Goal: Information Seeking & Learning: Learn about a topic

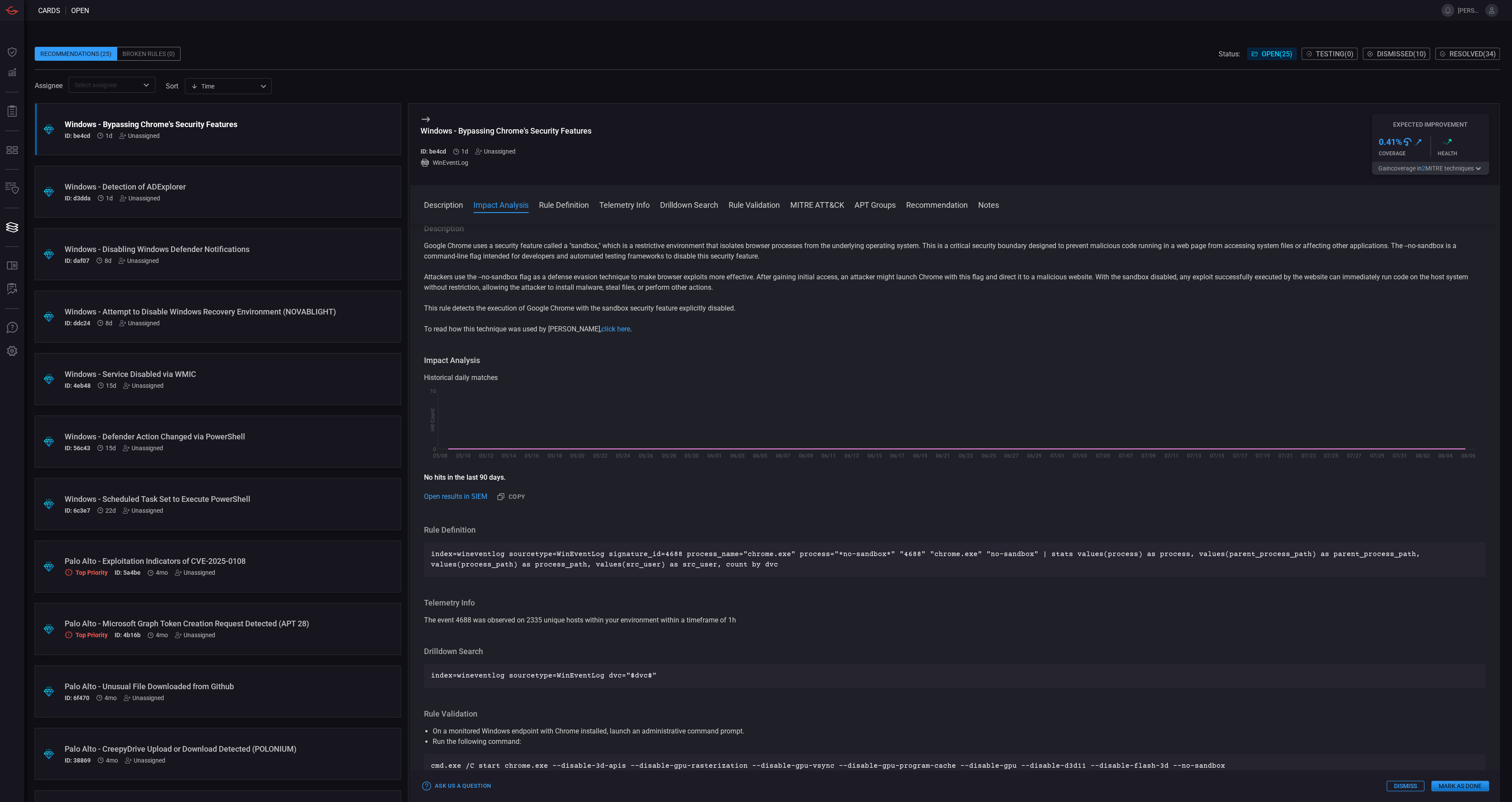
scroll to position [39, 0]
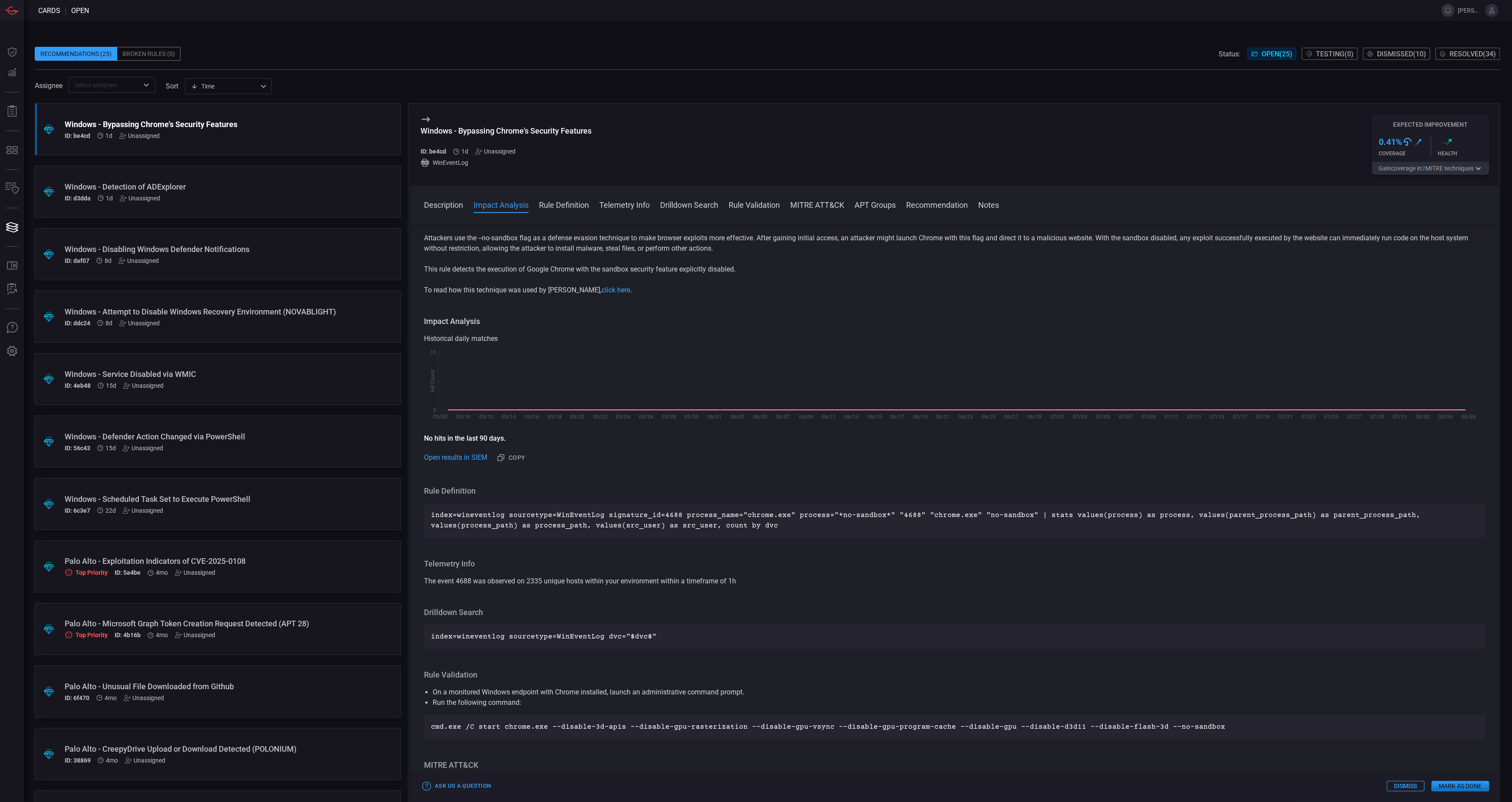
click at [214, 503] on div "Windows - Scheduled Task Set to Execute PowerShell" at bounding box center [201, 499] width 274 height 9
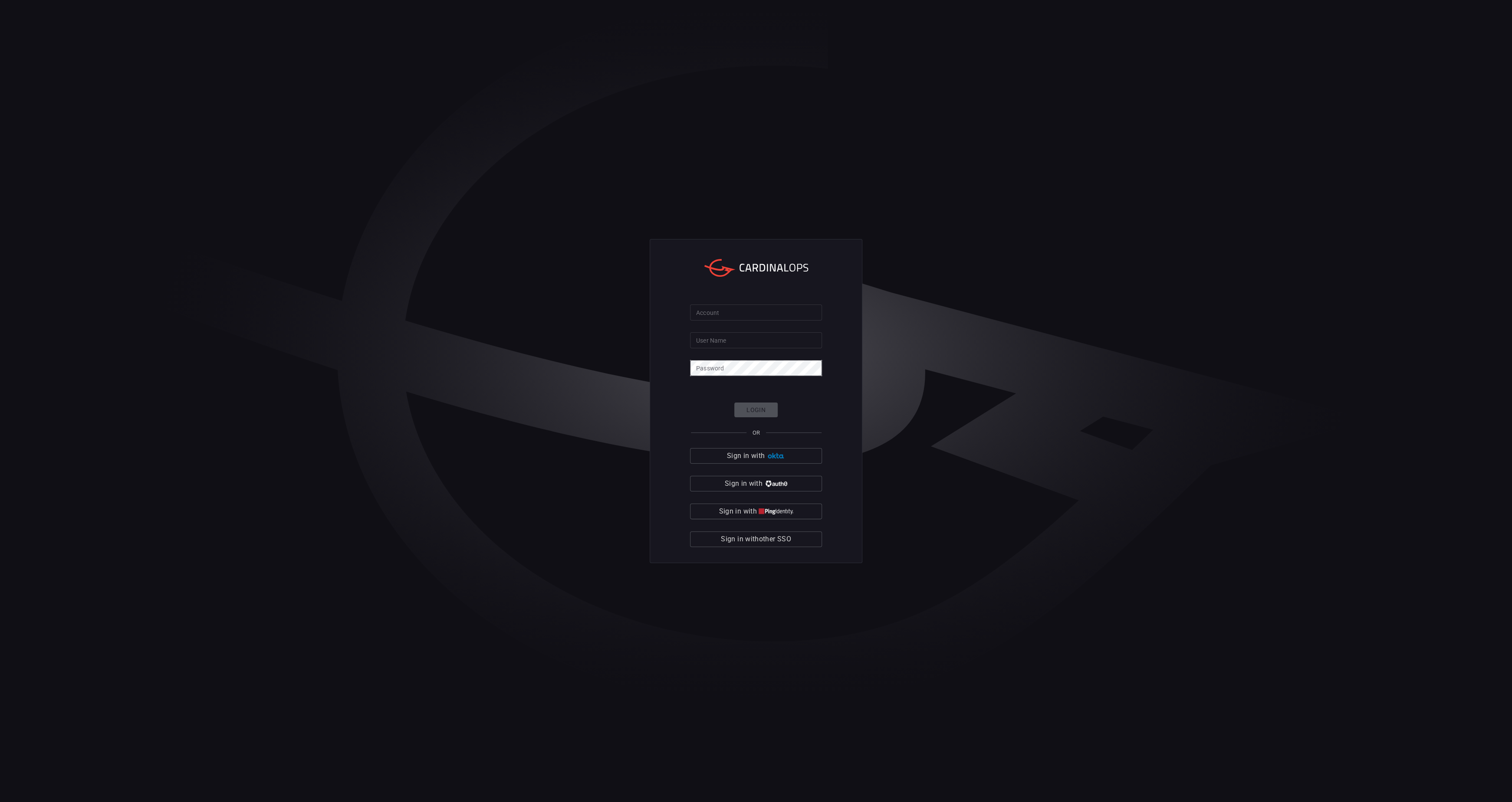
click at [720, 316] on input "Account" at bounding box center [756, 312] width 132 height 16
type input "banner-health"
type input "[PERSON_NAME][EMAIL_ADDRESS][PERSON_NAME][DOMAIN_NAME]"
click button "Login" at bounding box center [756, 410] width 43 height 15
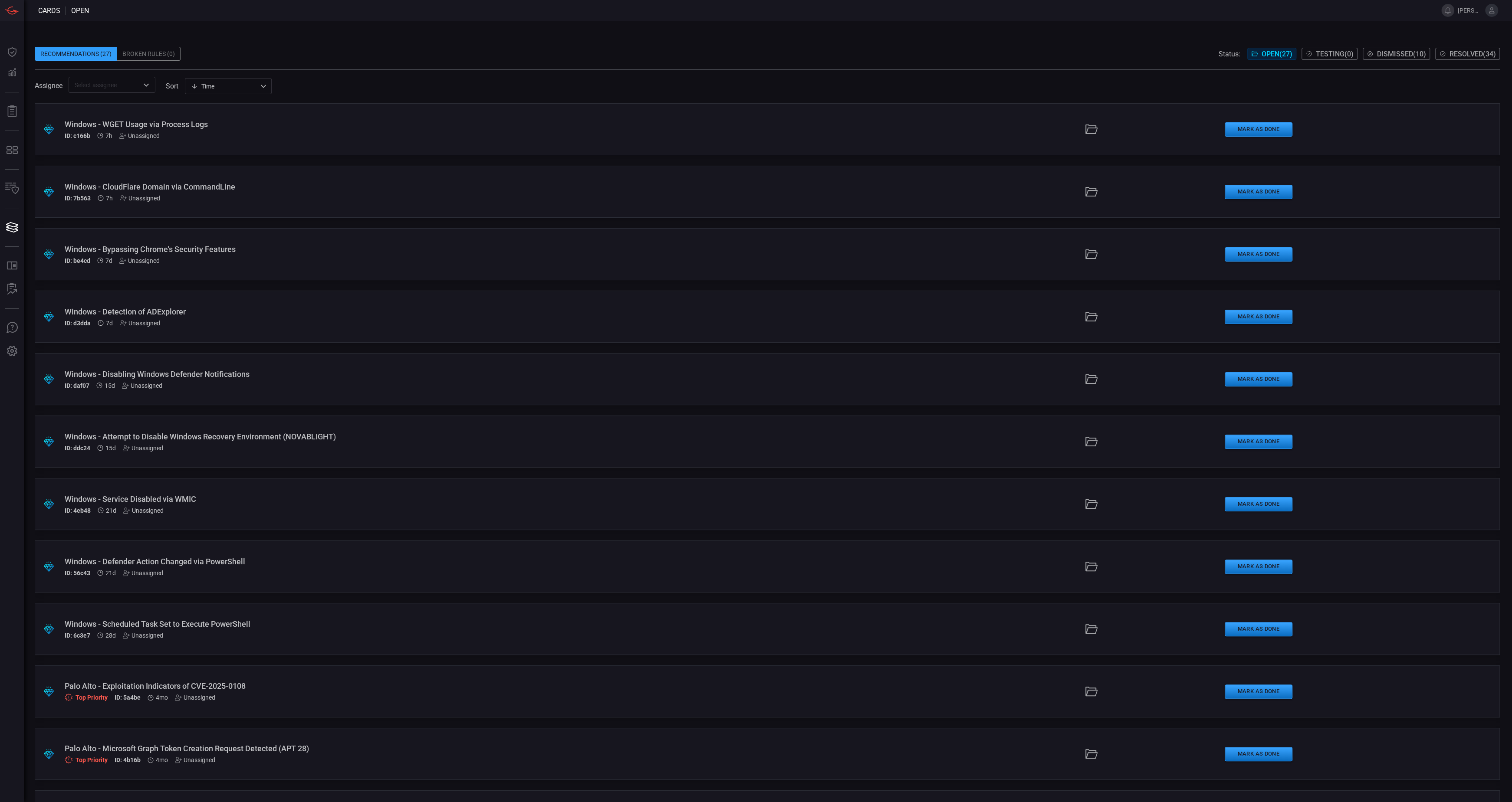
click at [214, 623] on div "Windows - Scheduled Task Set to Execute PowerShell" at bounding box center [372, 624] width 615 height 9
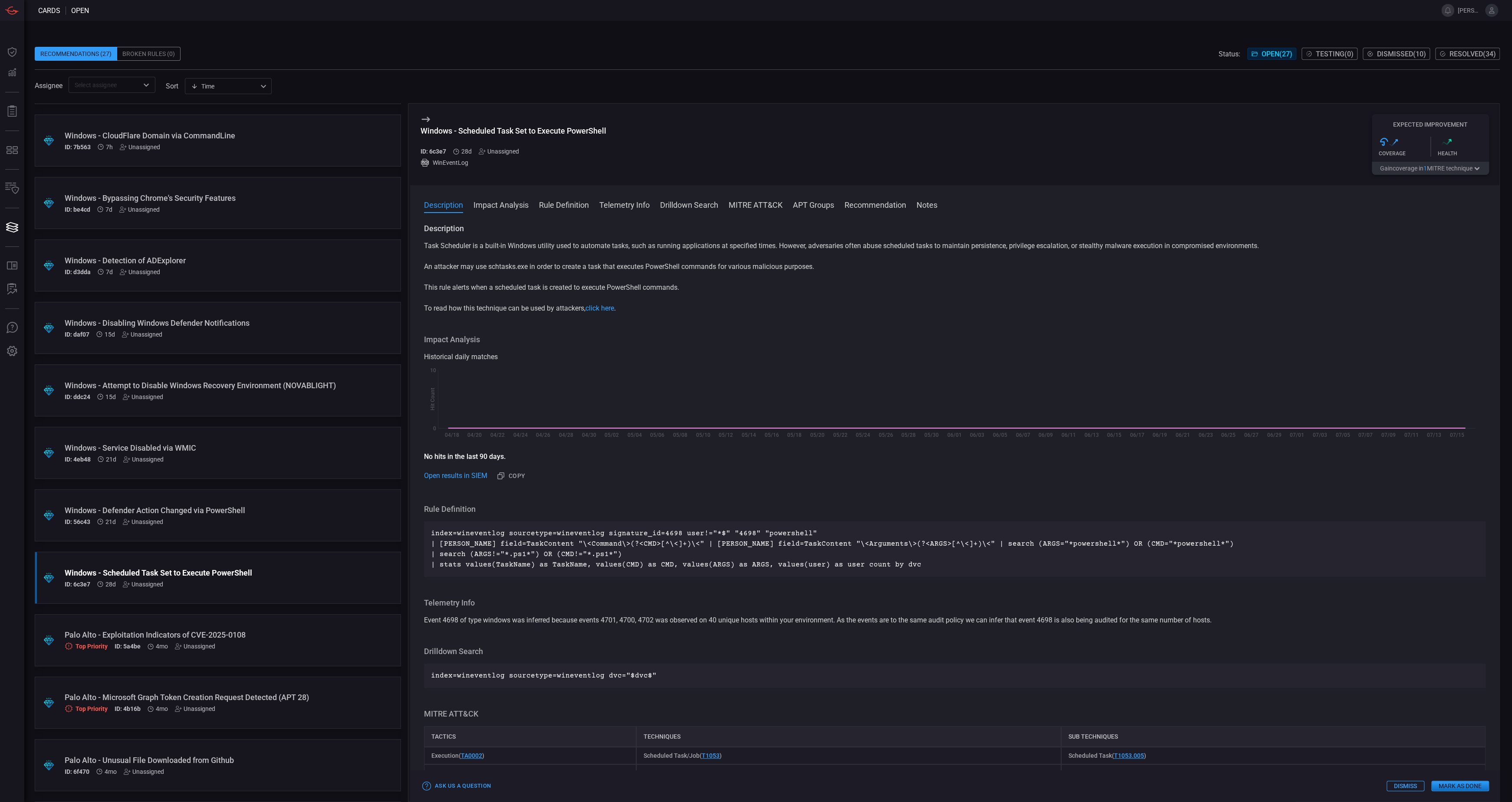
scroll to position [39, 0]
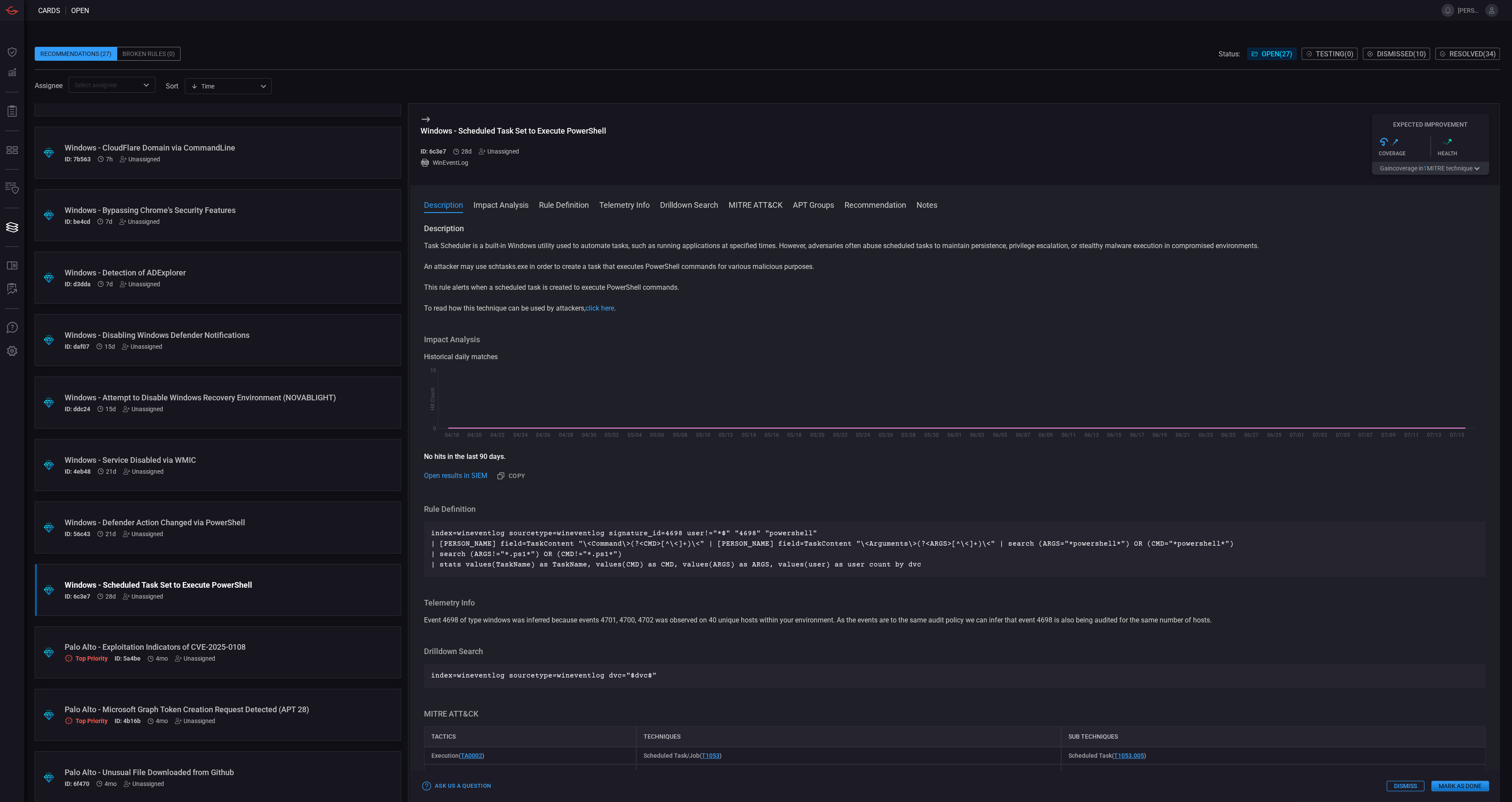
click at [264, 590] on div "Windows - Scheduled Task Set to Execute PowerShell ID: 6c3e7 28d Unassigned" at bounding box center [201, 590] width 274 height 19
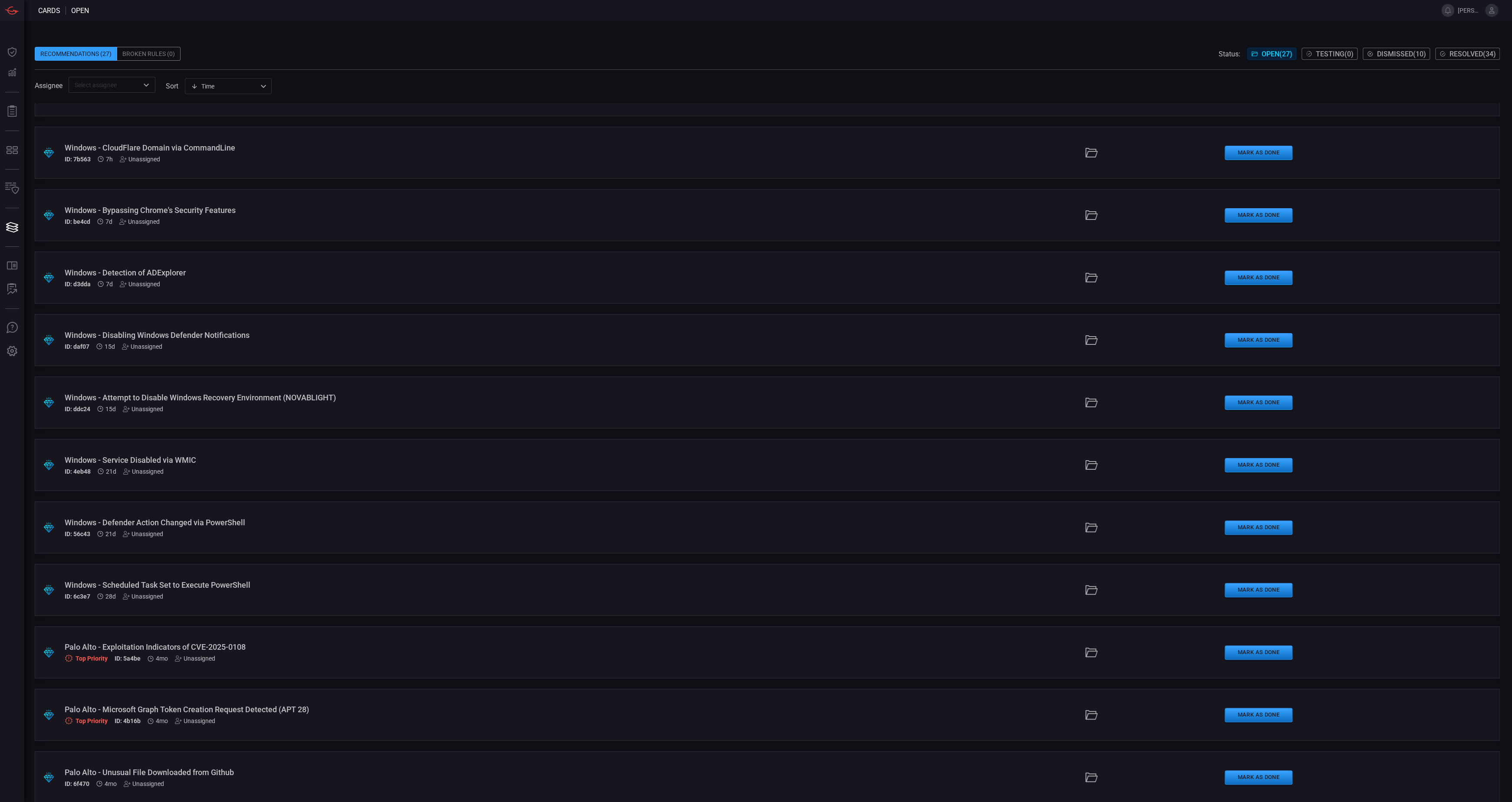
click at [199, 582] on div "Windows - Scheduled Task Set to Execute PowerShell" at bounding box center [372, 585] width 615 height 9
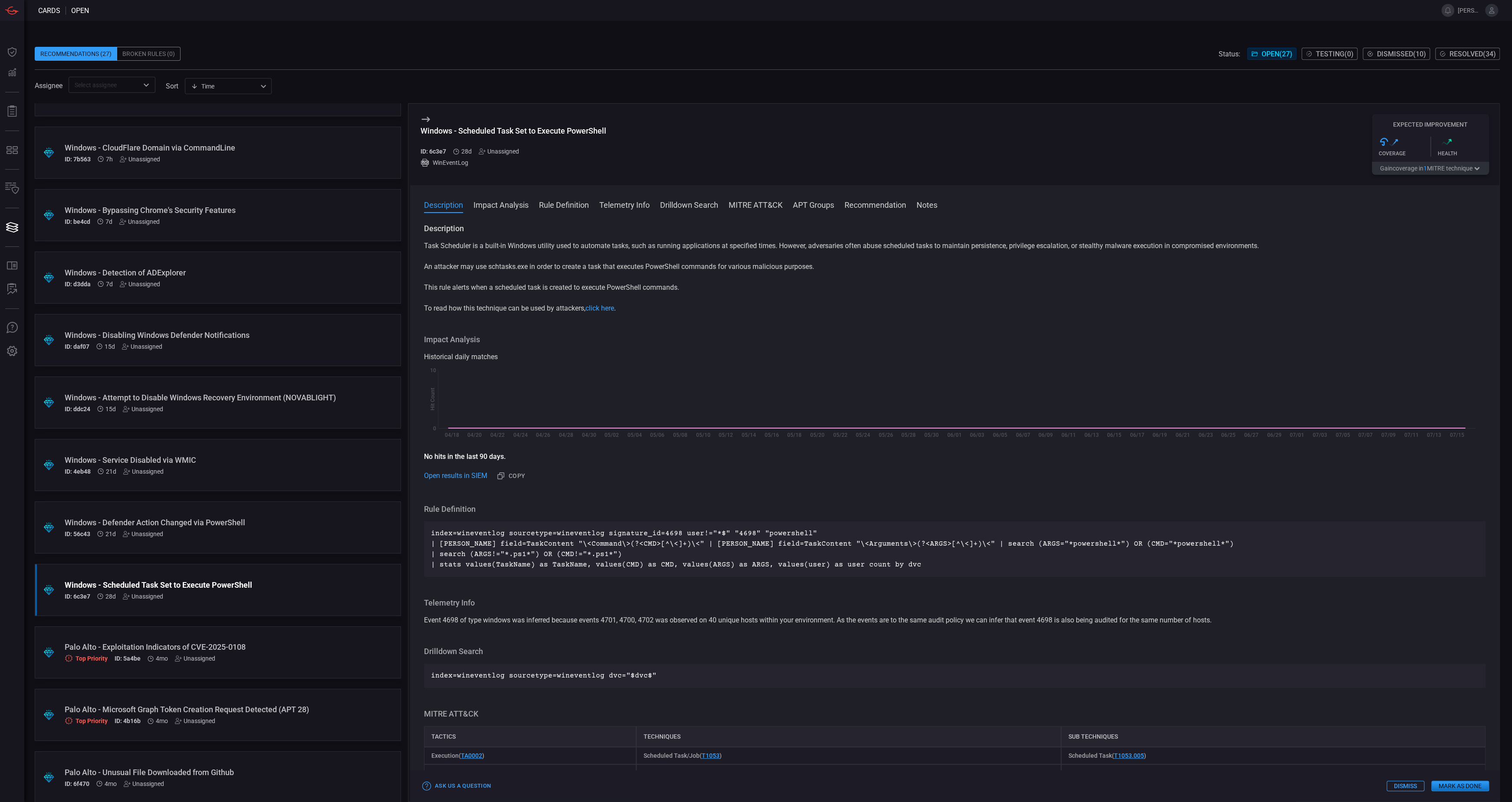
click at [231, 530] on div "ID: 56c43 21d Unassigned" at bounding box center [201, 534] width 274 height 7
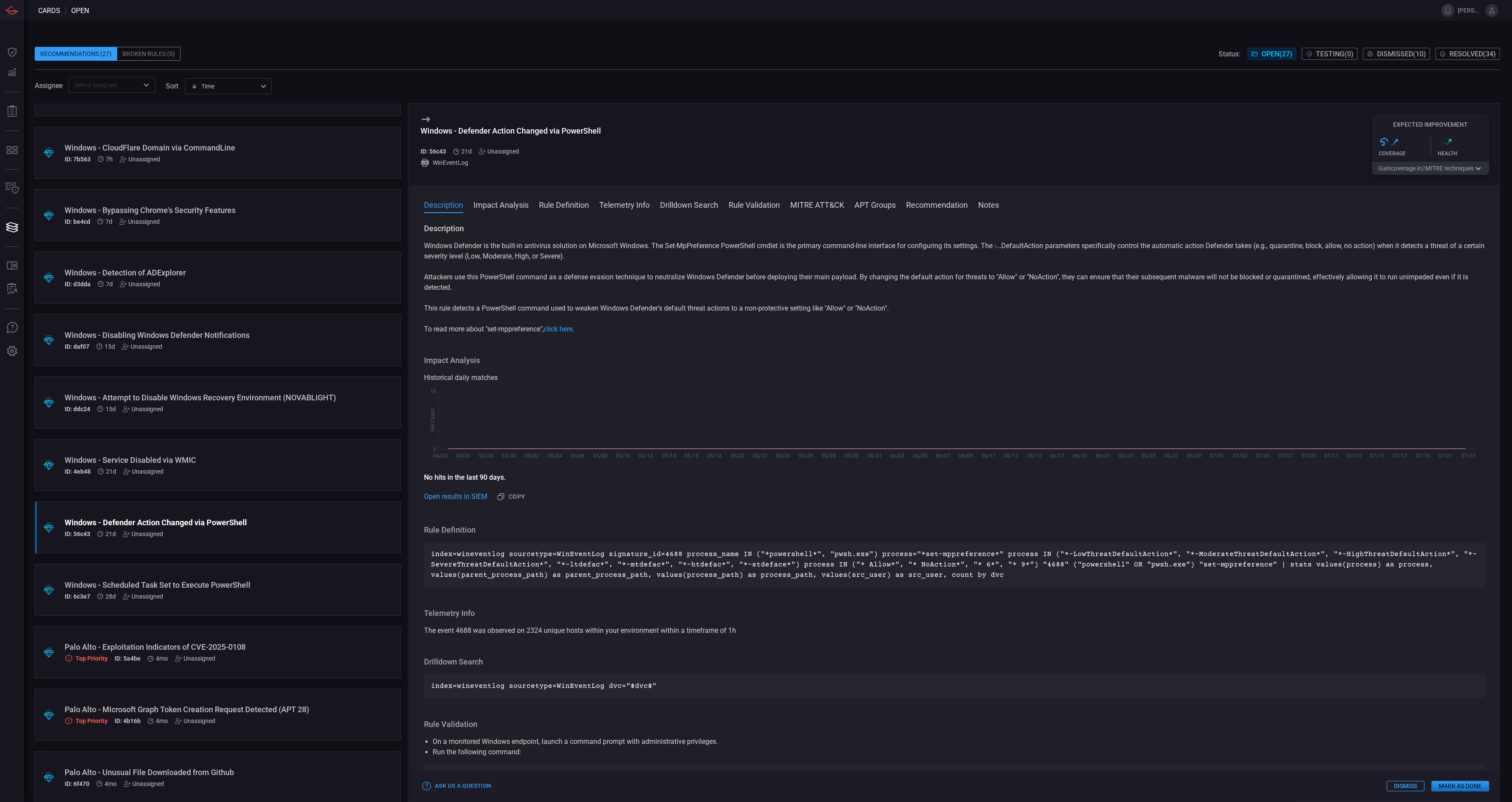
click at [232, 531] on div "ID: 56c43 21d Unassigned" at bounding box center [201, 534] width 274 height 7
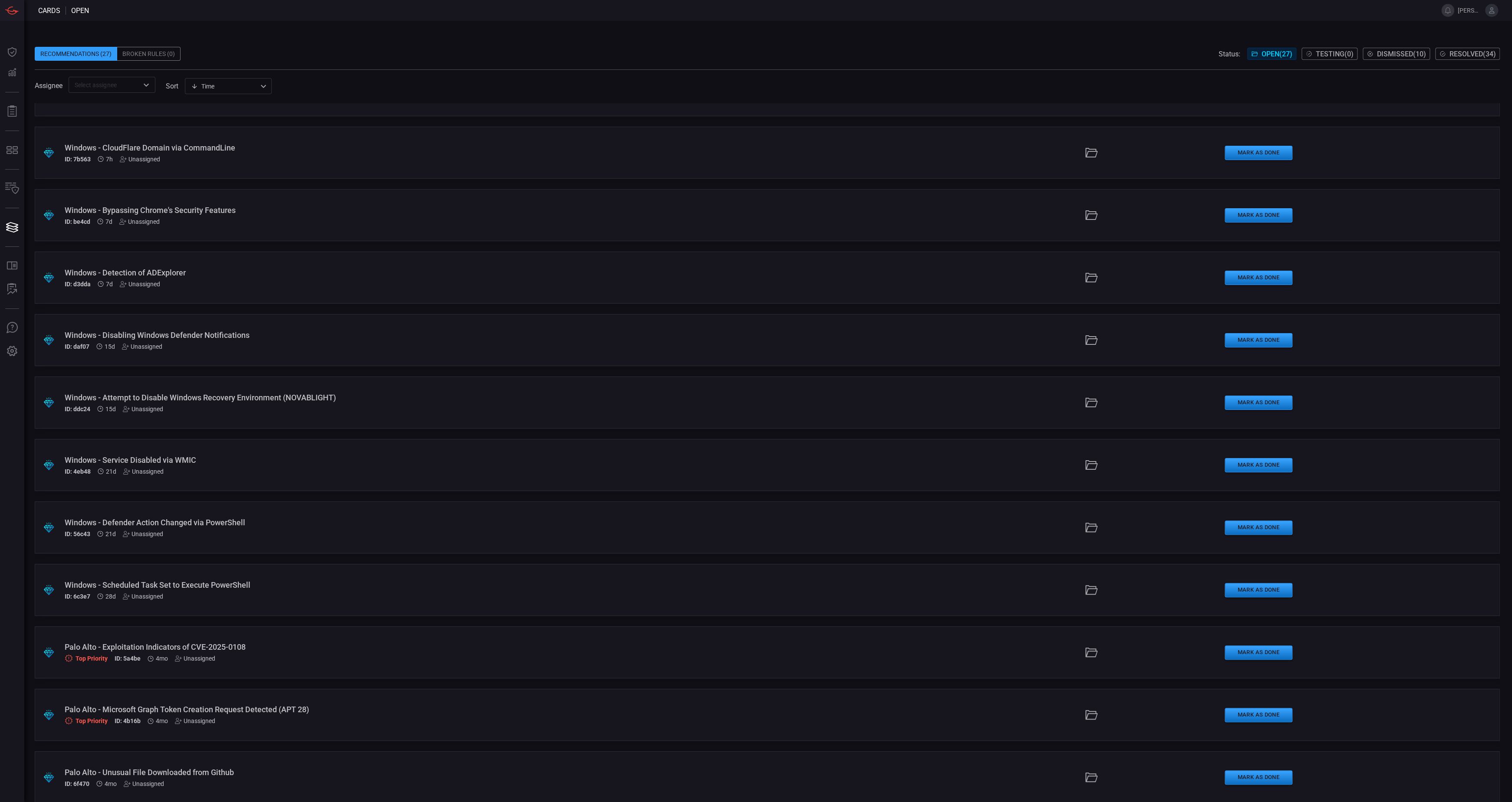
click at [209, 529] on div "Windows - Defender Action Changed via PowerShell ID: 56c43 21d Unassigned" at bounding box center [372, 527] width 615 height 19
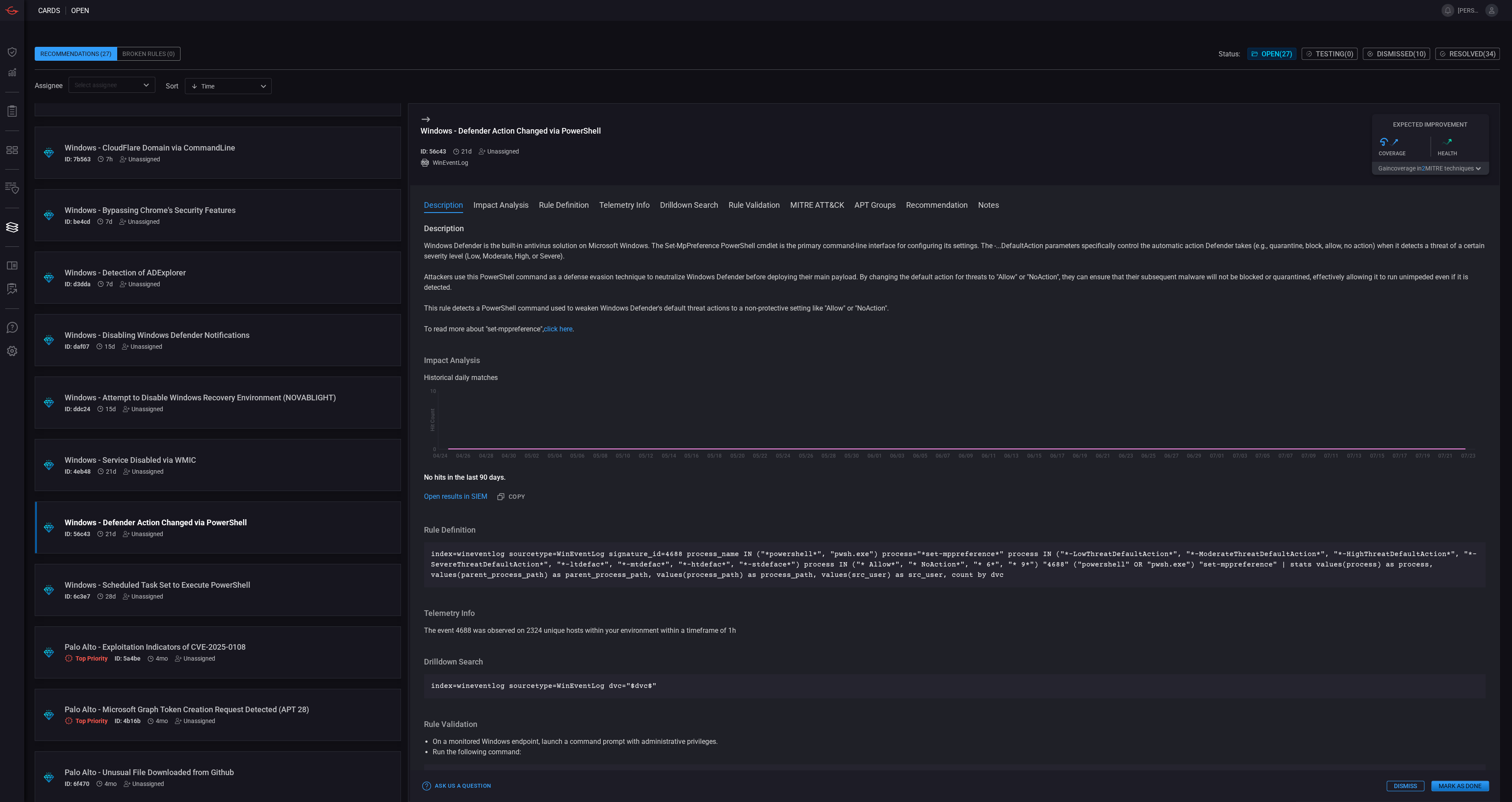
click at [1463, 167] on button "Gain coverage in 2 MITRE technique s" at bounding box center [1430, 168] width 117 height 13
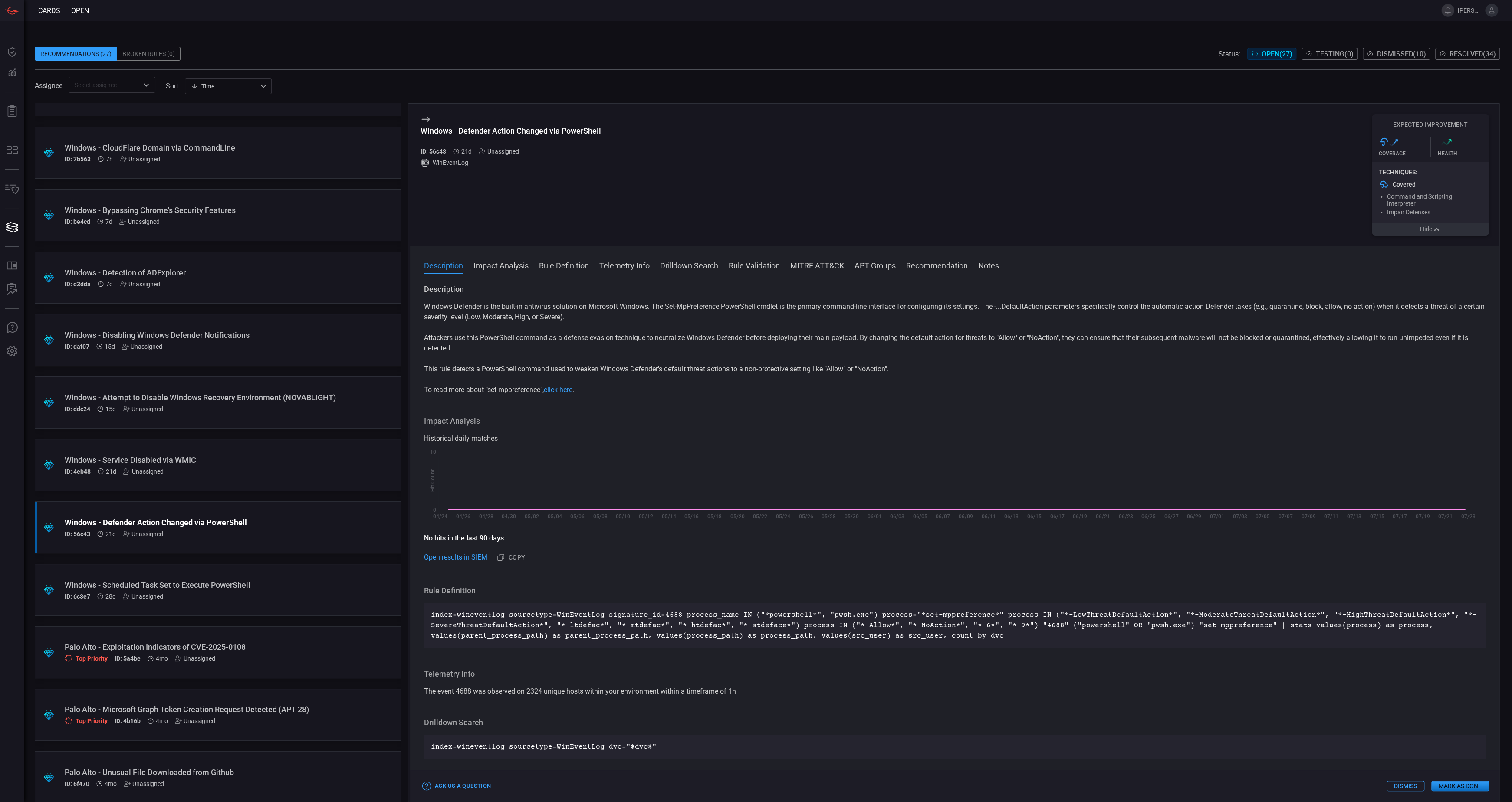
click at [1447, 230] on button "Hide" at bounding box center [1430, 229] width 117 height 13
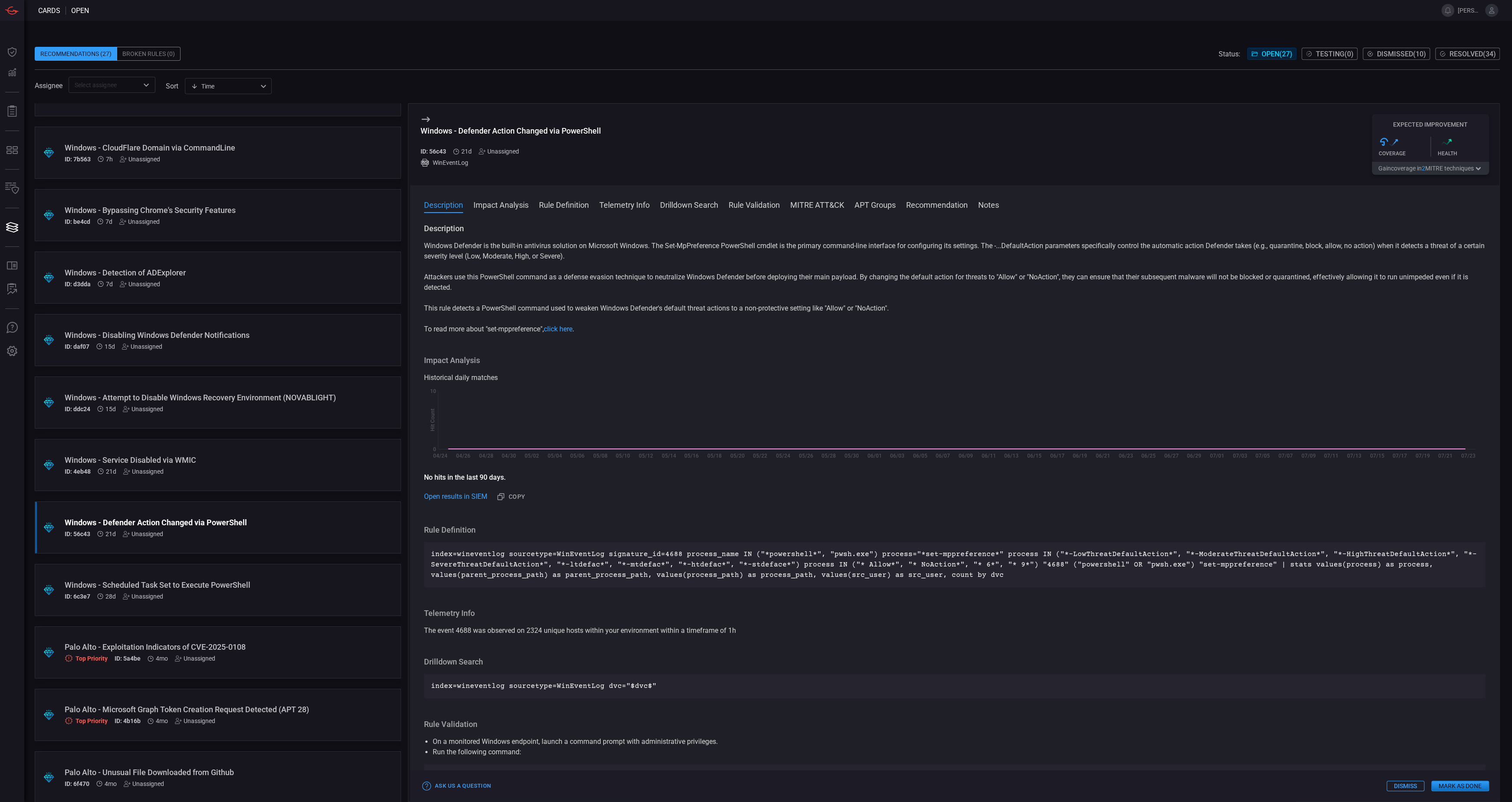
click at [259, 468] on div "ID: 4eb48 21d Unassigned" at bounding box center [201, 472] width 274 height 7
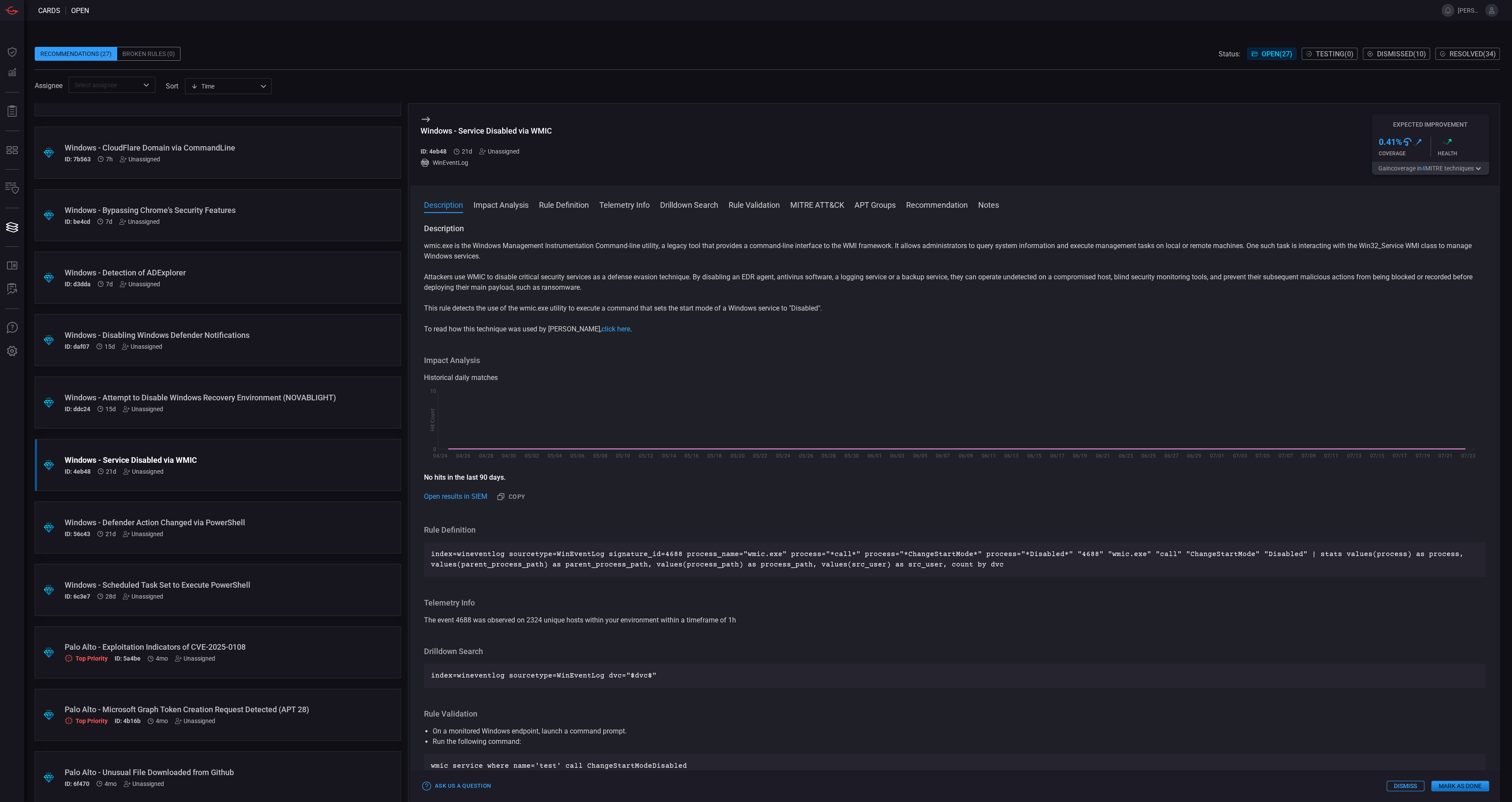
click at [1294, 161] on div "Windows - Service Disabled via WMIC ID: 4eb48 21d Unassigned WinEventLog Expect…" at bounding box center [955, 144] width 1089 height 82
click at [1379, 171] on button "Gain coverage in 4 MITRE technique s" at bounding box center [1430, 168] width 117 height 13
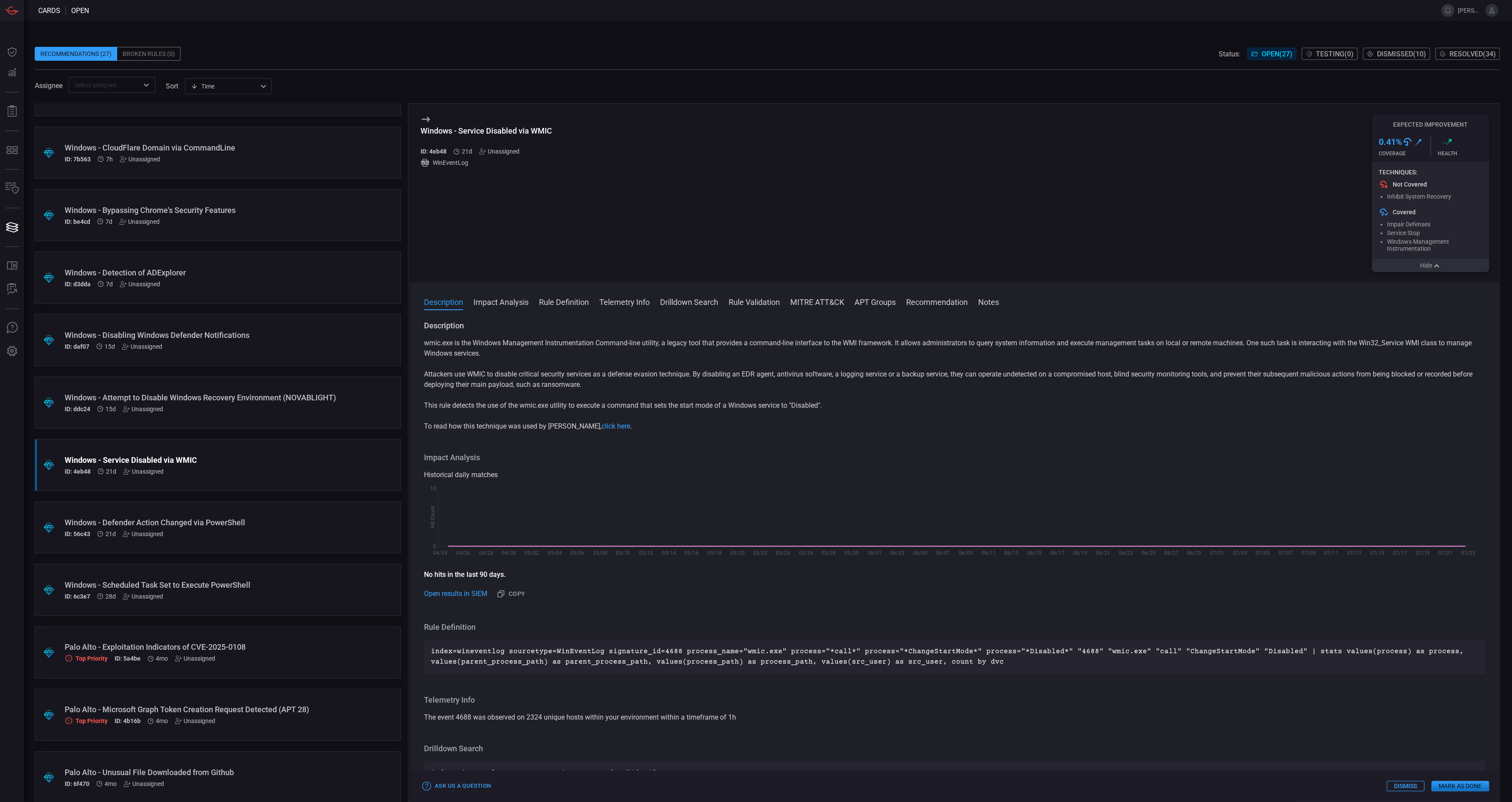
click at [1436, 269] on icon "button" at bounding box center [1436, 266] width 9 height 7
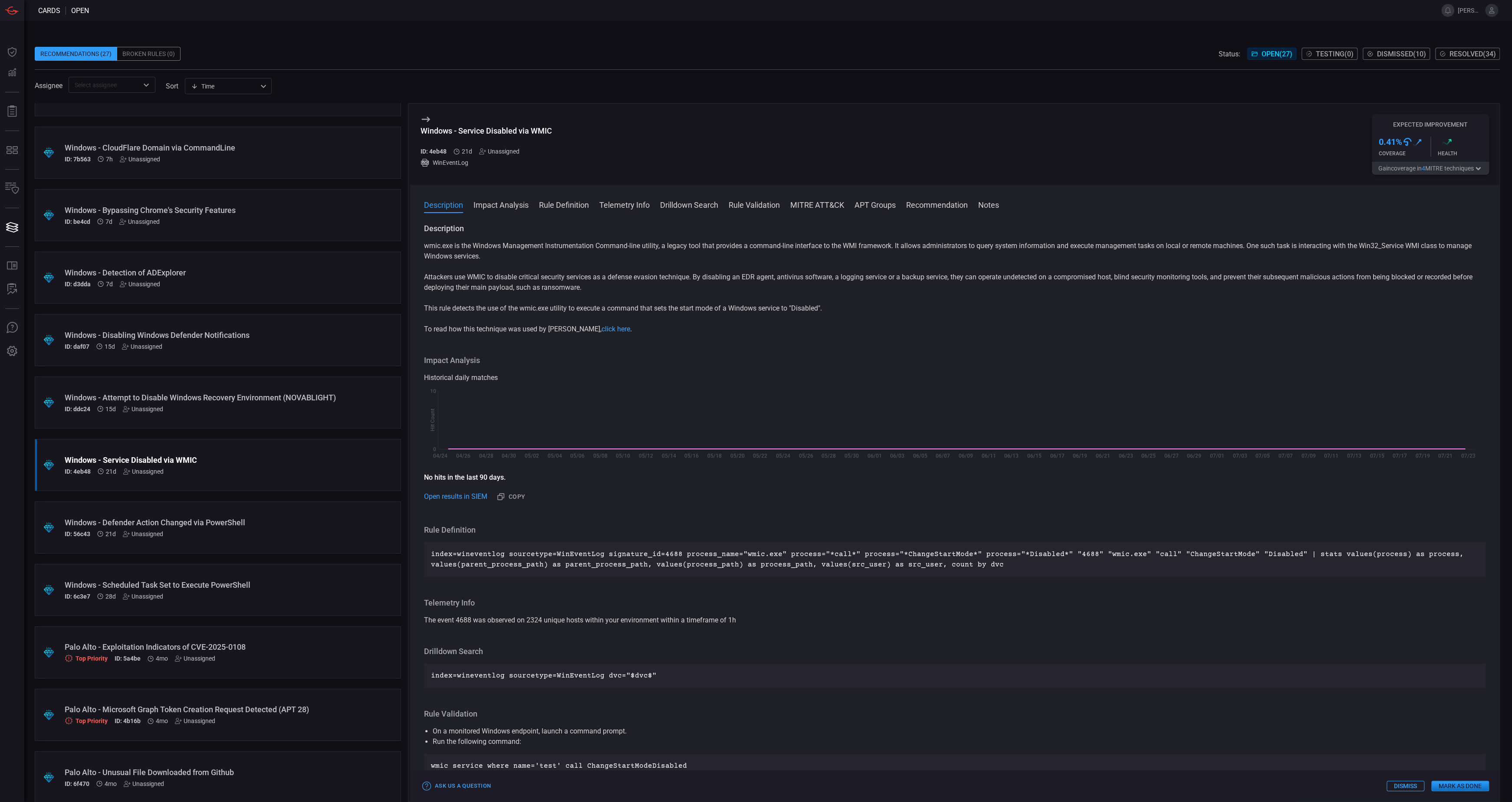
click at [237, 399] on div "Windows - Attempt to Disable Windows Recovery Environment (NOVABLIGHT)" at bounding box center [201, 398] width 274 height 9
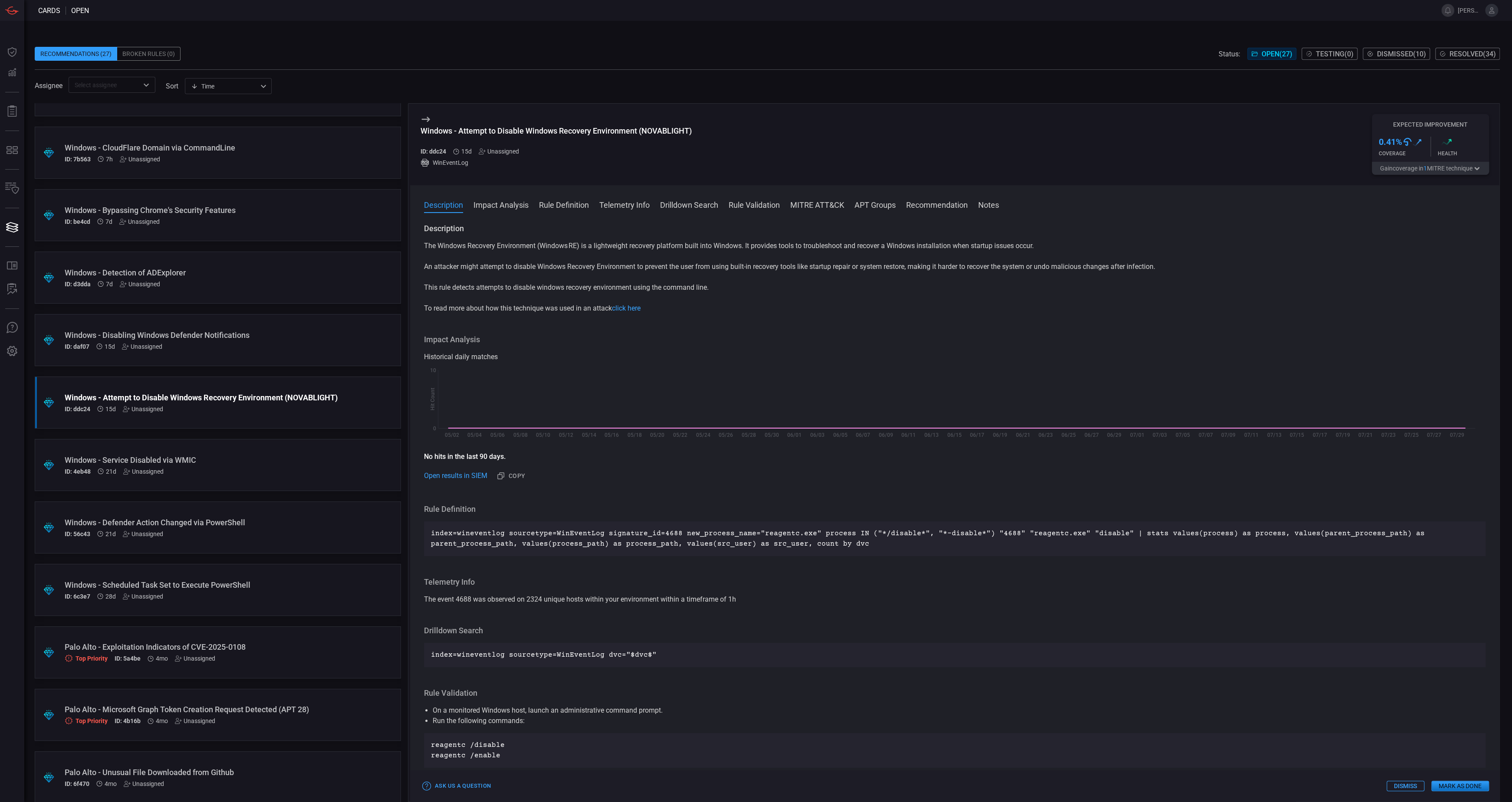
click at [204, 333] on div "Windows - Disabling Windows Defender Notifications" at bounding box center [201, 335] width 274 height 9
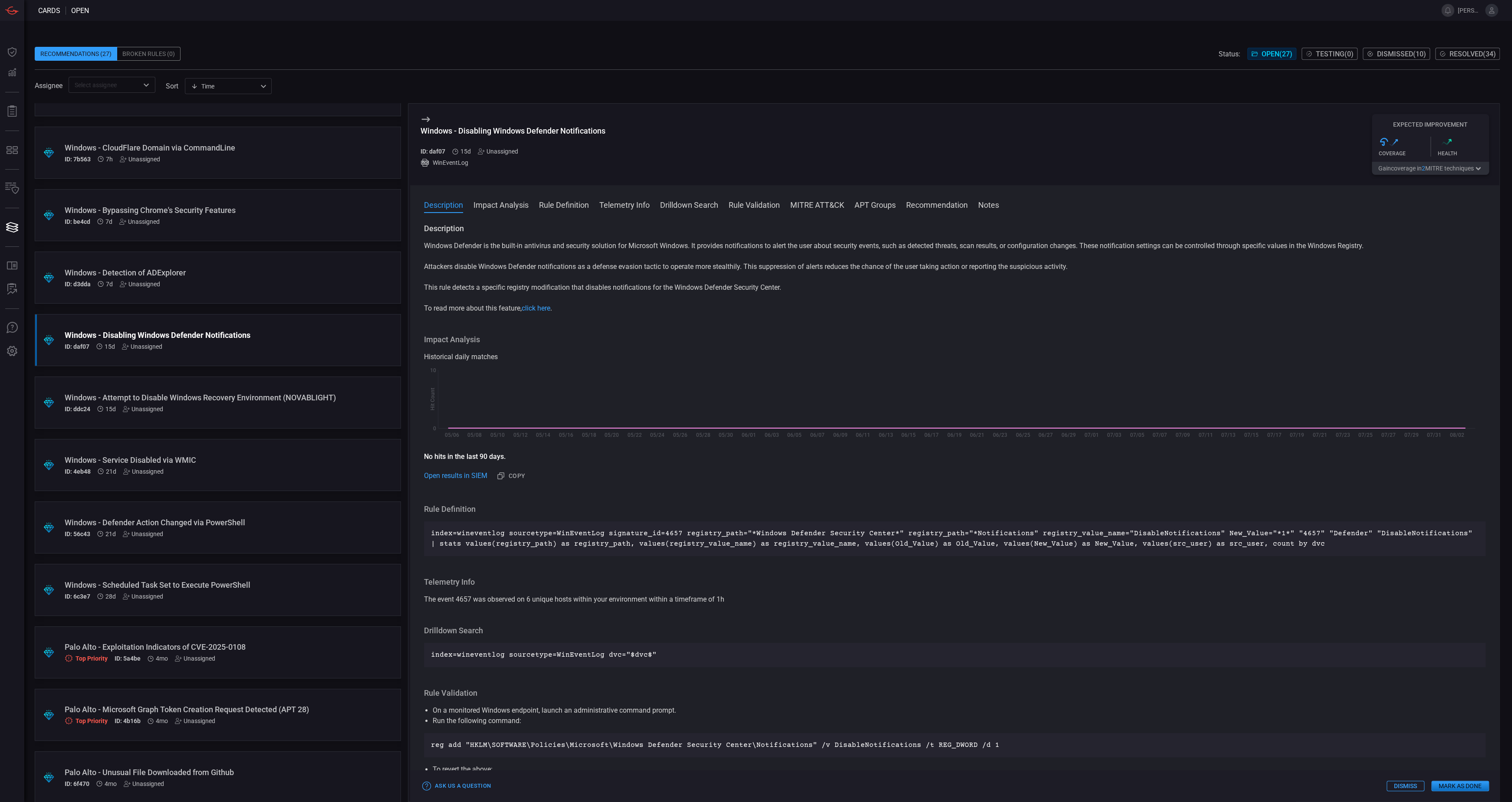
click at [1441, 169] on button "Gain coverage in 2 MITRE technique s" at bounding box center [1430, 168] width 117 height 13
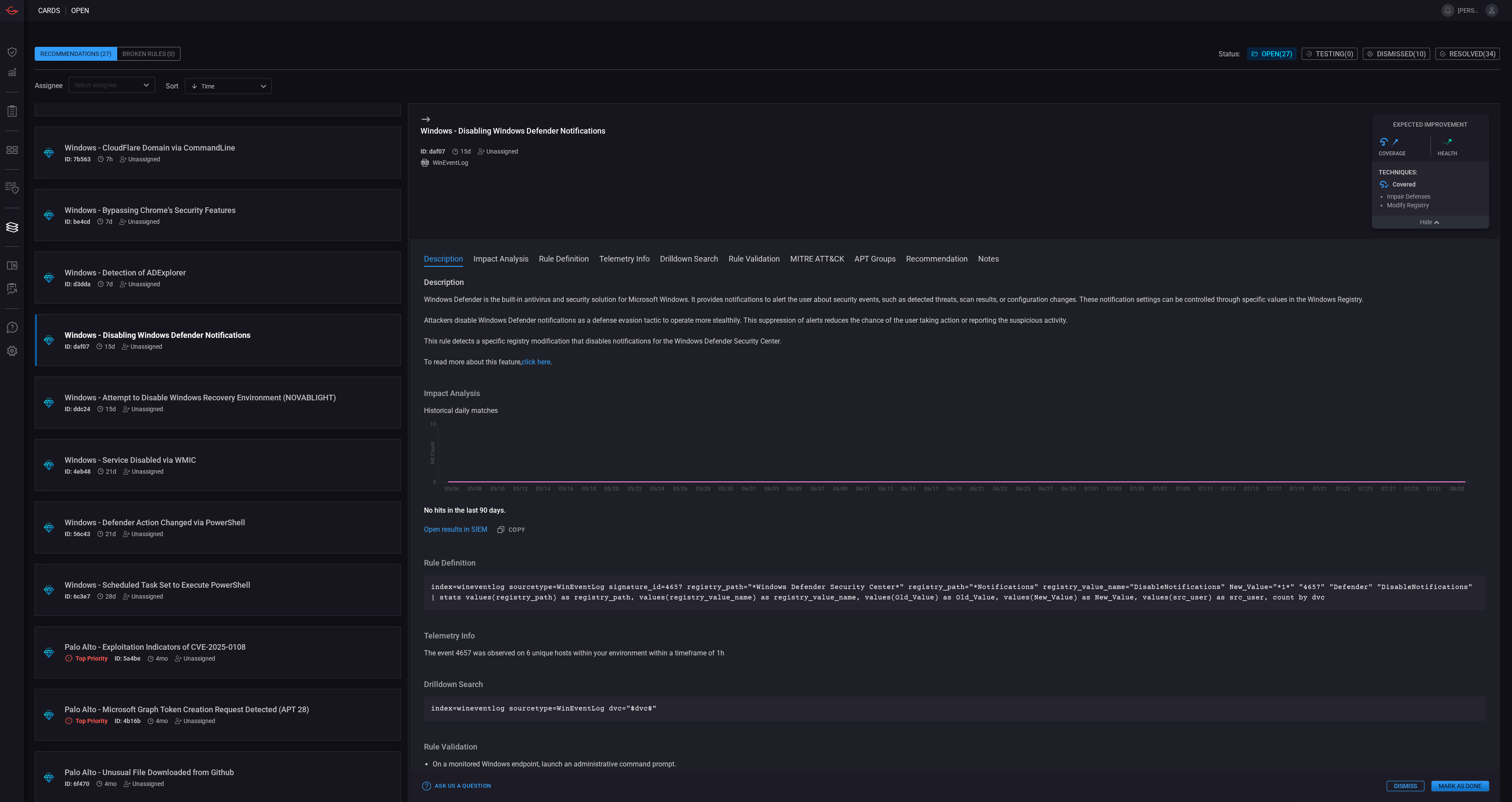
click at [1413, 228] on button "Hide" at bounding box center [1430, 222] width 117 height 13
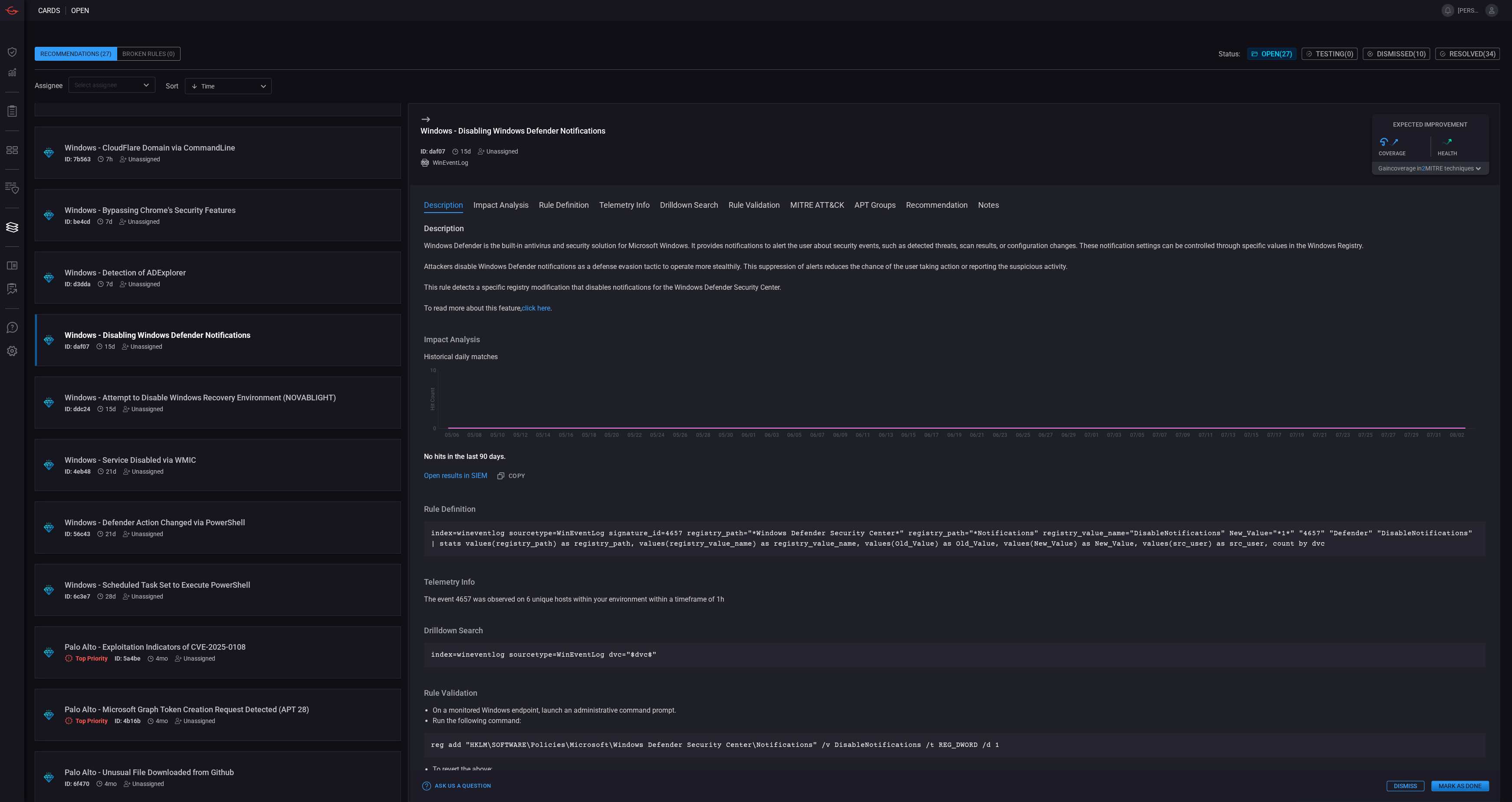
click at [231, 276] on div "Windows - Detection of ADExplorer" at bounding box center [201, 273] width 274 height 9
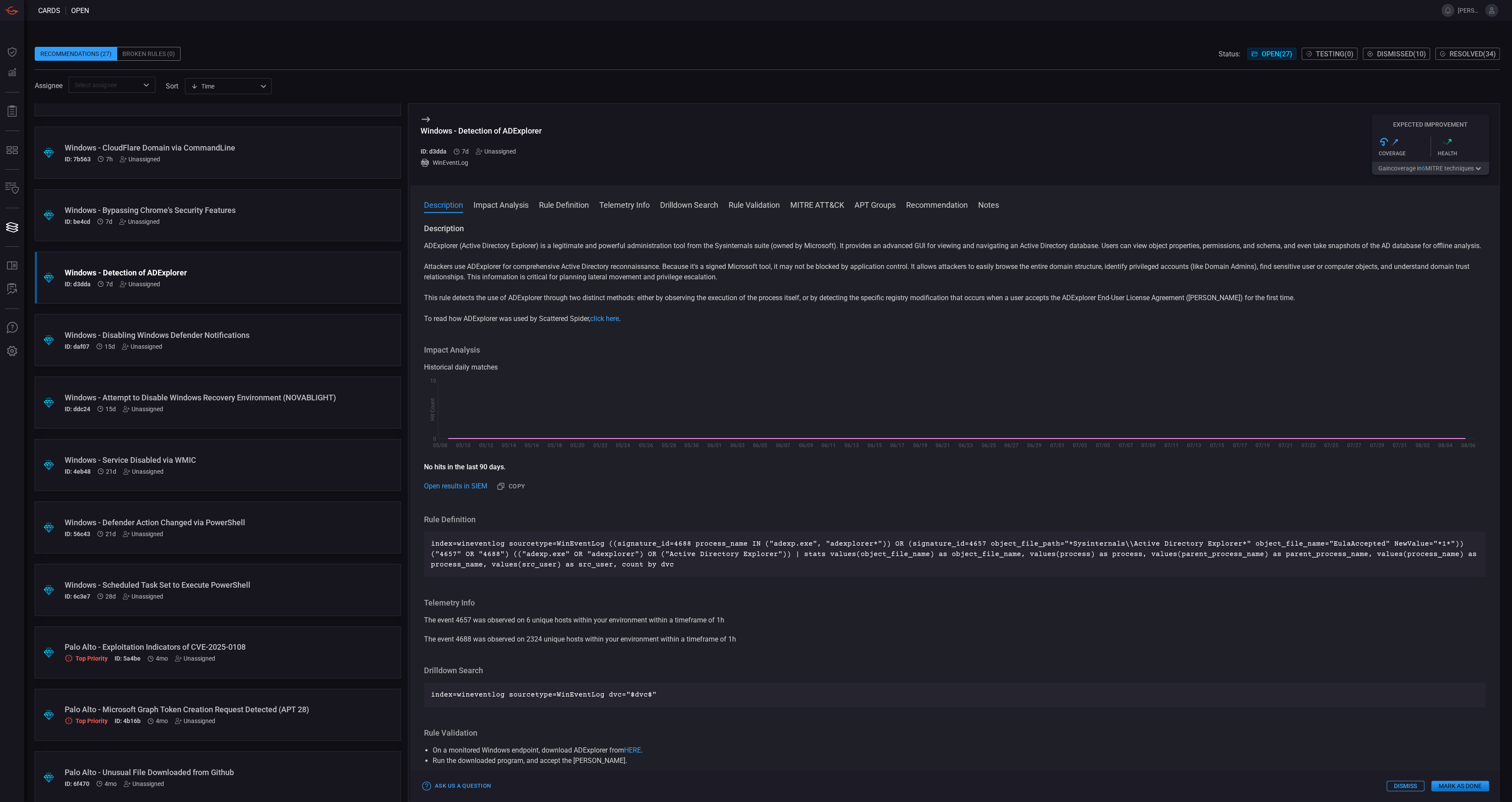
click at [213, 226] on div ".suggested_cards_icon{fill:url(#suggested_cards_icon);} Windows - Bypassing Chr…" at bounding box center [218, 215] width 366 height 52
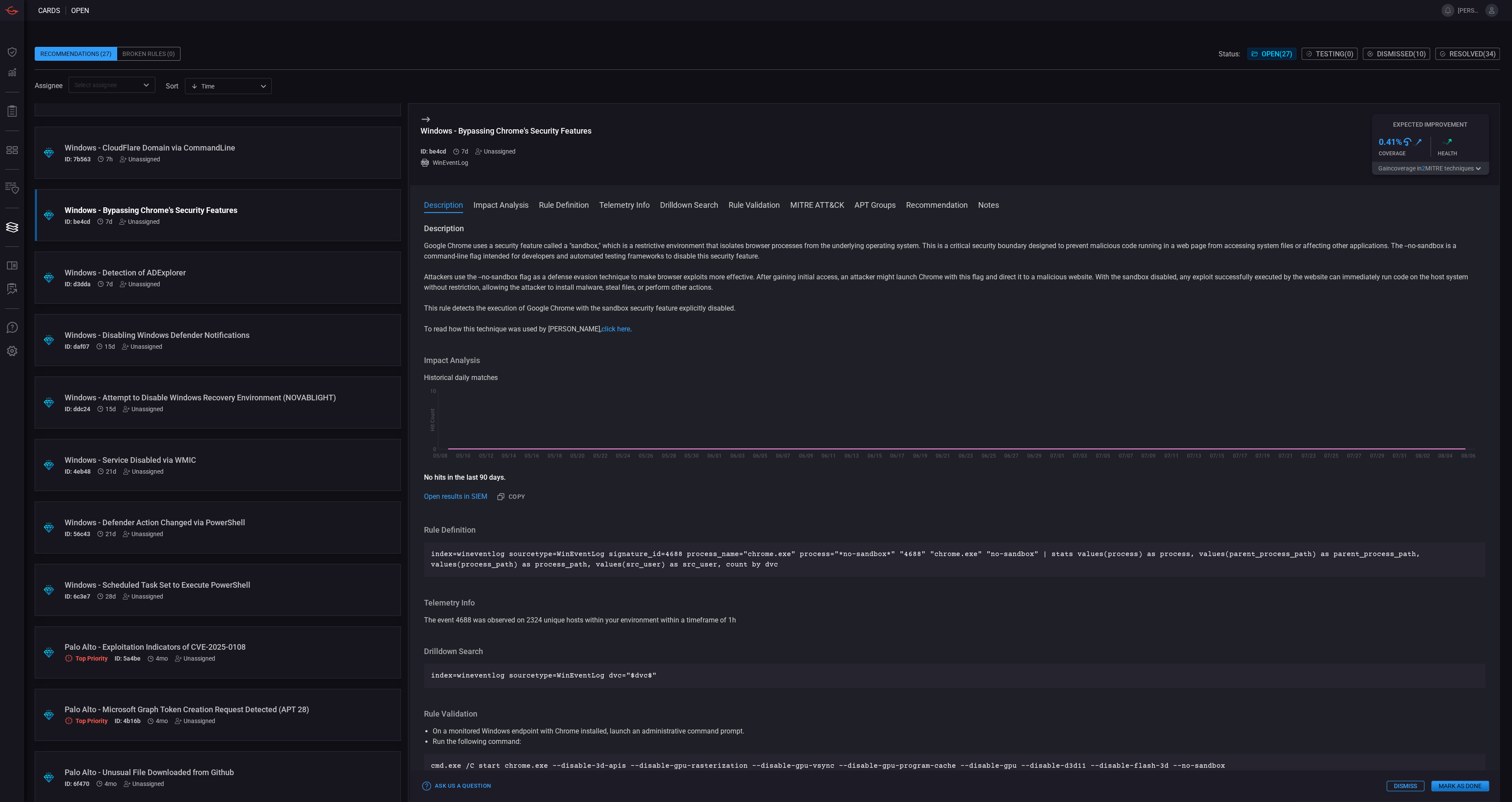
click at [252, 148] on div "Windows - CloudFlare Domain via CommandLine" at bounding box center [201, 148] width 274 height 9
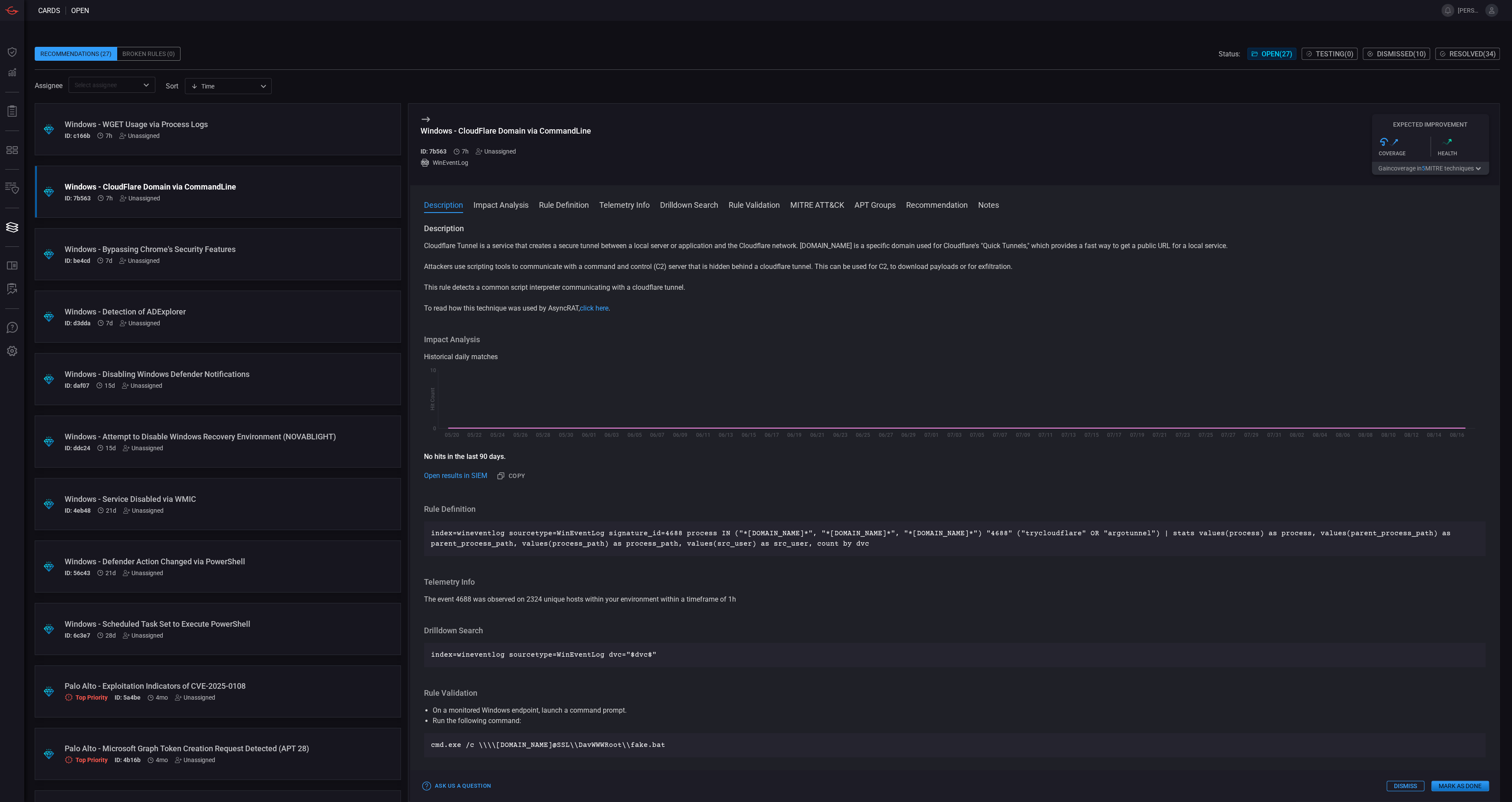
click at [281, 259] on div "ID: be4cd 7d Unassigned" at bounding box center [201, 260] width 274 height 7
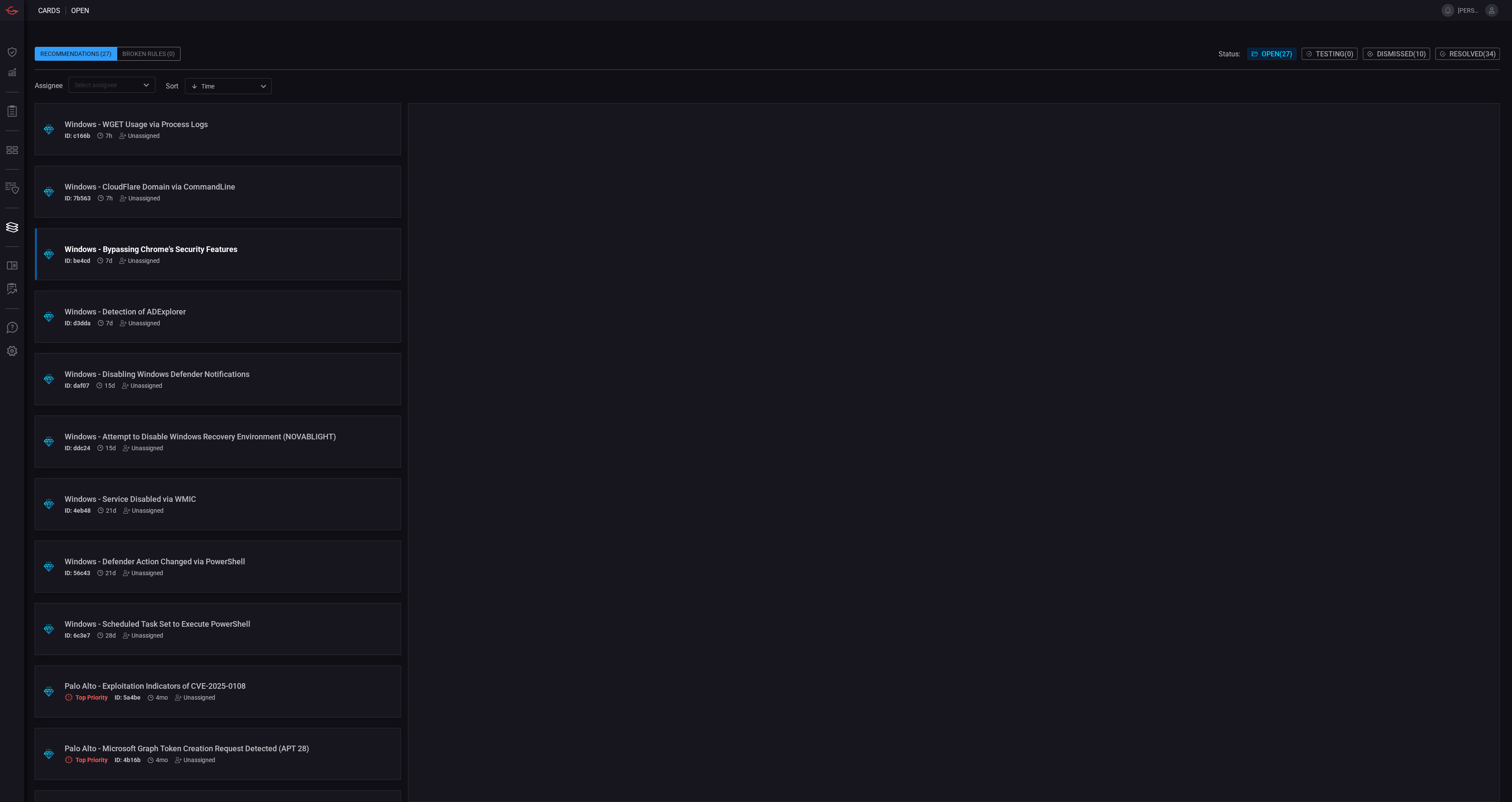
click at [278, 320] on div "ID: d3dda 7d Unassigned" at bounding box center [201, 323] width 274 height 7
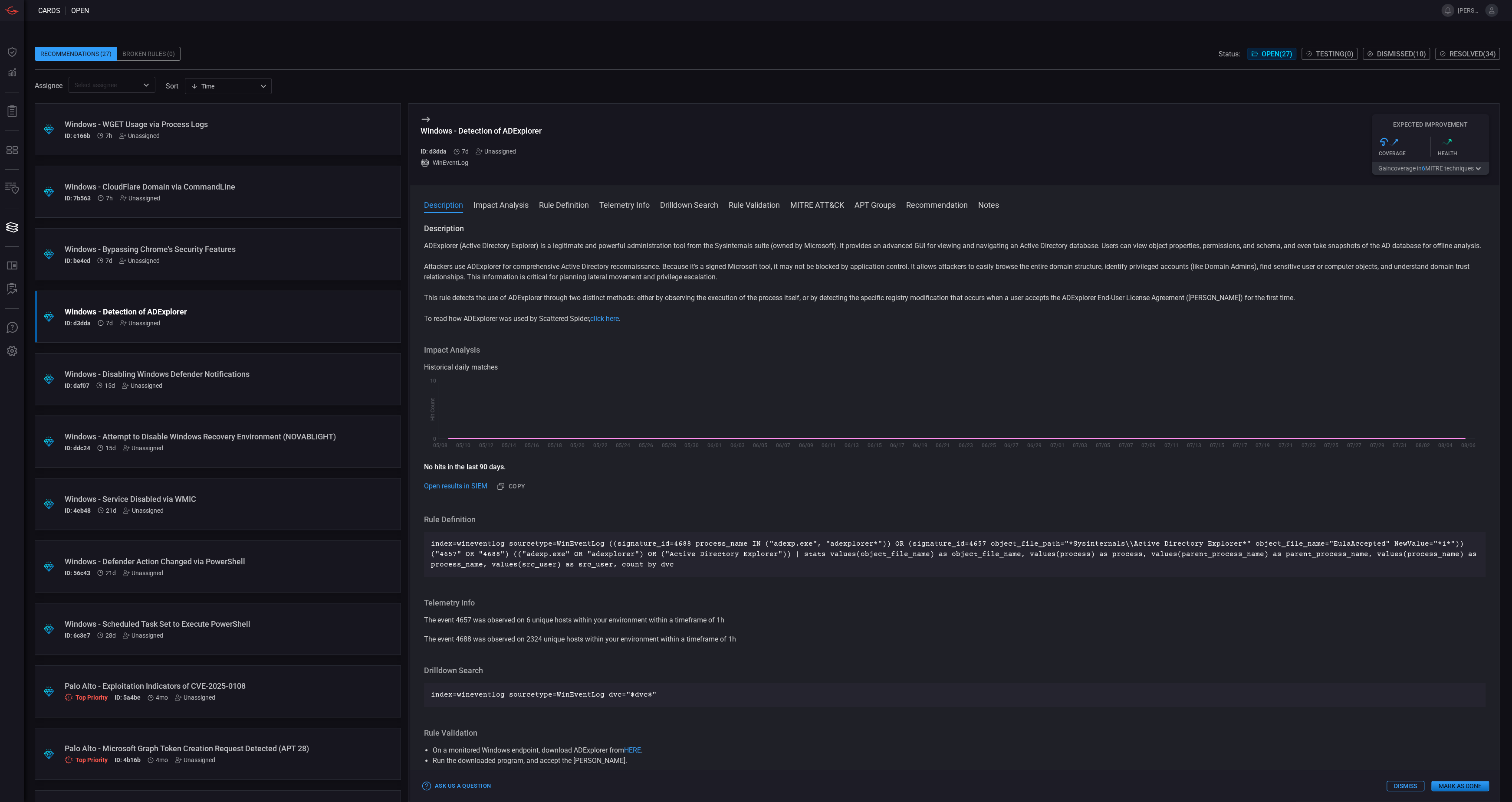
click at [1426, 169] on button "Gain coverage in 6 MITRE technique s" at bounding box center [1430, 168] width 117 height 13
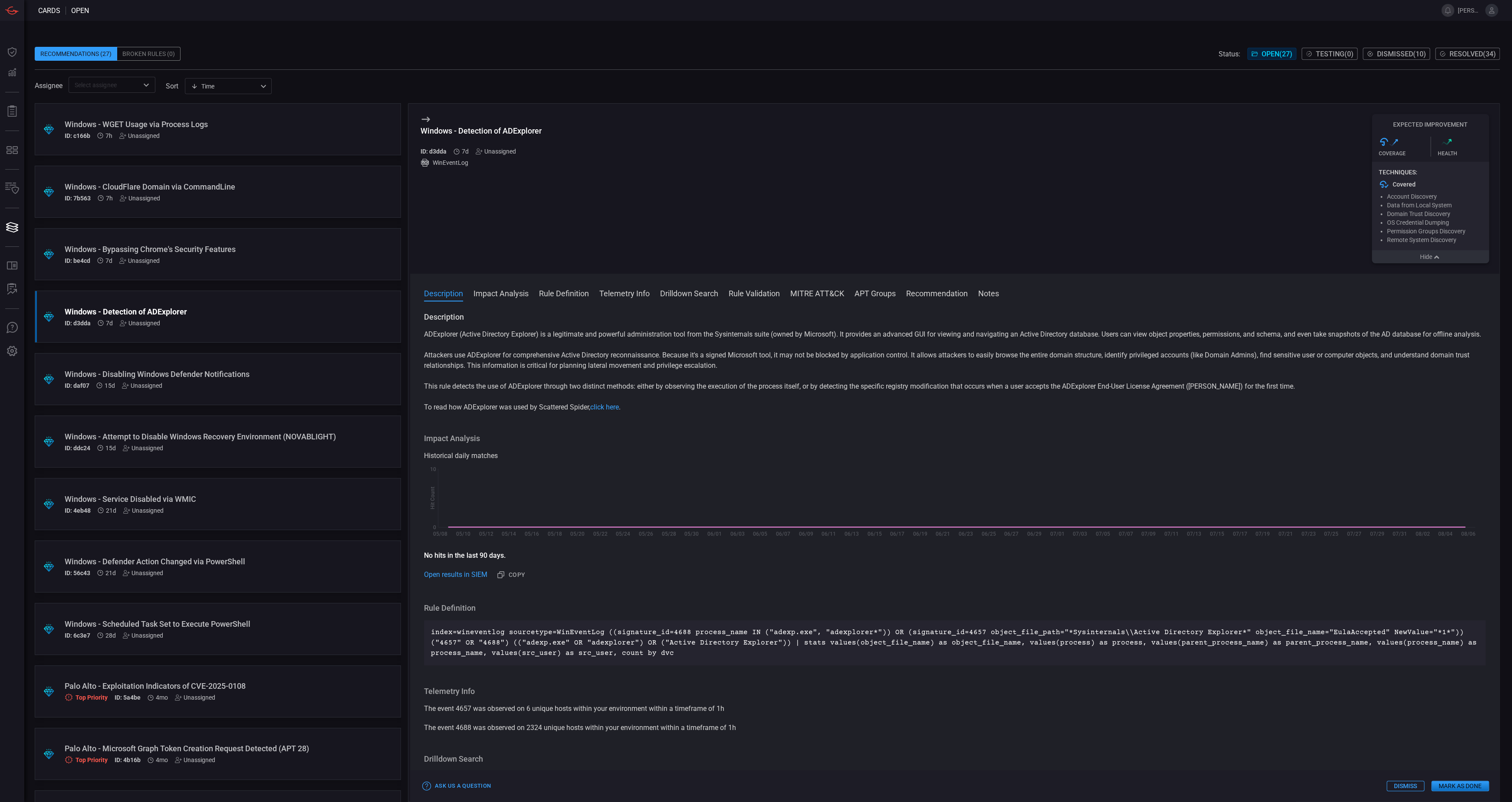
click at [1415, 259] on button "Hide" at bounding box center [1430, 257] width 117 height 13
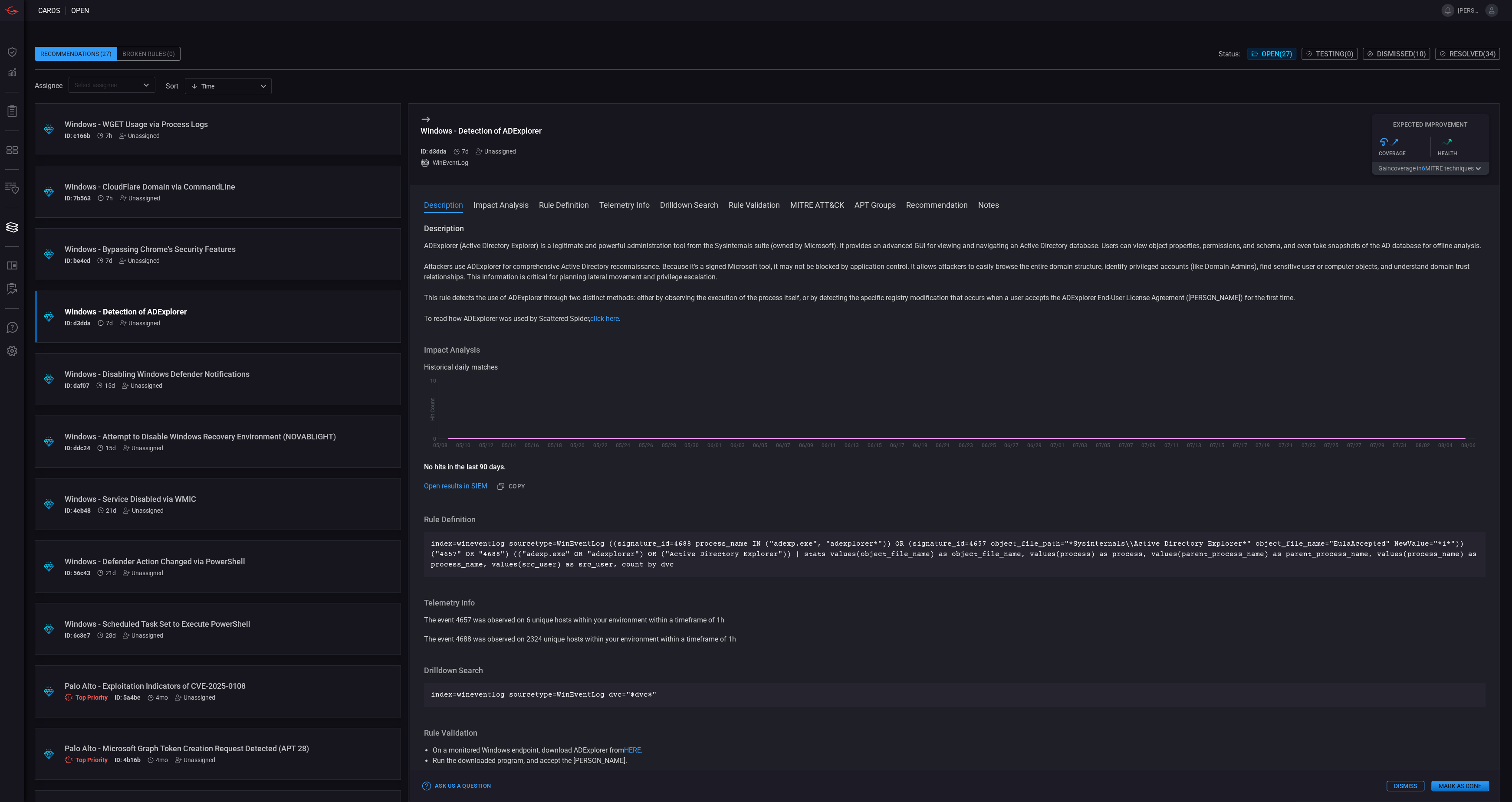
click at [244, 377] on div "Windows - Disabling Windows Defender Notifications" at bounding box center [201, 374] width 274 height 9
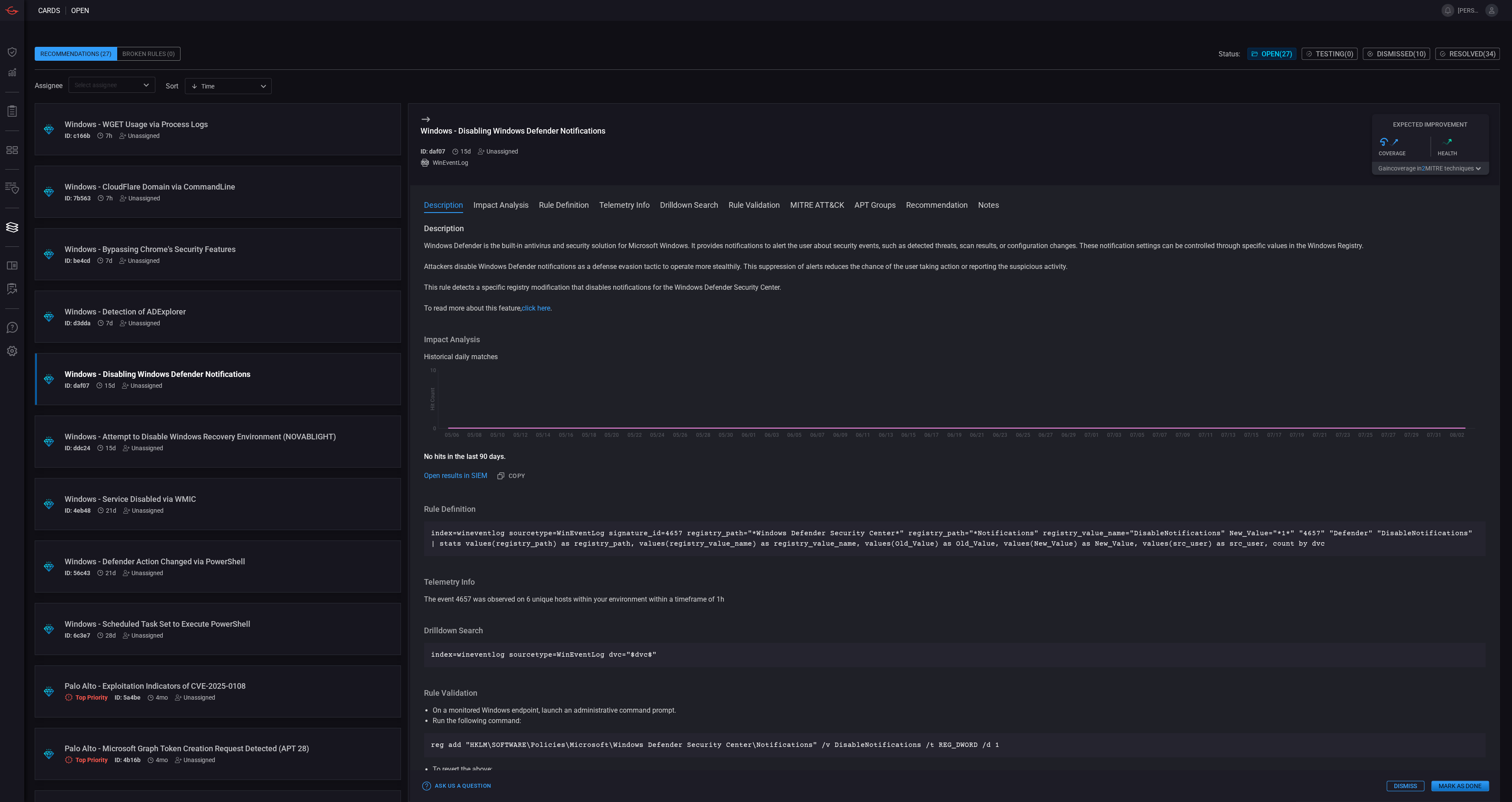
click at [1402, 167] on button "Gain coverage in 2 MITRE technique s" at bounding box center [1430, 168] width 117 height 13
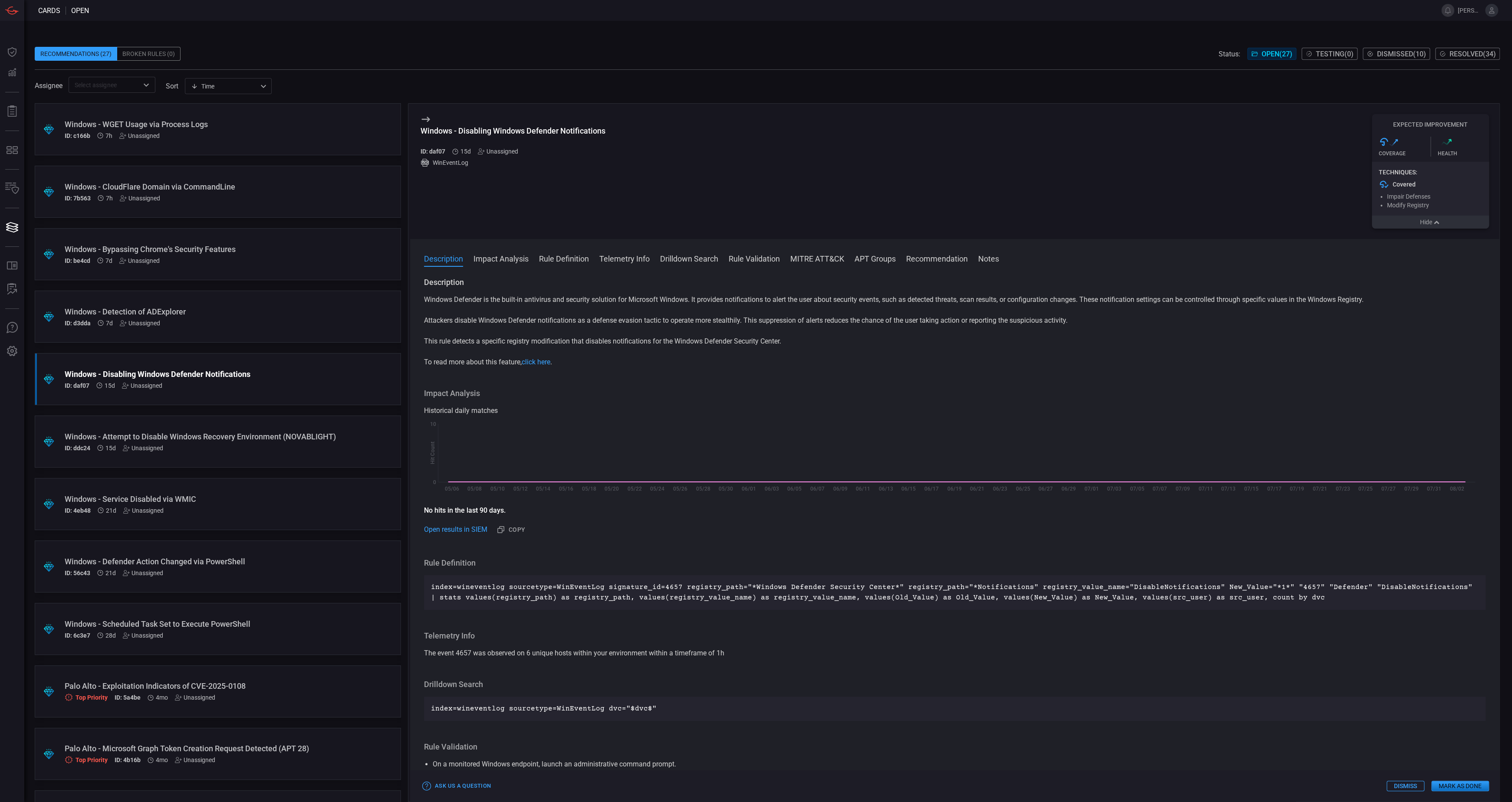
click at [1403, 168] on div "Techniques: Covered Impair Defenses Modify Registry" at bounding box center [1430, 189] width 117 height 54
click at [1416, 224] on button "Hide" at bounding box center [1430, 222] width 117 height 13
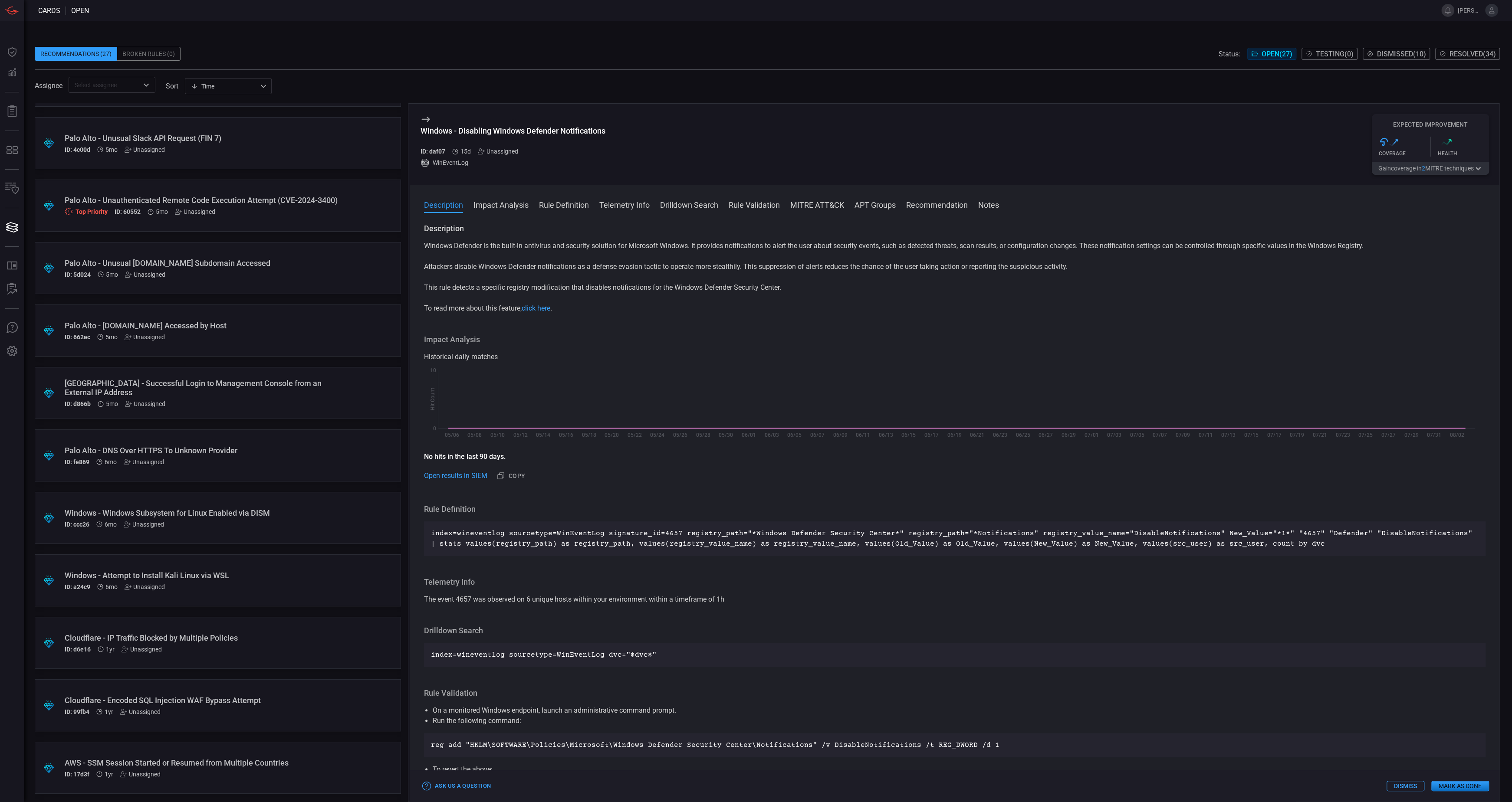
scroll to position [987, 0]
click at [284, 507] on div "Windows - Windows Subsystem for Linux Enabled via DISM" at bounding box center [201, 512] width 274 height 9
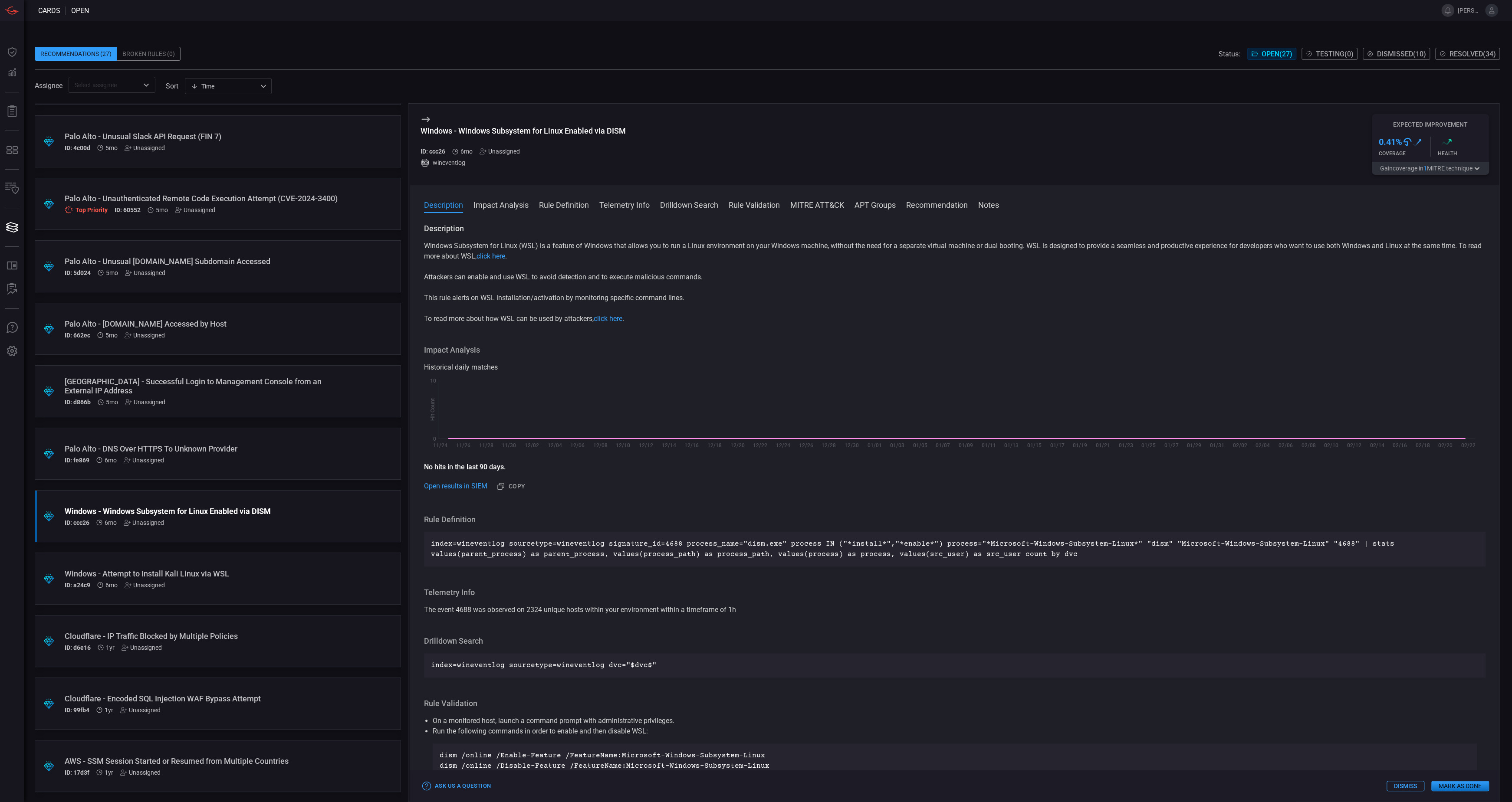
click at [1469, 165] on button "Gain coverage in 1 MITRE technique" at bounding box center [1430, 168] width 117 height 13
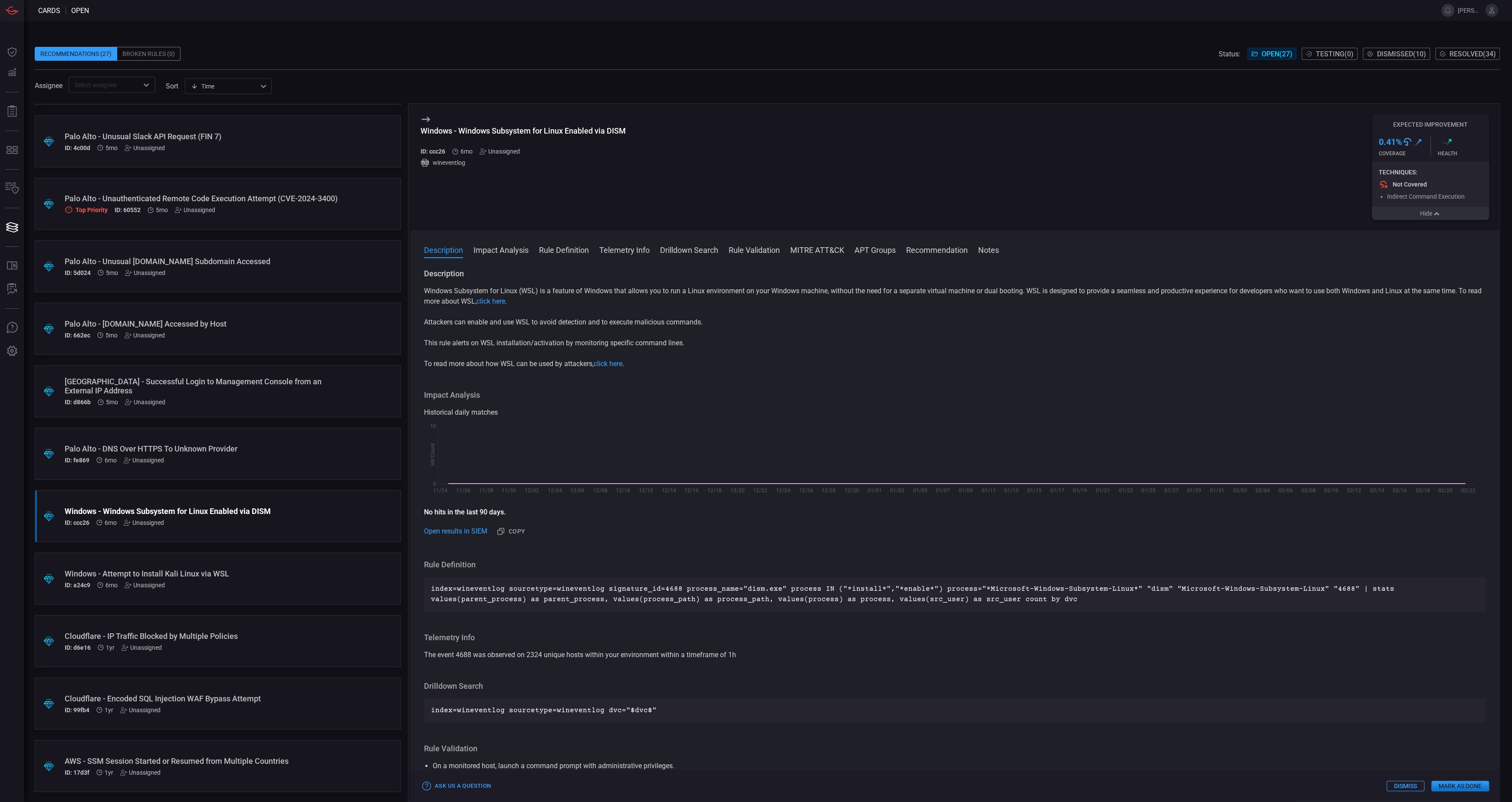
click at [299, 583] on div "ID: a24c9 6mo Unassigned" at bounding box center [201, 586] width 274 height 7
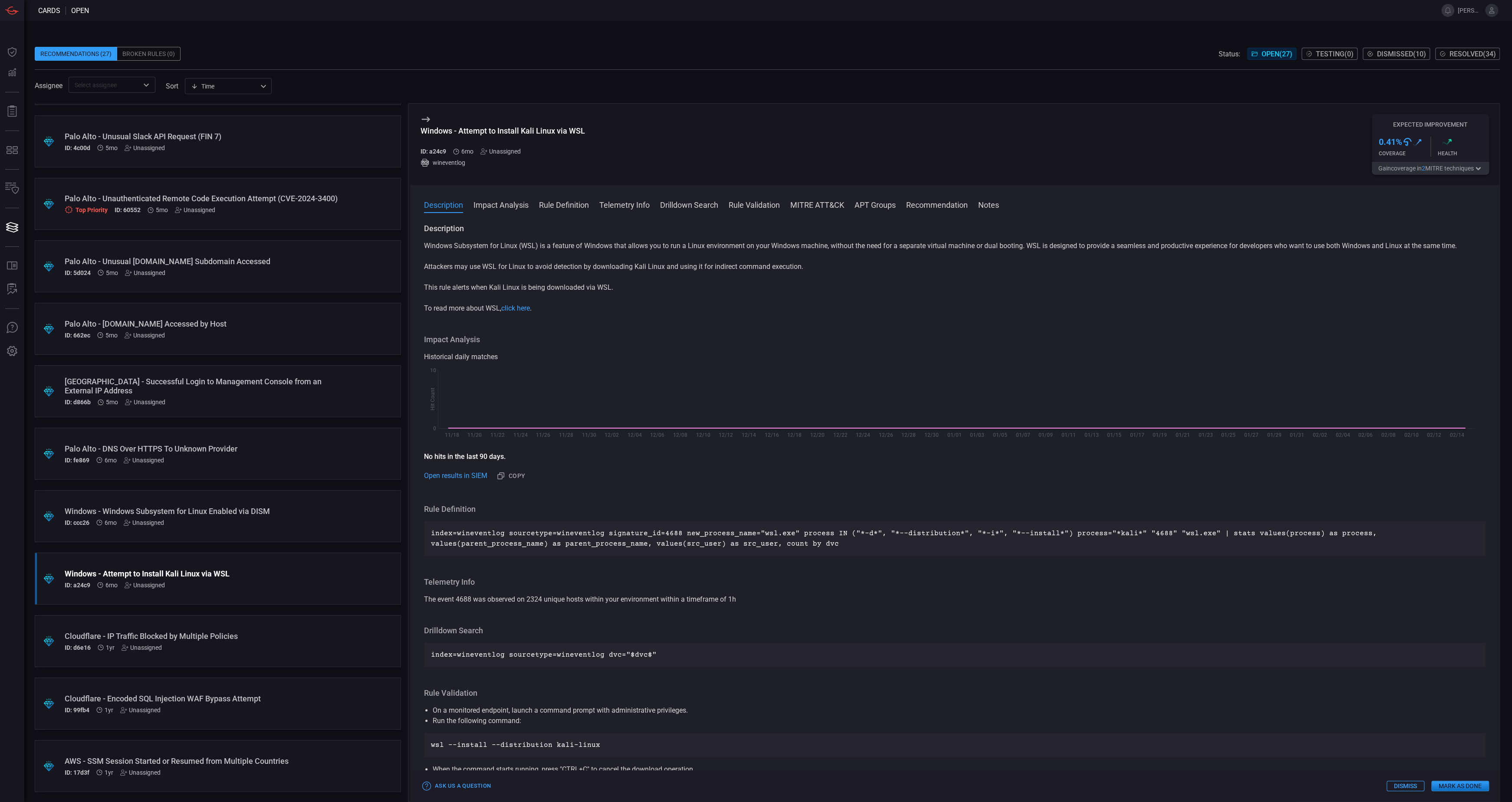
click at [1406, 170] on button "Gain coverage in 2 MITRE technique s" at bounding box center [1430, 168] width 117 height 13
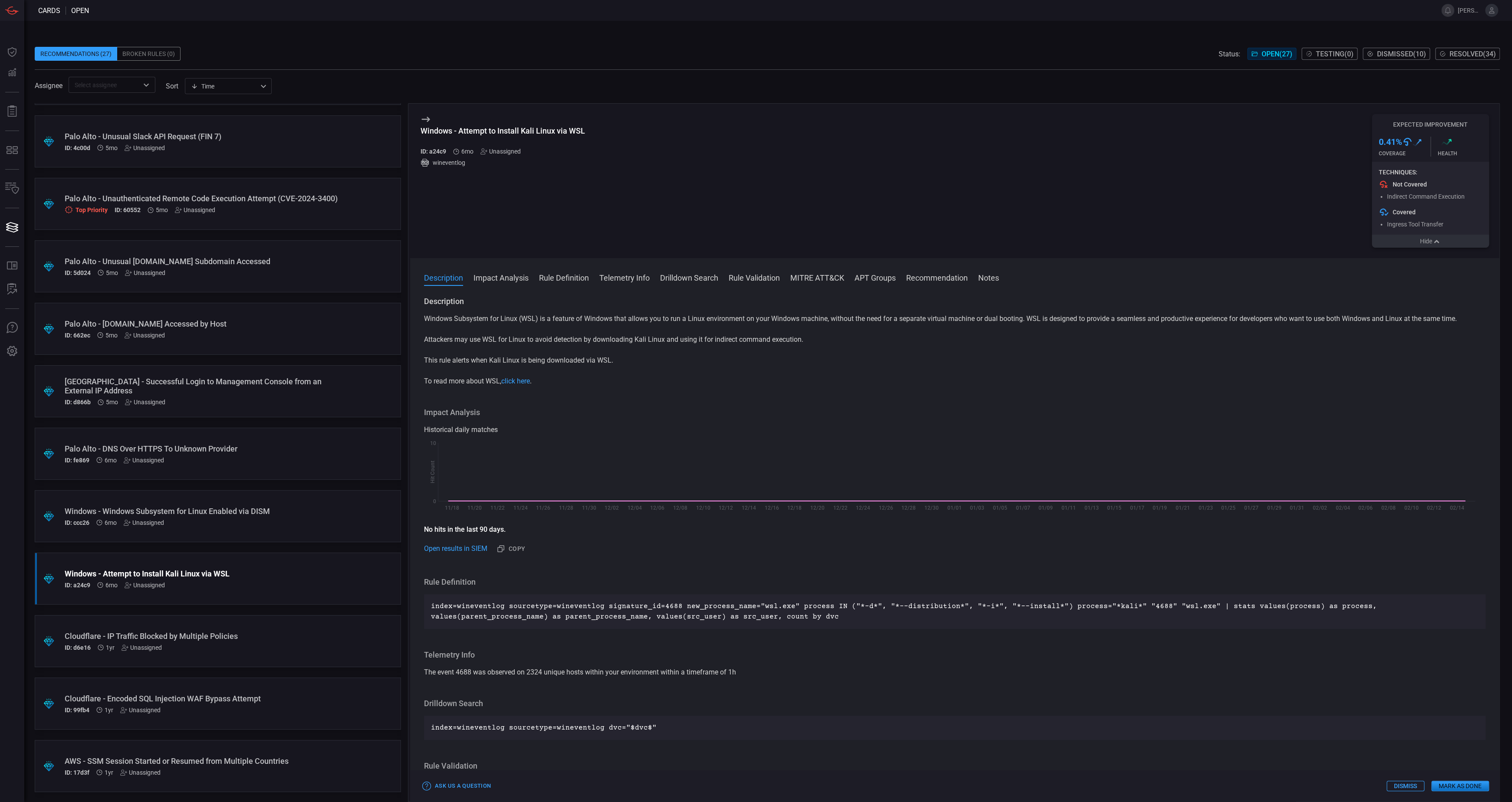
click at [1399, 244] on button "Hide" at bounding box center [1430, 241] width 117 height 13
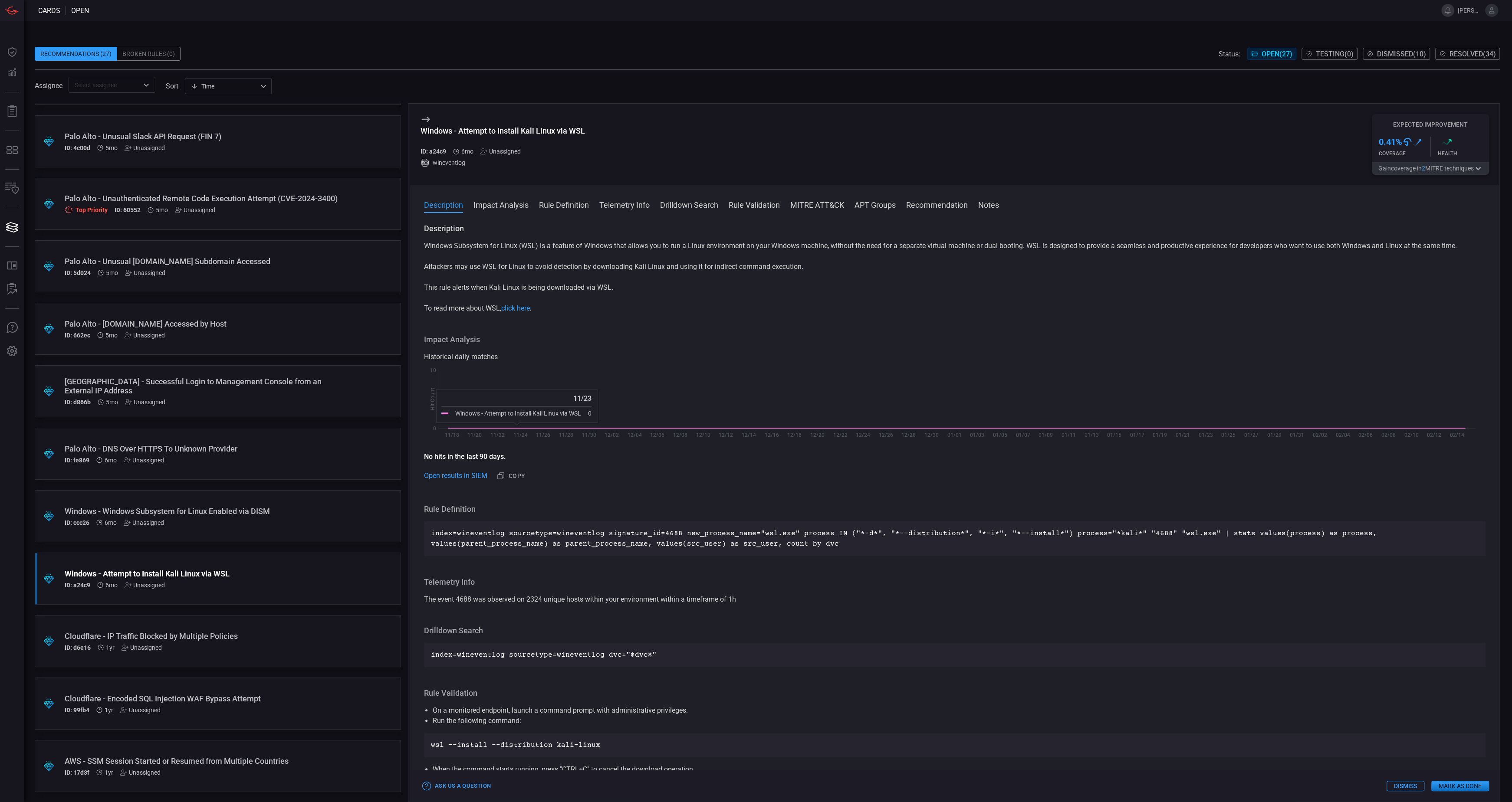
click at [279, 513] on div "Windows - Windows Subsystem for Linux Enabled via DISM" at bounding box center [201, 512] width 274 height 9
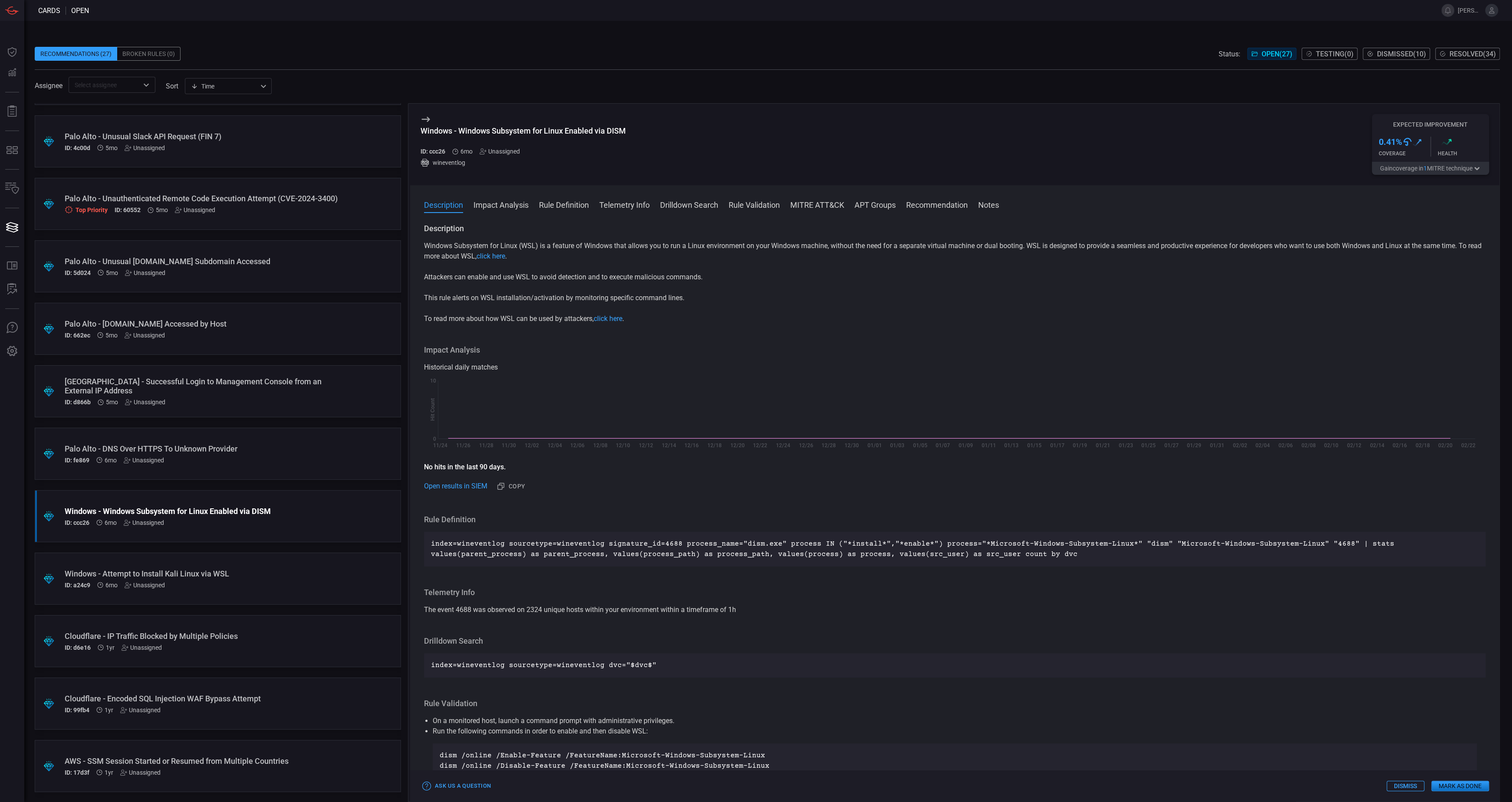
click at [1439, 167] on button "Gain coverage in 1 MITRE technique" at bounding box center [1430, 168] width 117 height 13
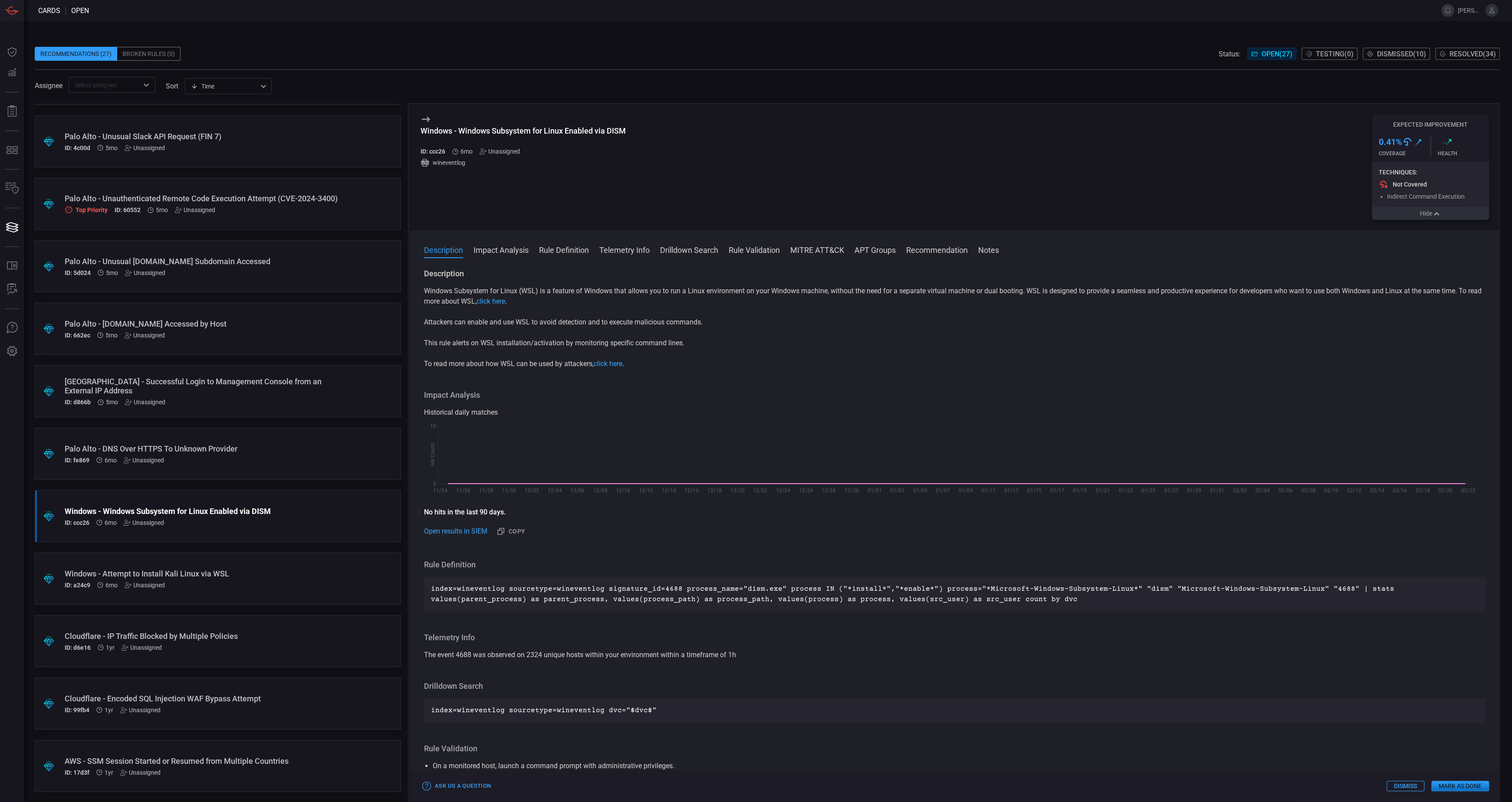
click at [1423, 217] on button "Hide" at bounding box center [1430, 214] width 117 height 13
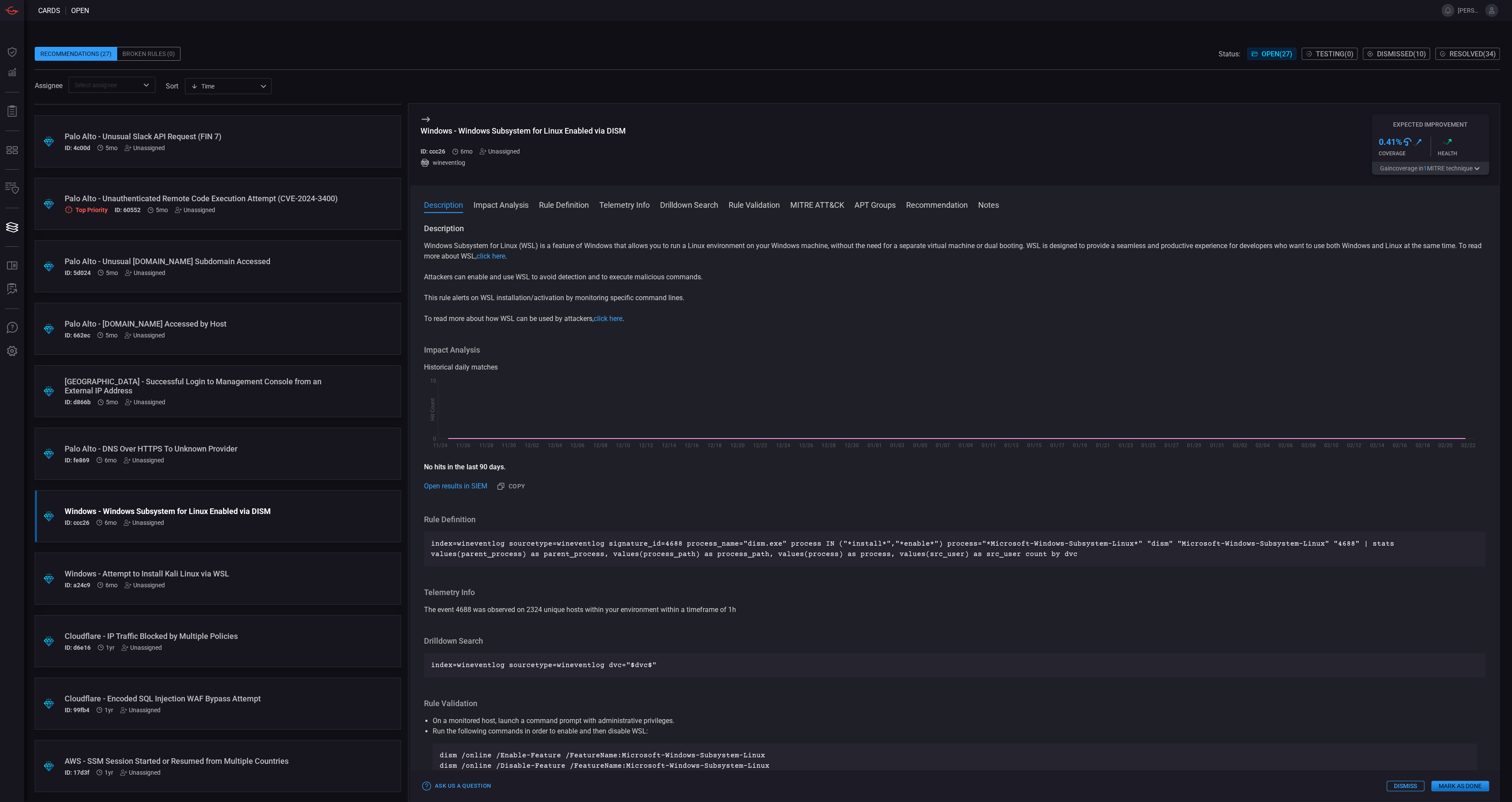
click at [292, 572] on div "Windows - Attempt to Install Kali Linux via WSL" at bounding box center [201, 574] width 274 height 9
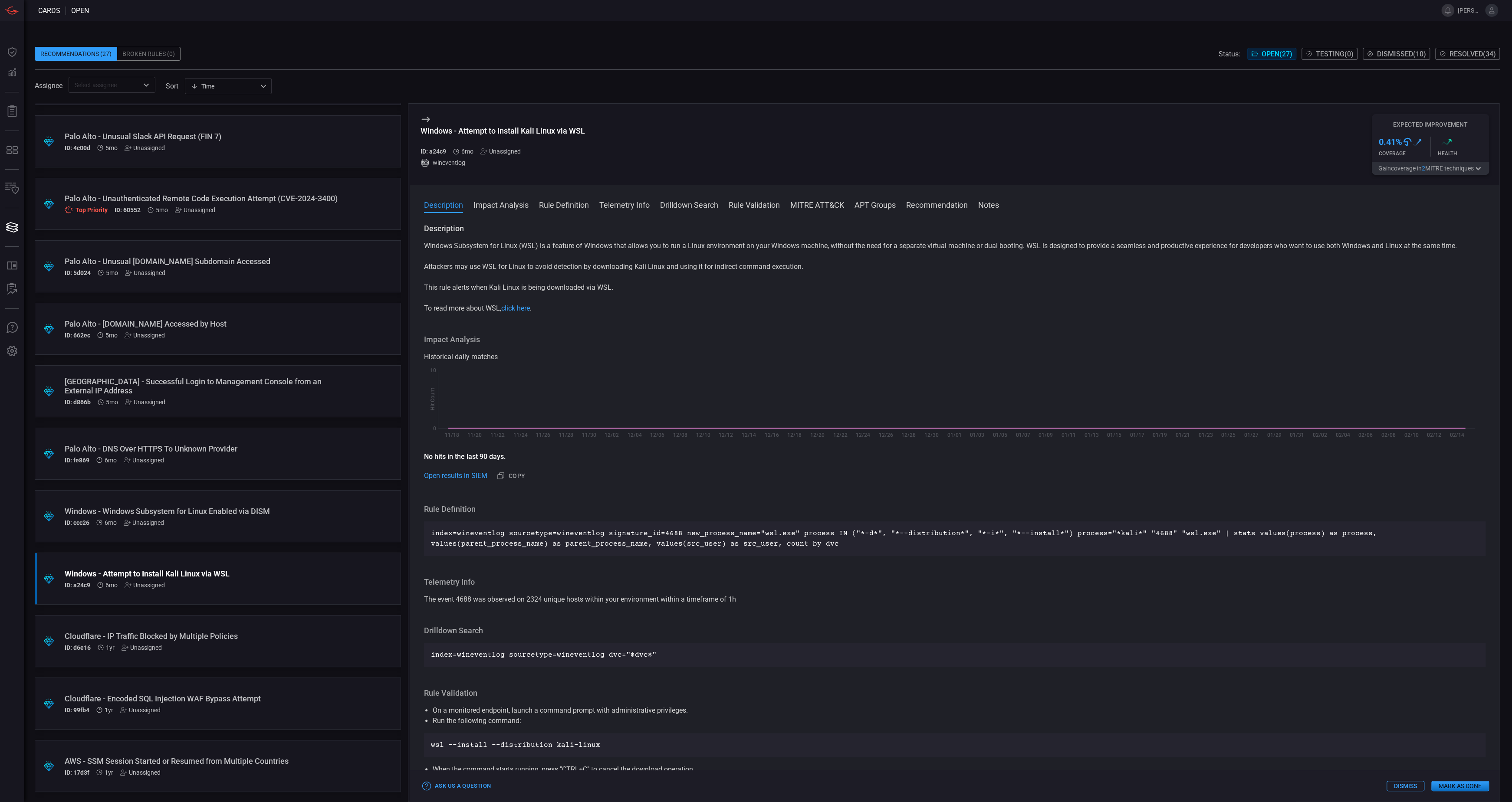
click at [258, 455] on div "Palo Alto - DNS Over HTTPS To Unknown Provider ID: fe869 6mo Unassigned" at bounding box center [201, 454] width 274 height 19
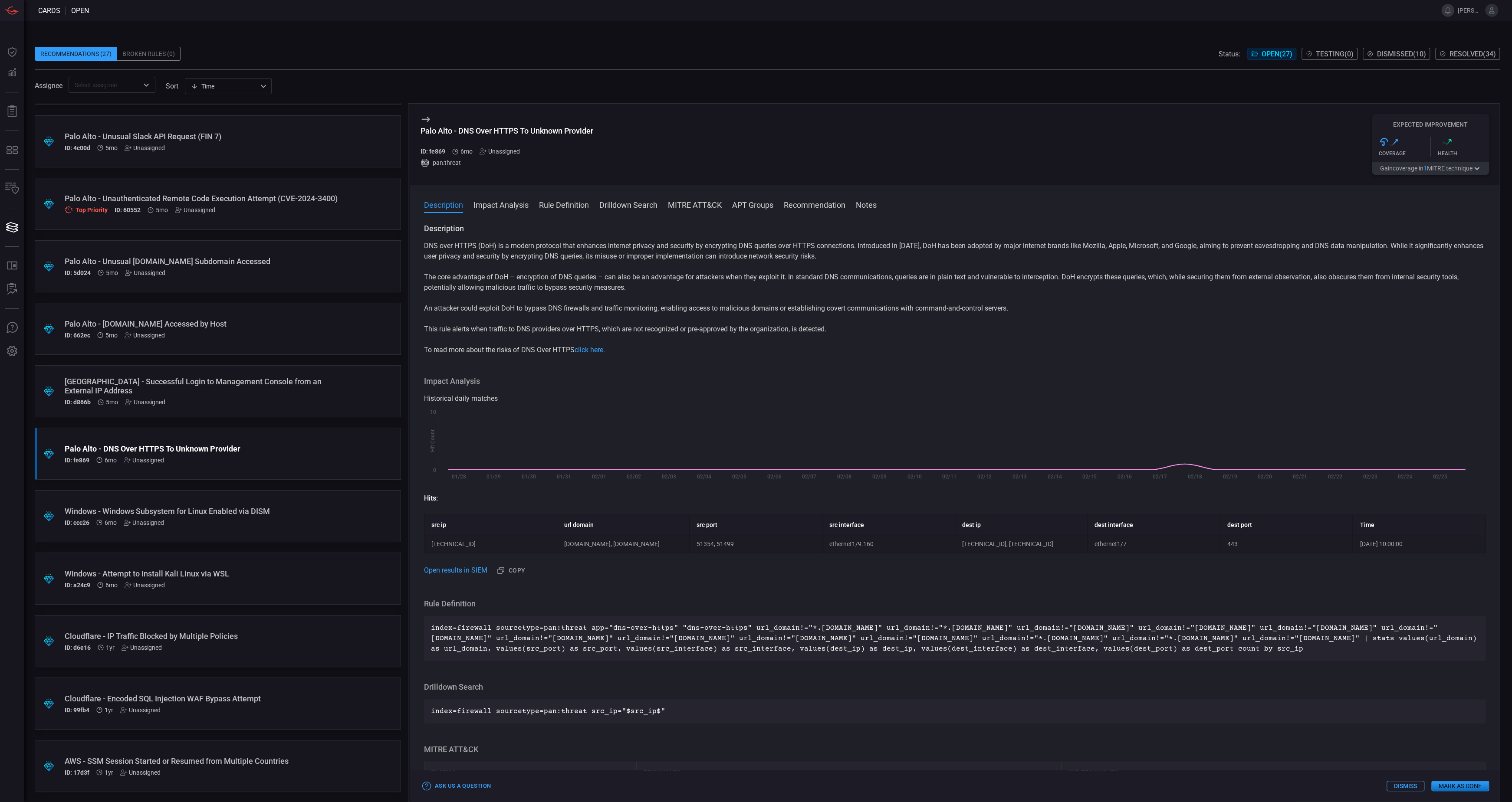
click at [1396, 171] on button "Gain coverage in 1 MITRE technique" at bounding box center [1430, 168] width 117 height 13
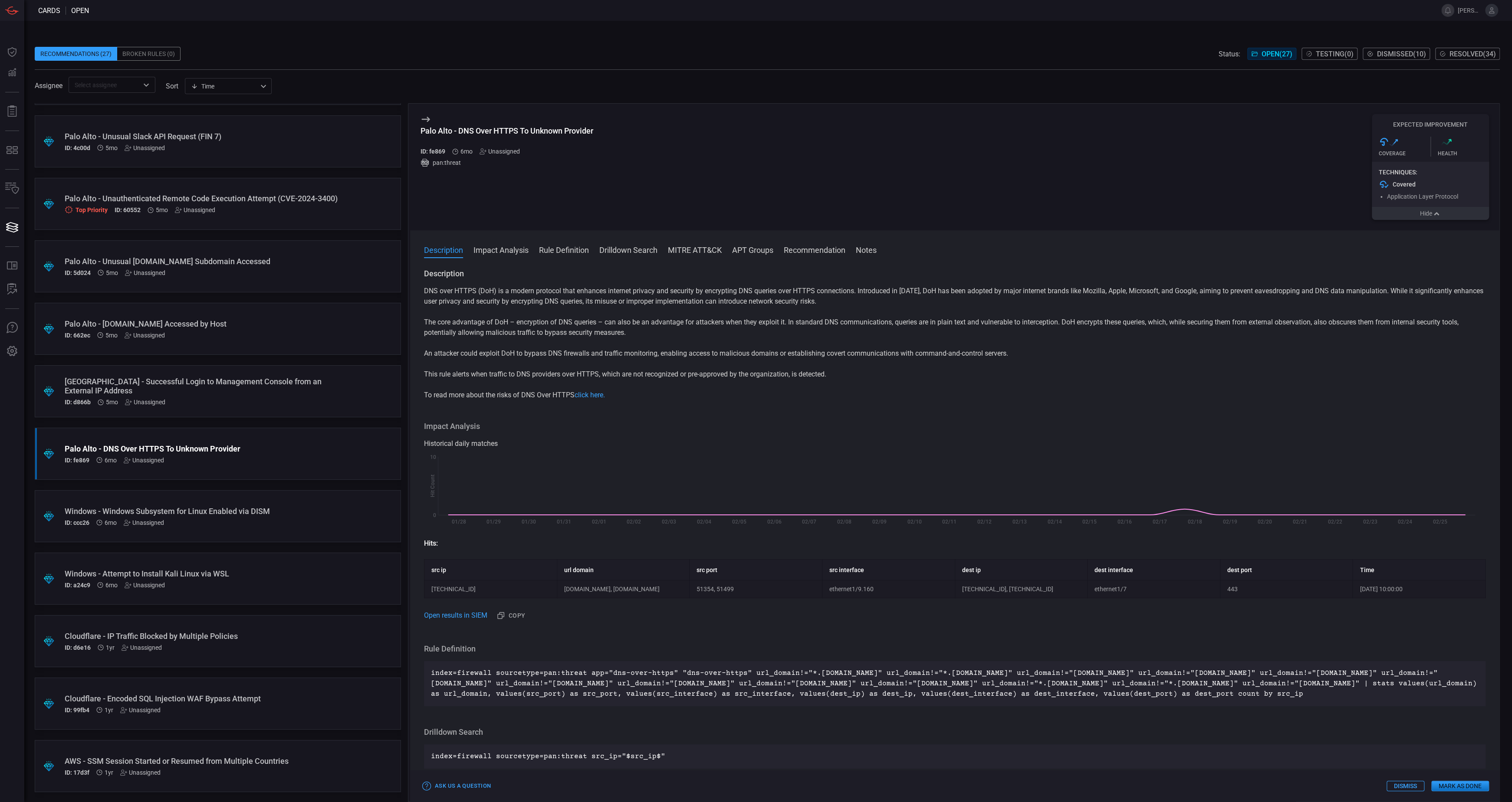
click at [1402, 215] on button "Hide" at bounding box center [1430, 214] width 117 height 13
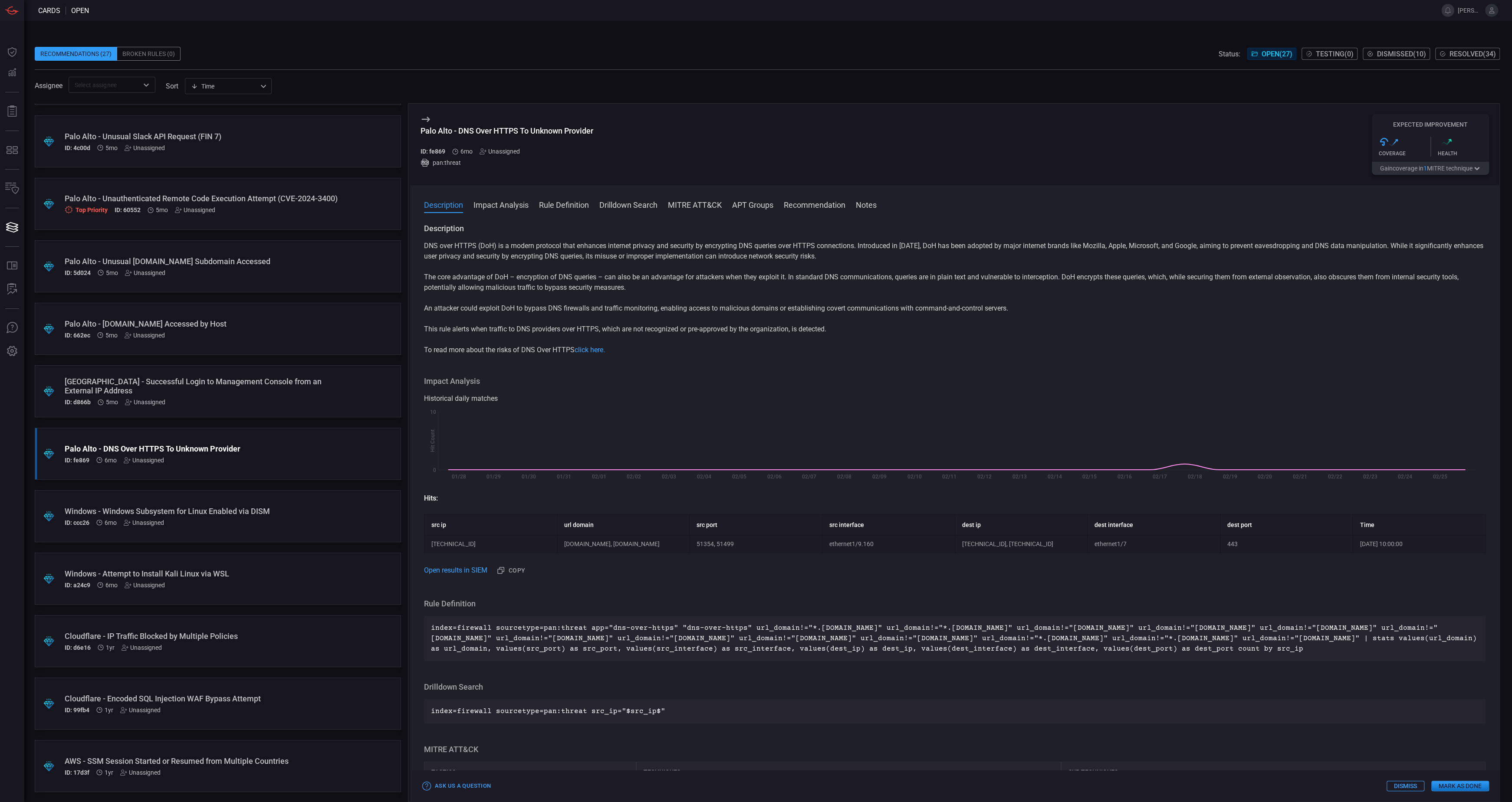
click at [167, 387] on div "[GEOGRAPHIC_DATA] - Successful Login to Management Console from an External IP …" at bounding box center [201, 386] width 274 height 18
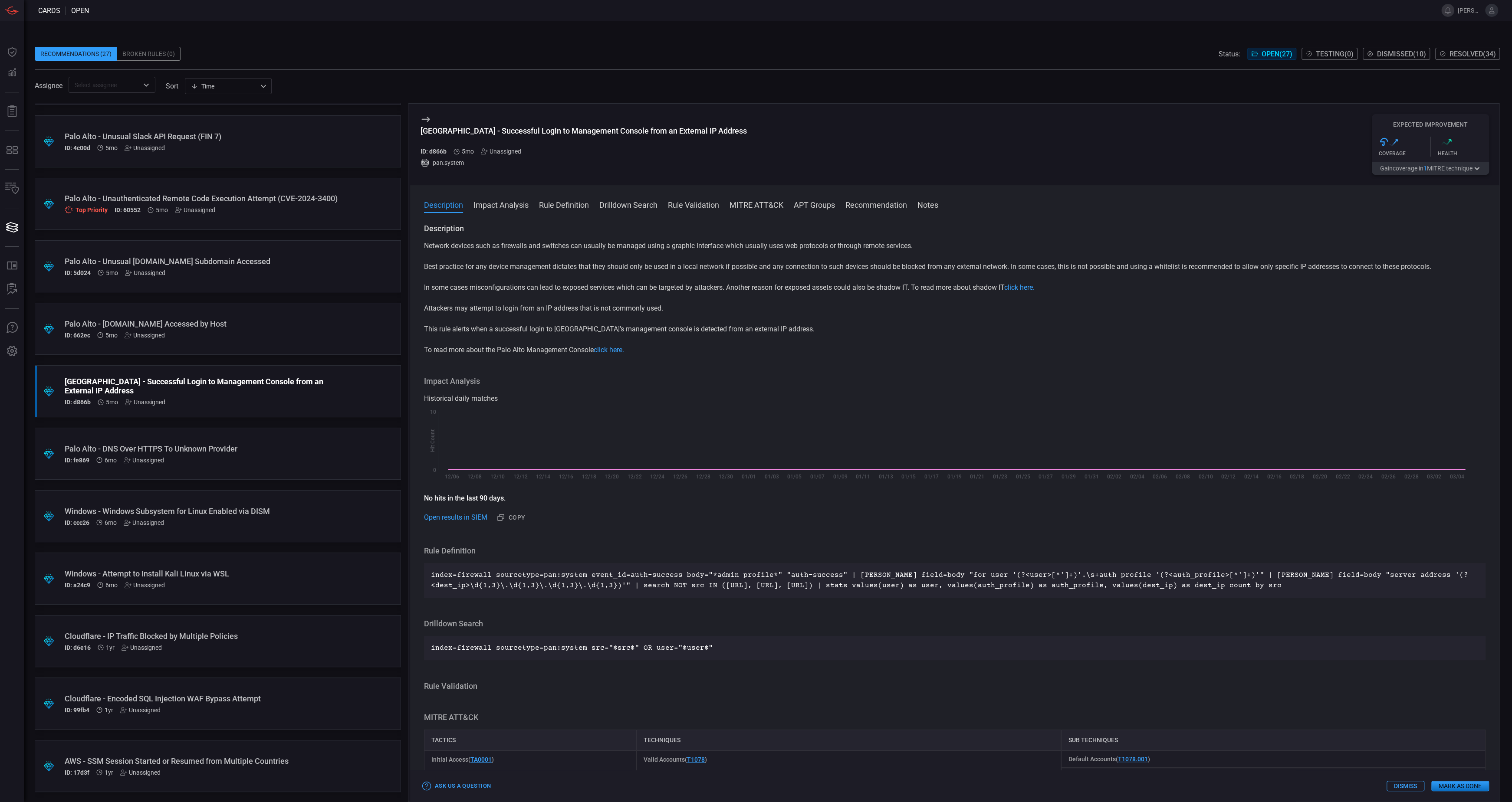
click at [1424, 171] on span "1" at bounding box center [1425, 168] width 4 height 7
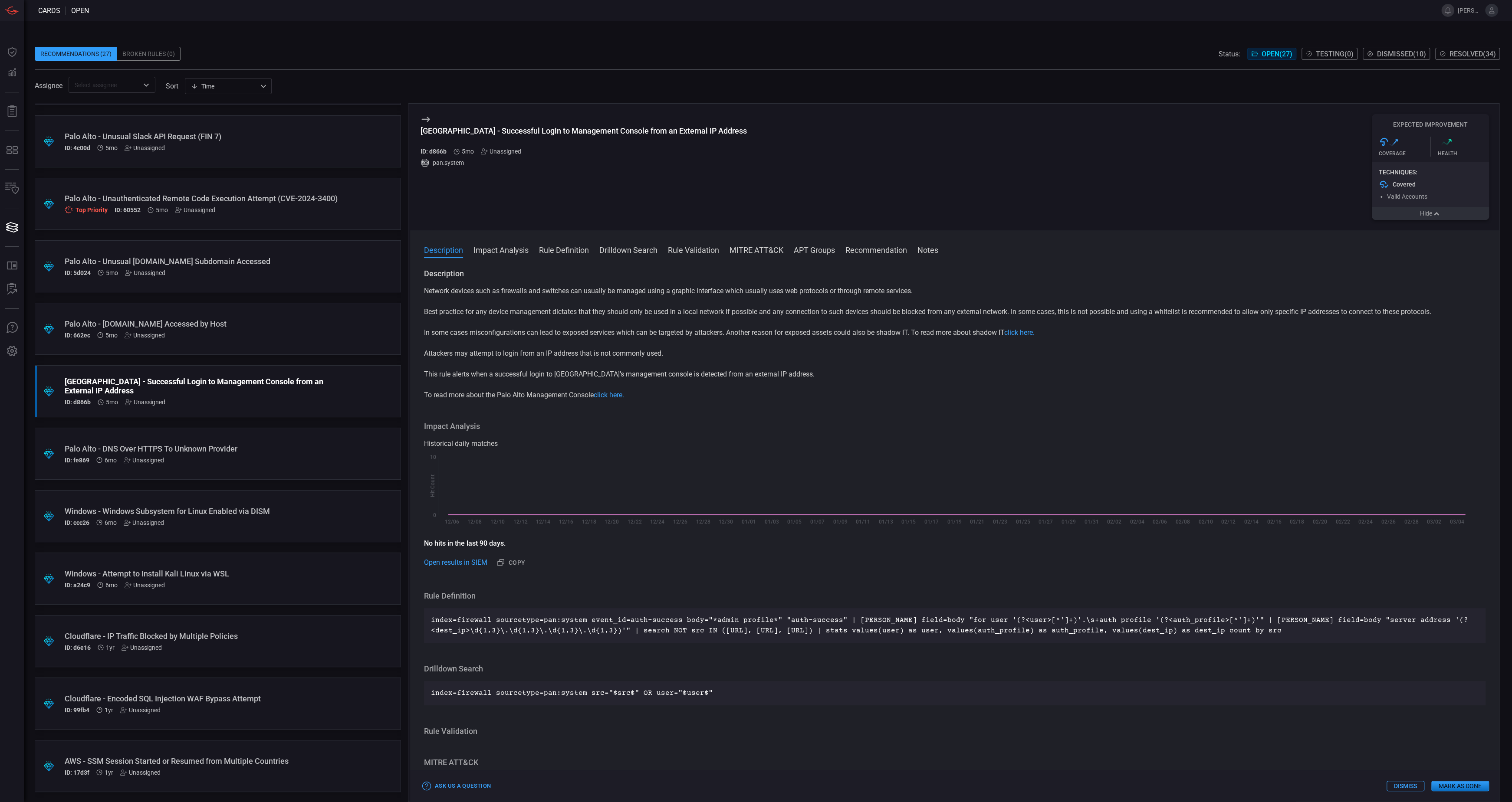
click at [1428, 217] on button "Hide" at bounding box center [1430, 214] width 117 height 13
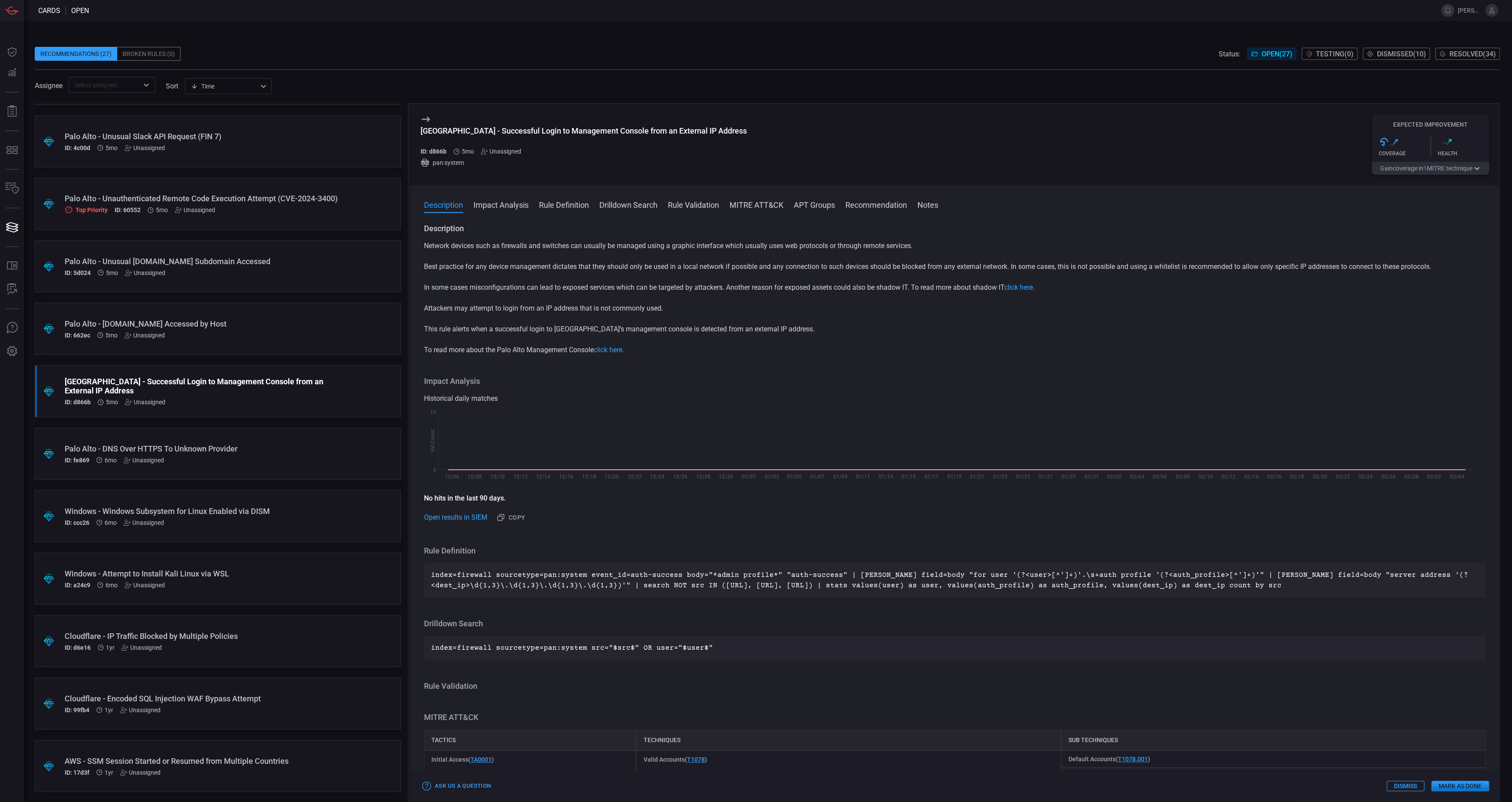
click at [257, 340] on div ".suggested_cards_icon{fill:url(#suggested_cards_icon);} Palo Alto - [DOMAIN_NAM…" at bounding box center [218, 329] width 366 height 52
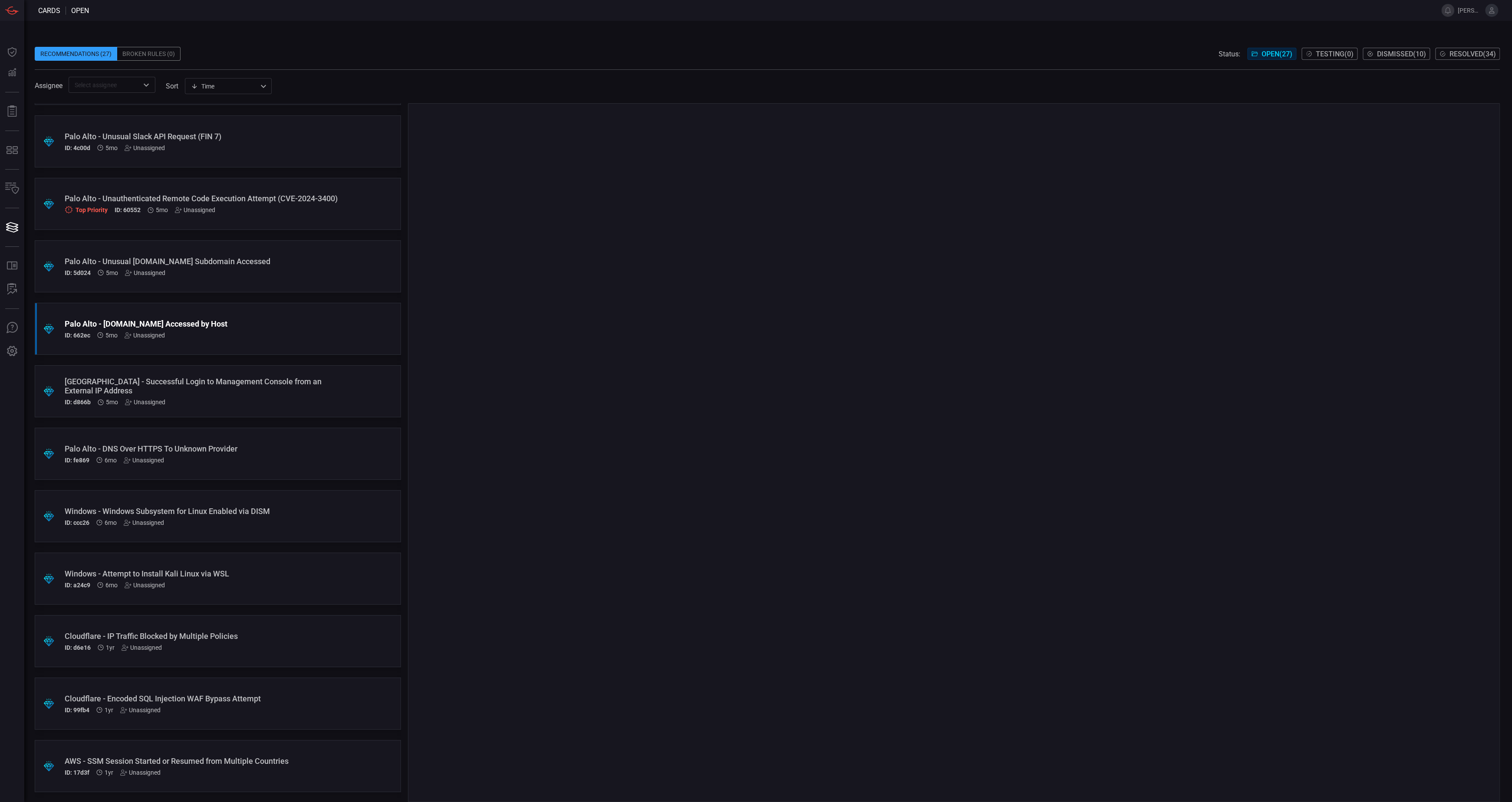
click at [257, 274] on div "ID: 5d024 5mo Unassigned" at bounding box center [201, 273] width 274 height 7
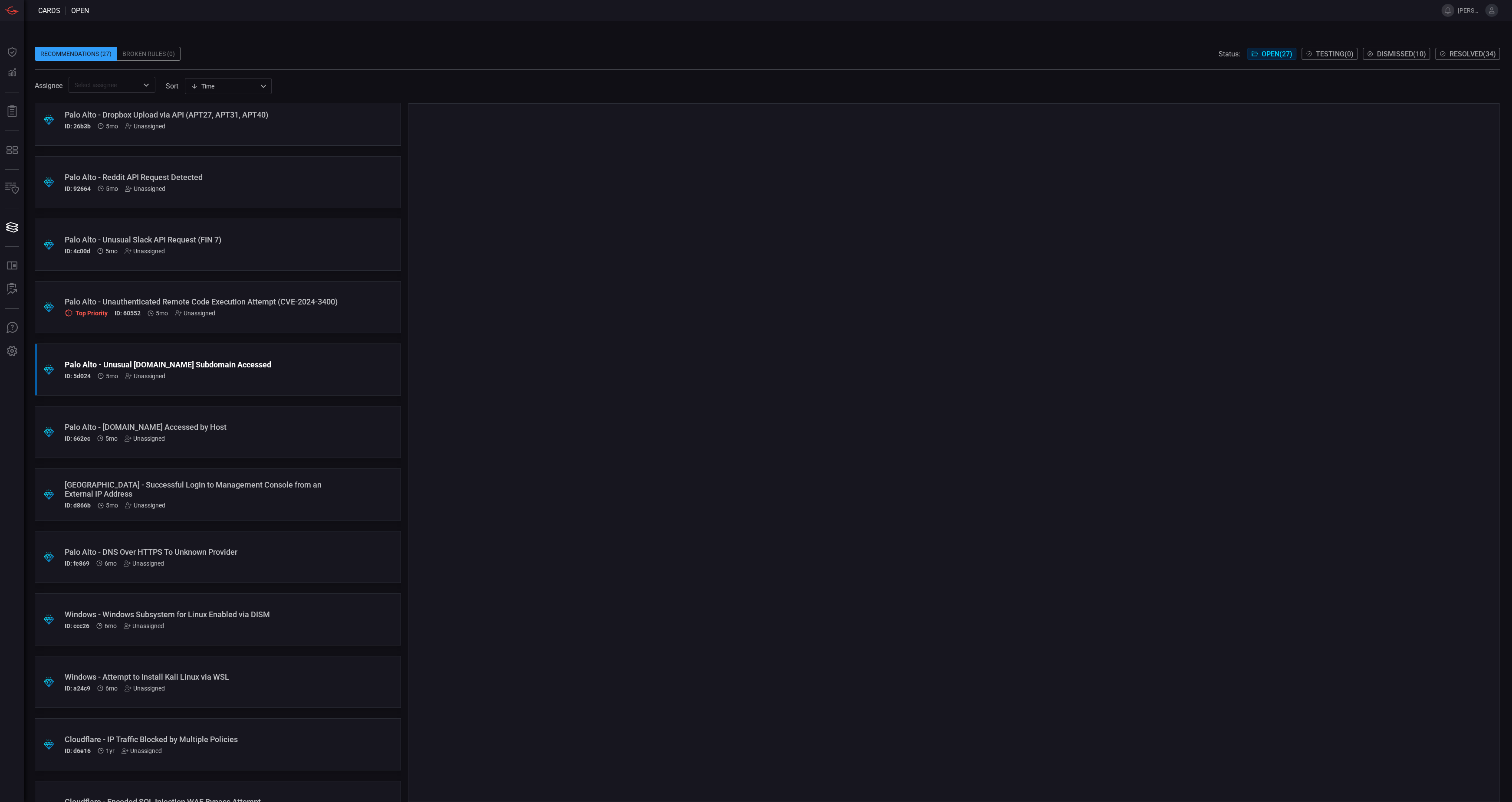
scroll to position [869, 0]
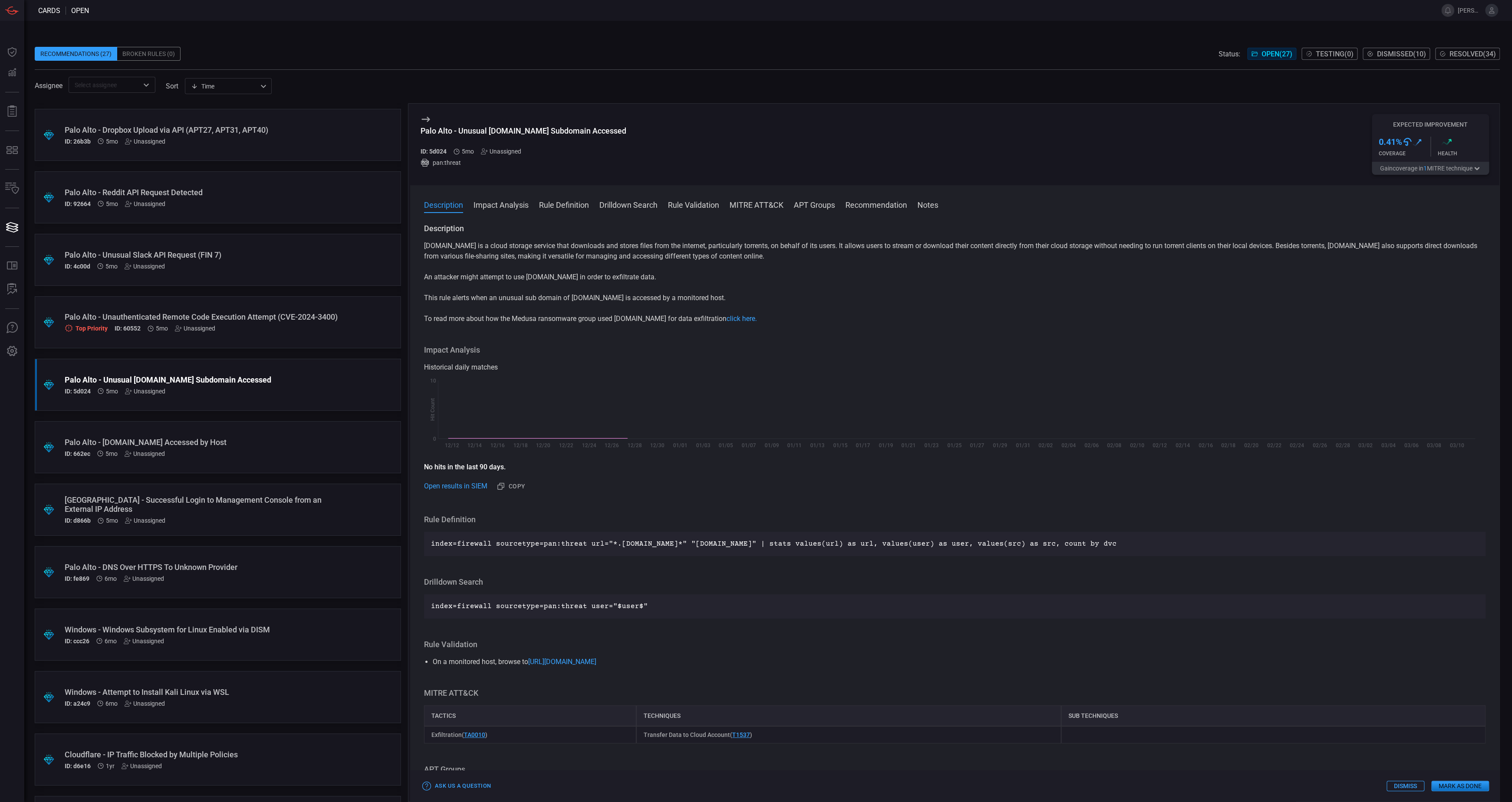
click at [285, 338] on div ".suggested_cards_icon{fill:url(#suggested_cards_icon);} [GEOGRAPHIC_DATA] - Una…" at bounding box center [218, 322] width 366 height 52
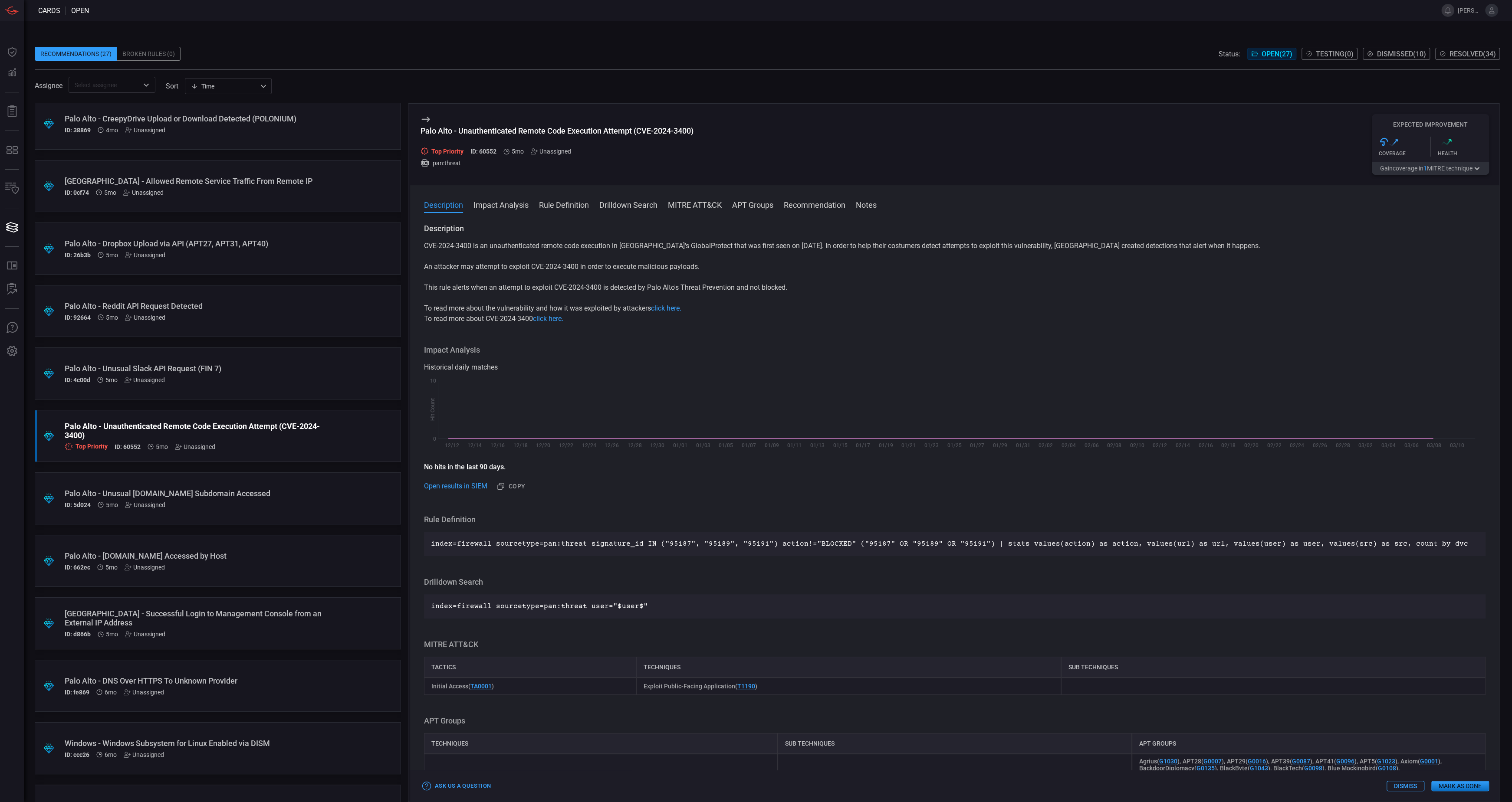
scroll to position [712, 0]
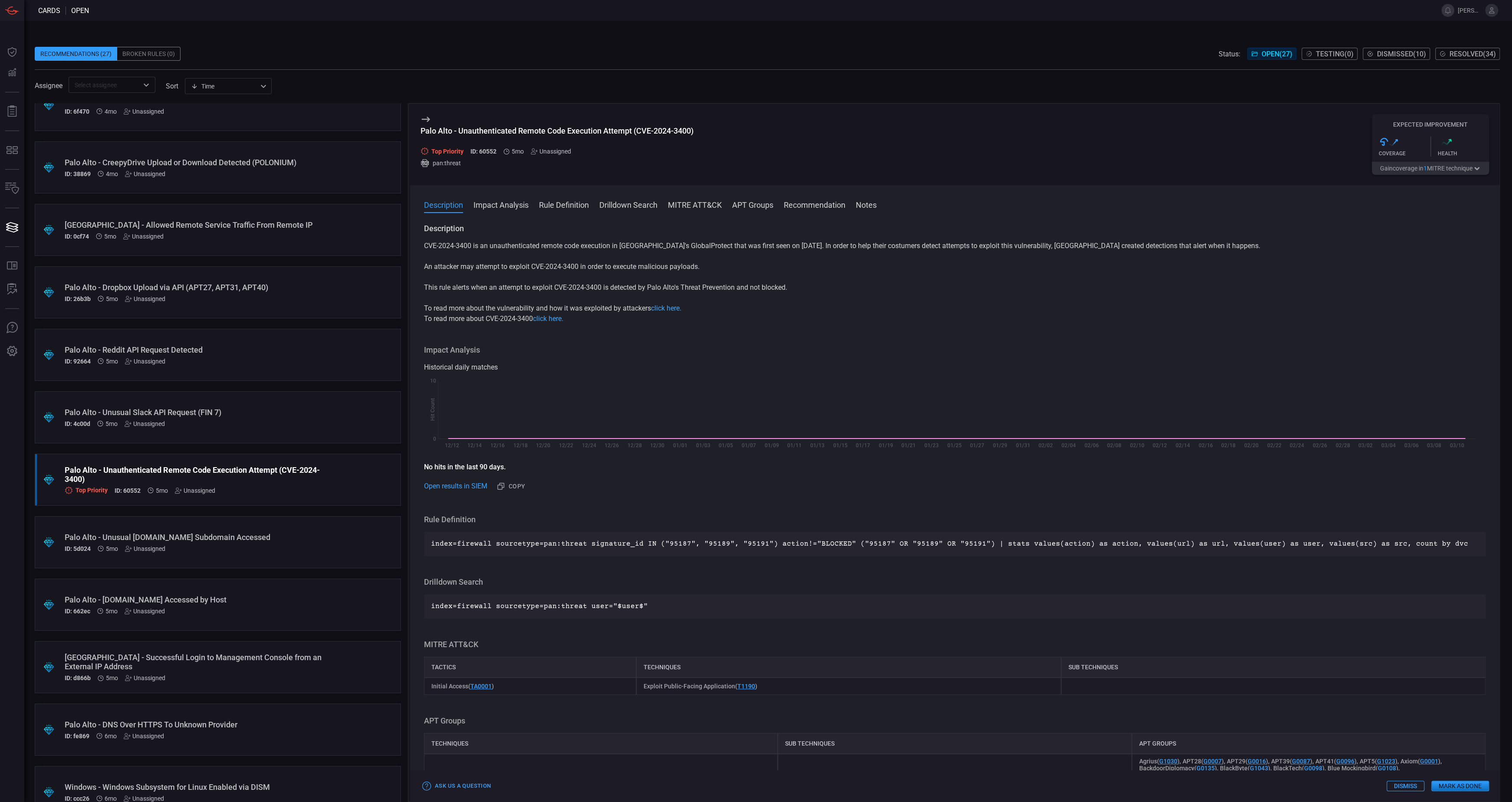
click at [1440, 169] on button "Gain coverage in 1 MITRE technique" at bounding box center [1430, 168] width 117 height 13
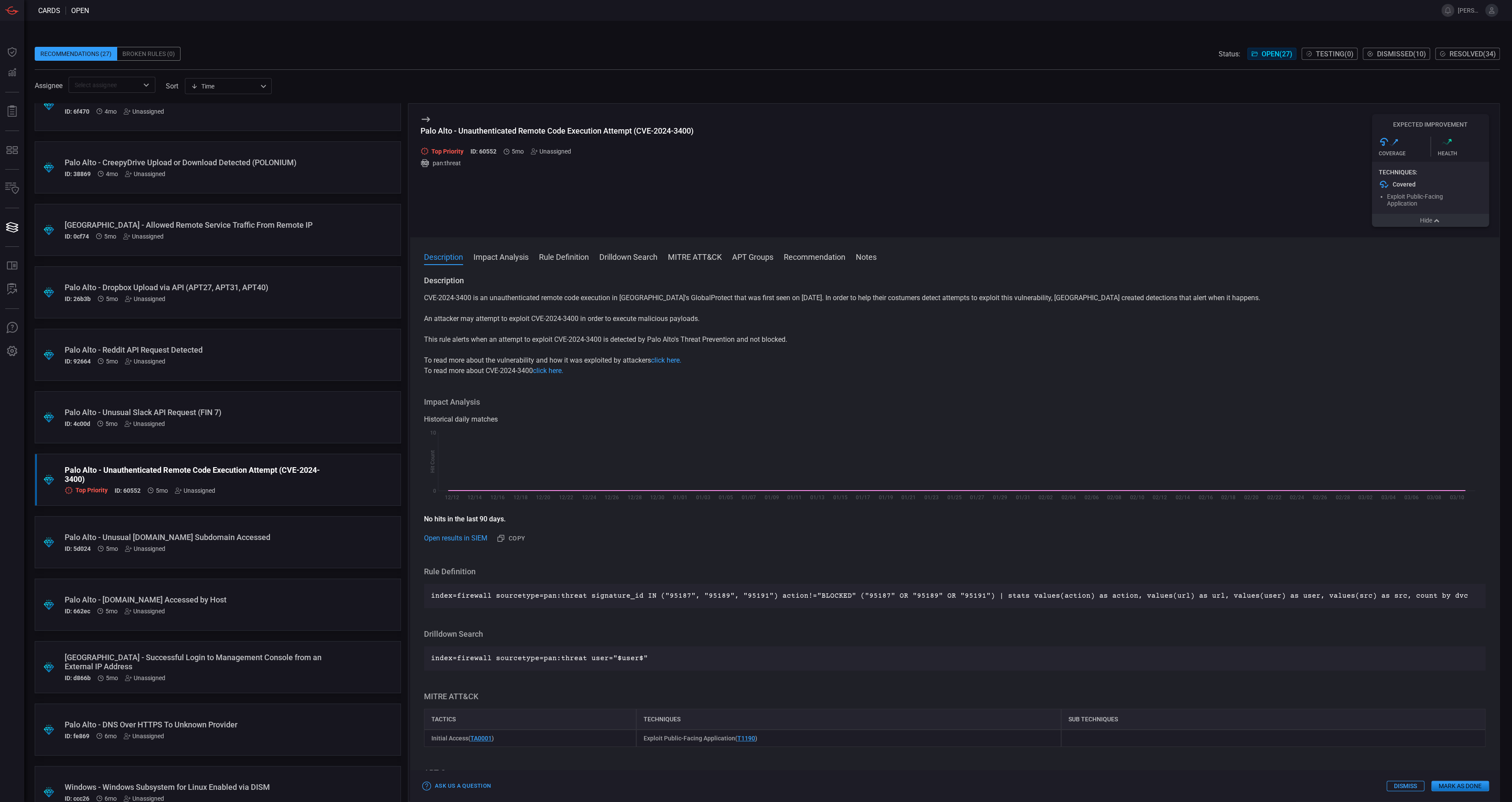
click at [1433, 223] on icon "button" at bounding box center [1436, 221] width 9 height 7
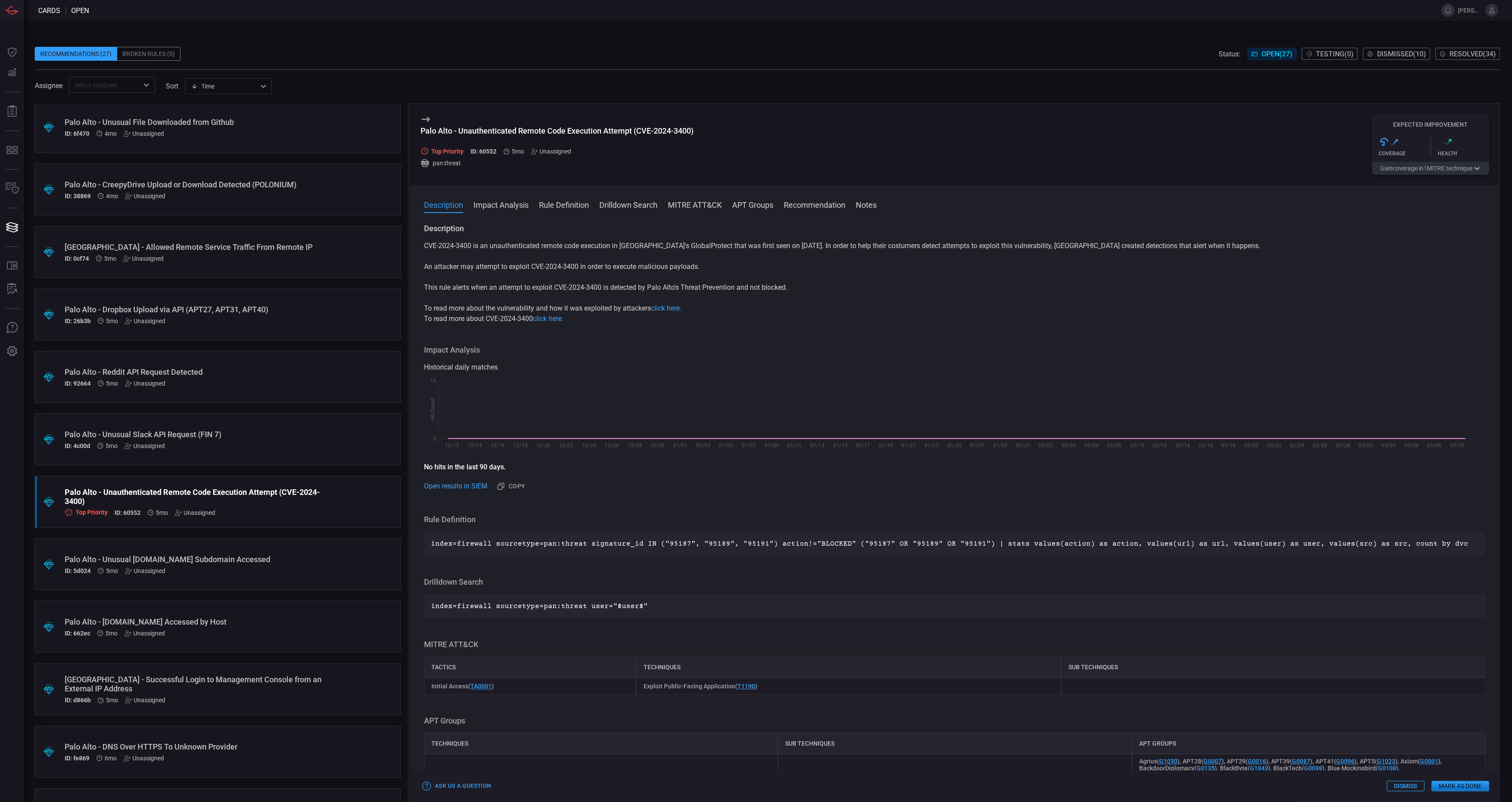
scroll to position [632, 0]
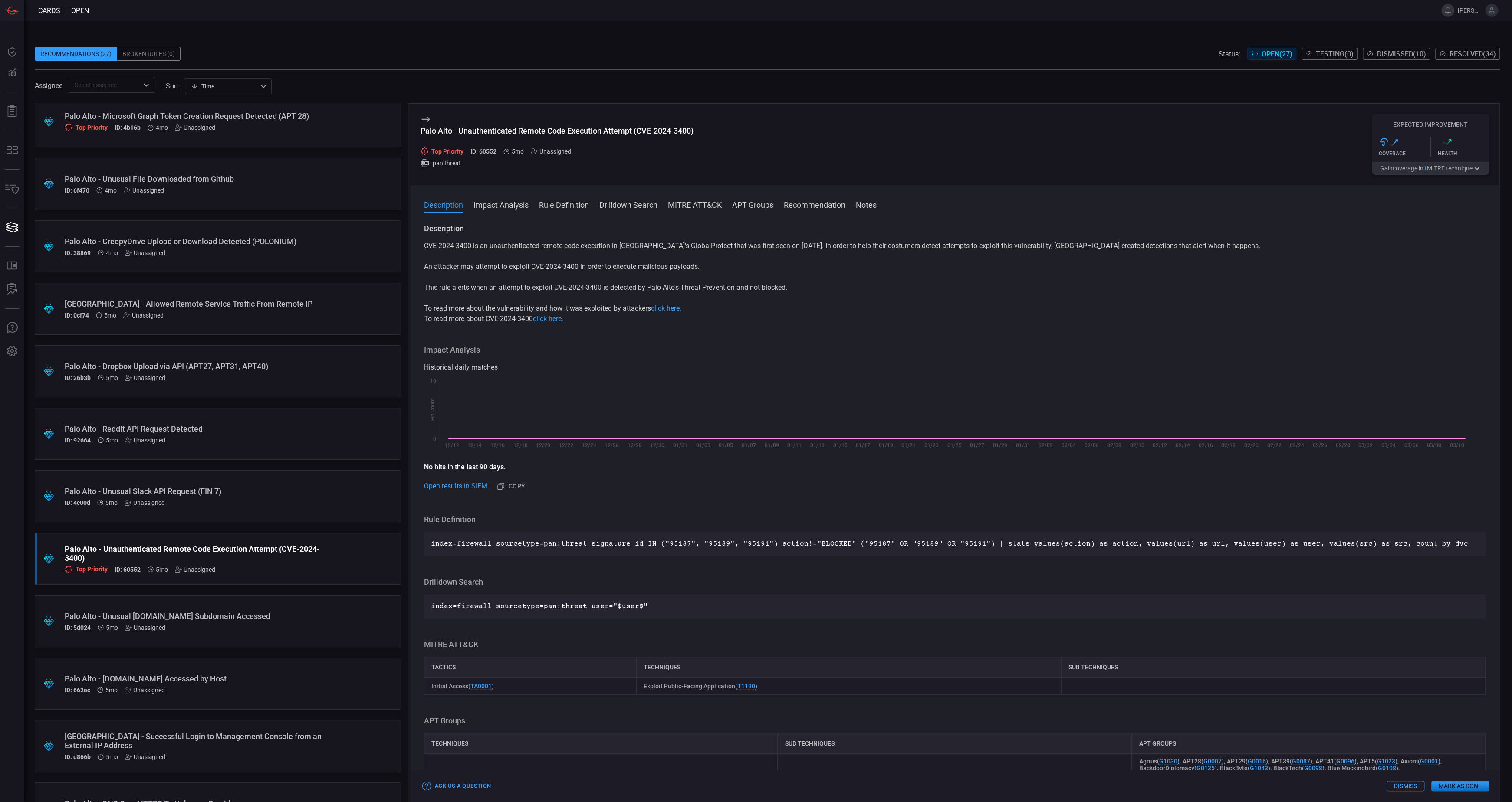
click at [208, 487] on div "Palo Alto - Unusual Slack API Request (FIN 7)" at bounding box center [201, 492] width 274 height 9
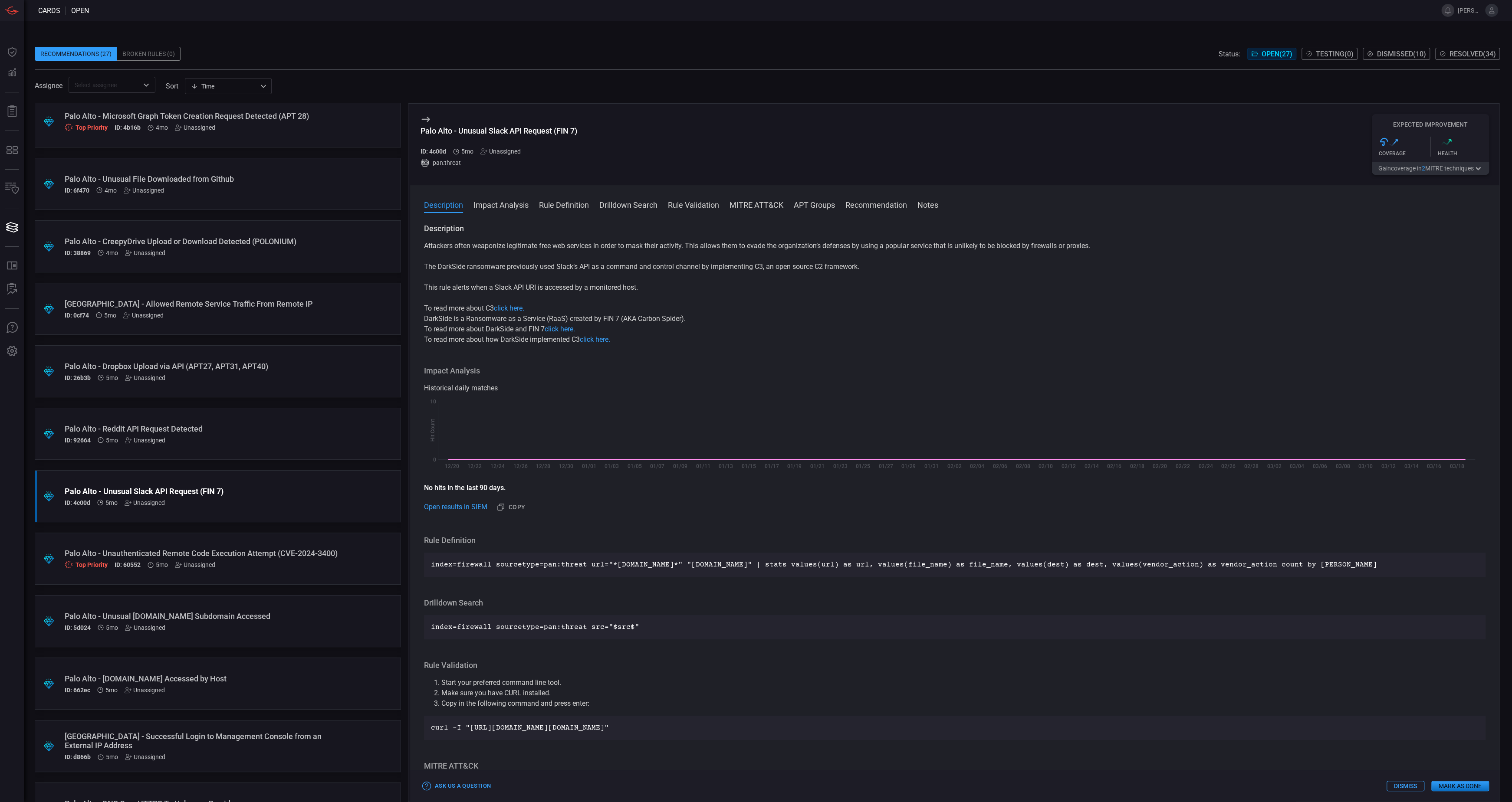
click at [1456, 171] on button "Gain coverage in 2 MITRE technique s" at bounding box center [1430, 168] width 117 height 13
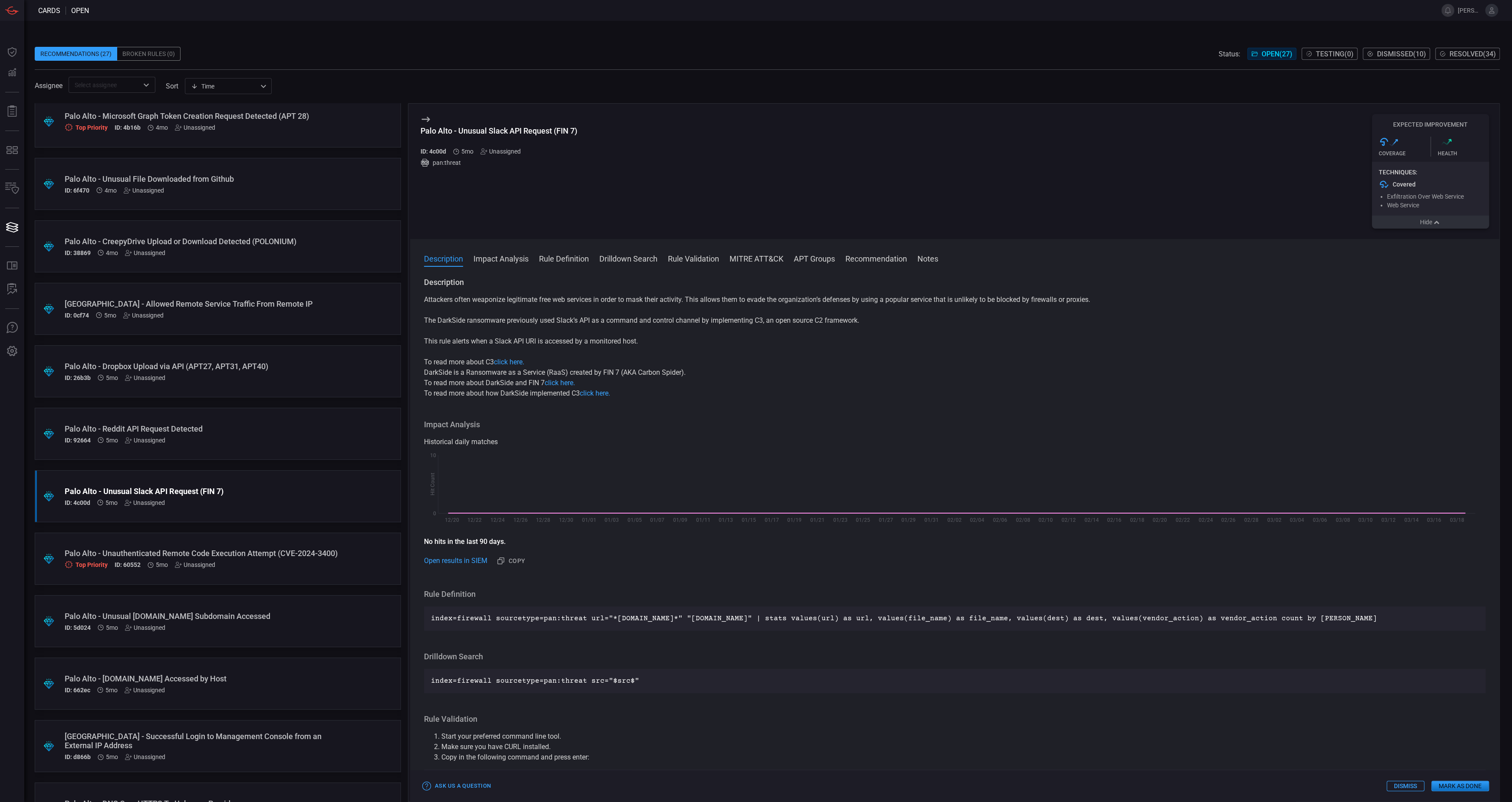
click at [1433, 221] on button "Hide" at bounding box center [1430, 222] width 117 height 13
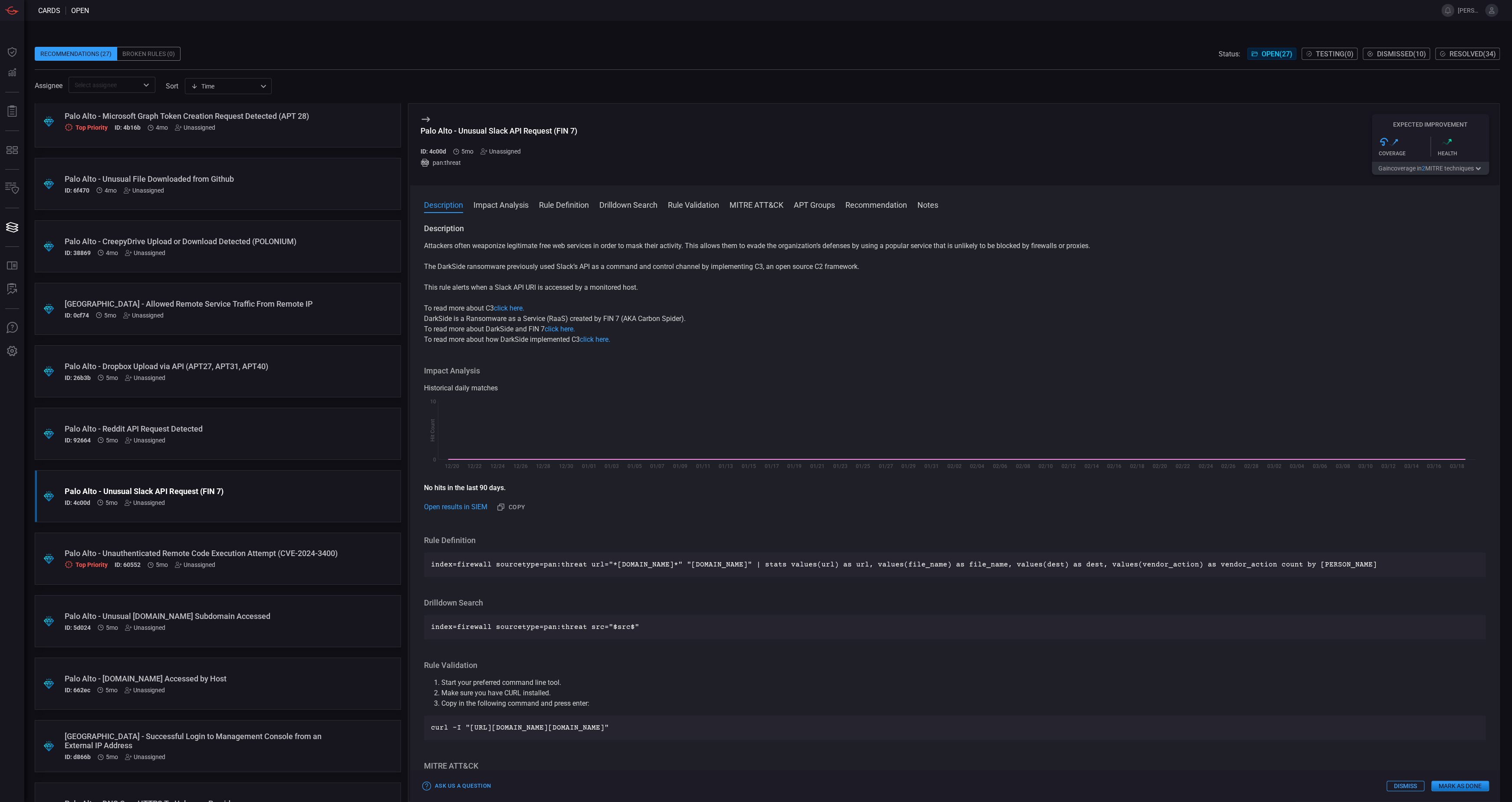
click at [211, 438] on div "ID: 92664 5mo Unassigned" at bounding box center [201, 441] width 274 height 7
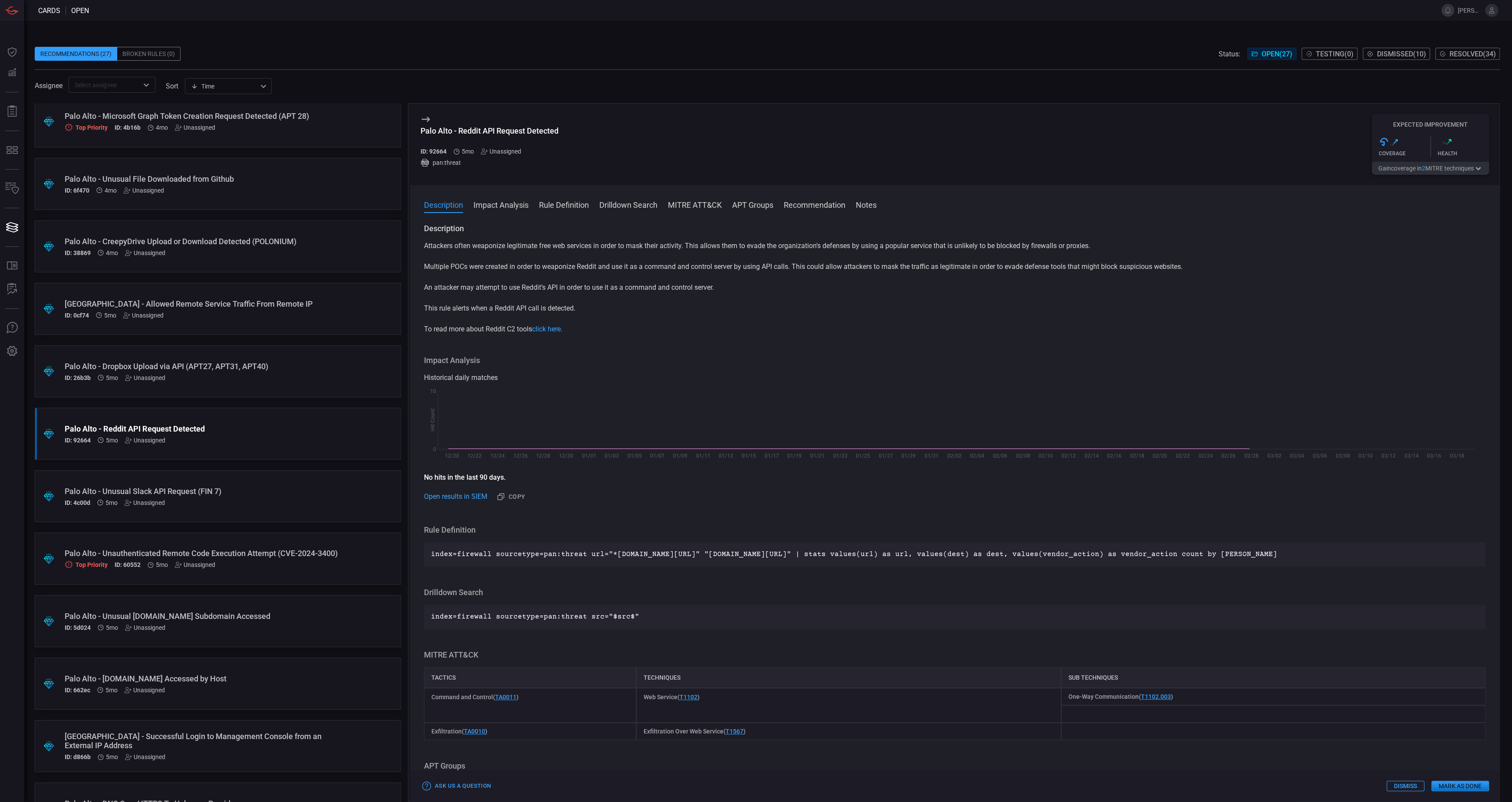
click at [1454, 171] on button "Gain coverage in 2 MITRE technique s" at bounding box center [1430, 168] width 117 height 13
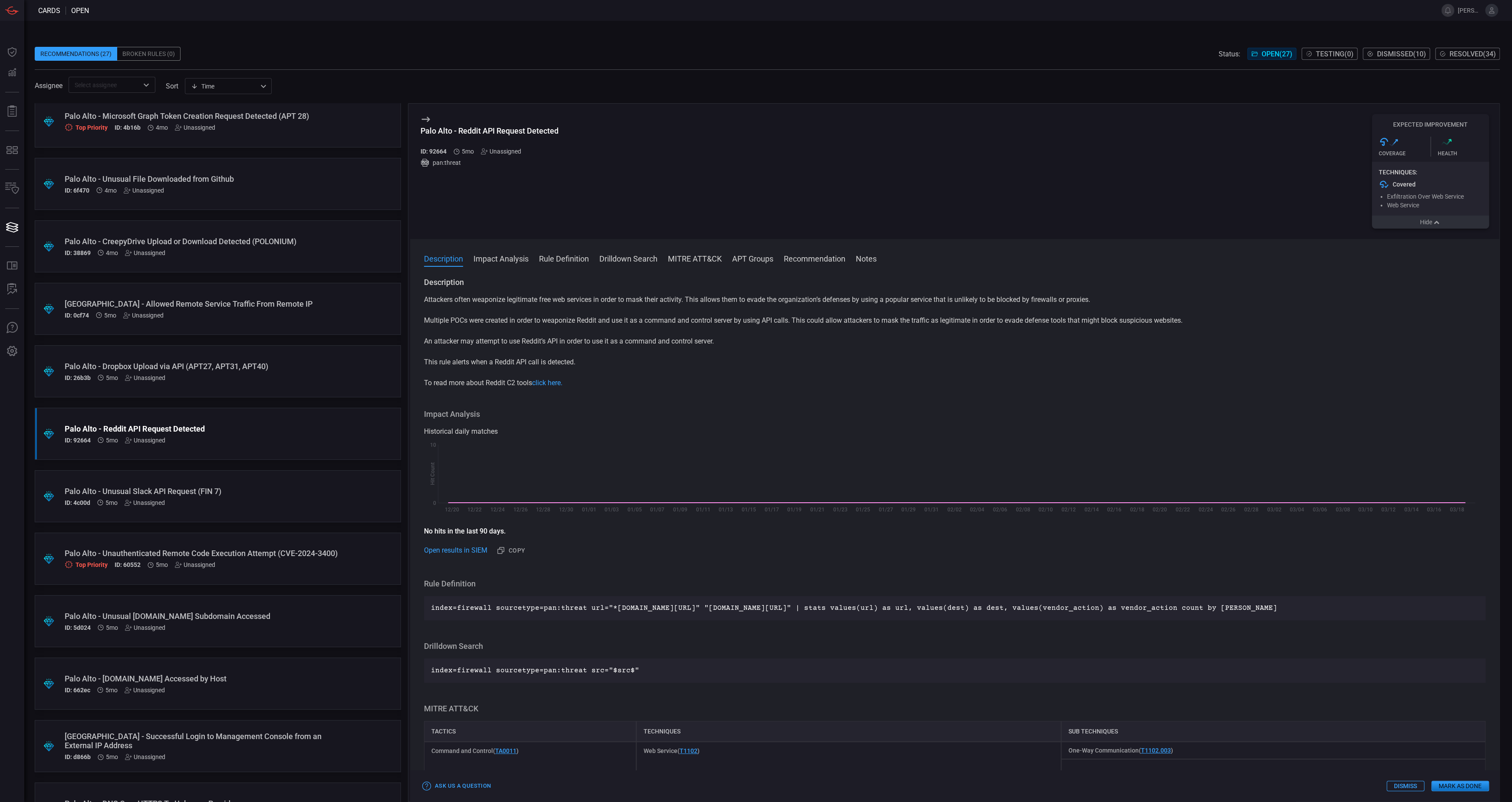
click at [1434, 226] on icon "button" at bounding box center [1436, 222] width 9 height 7
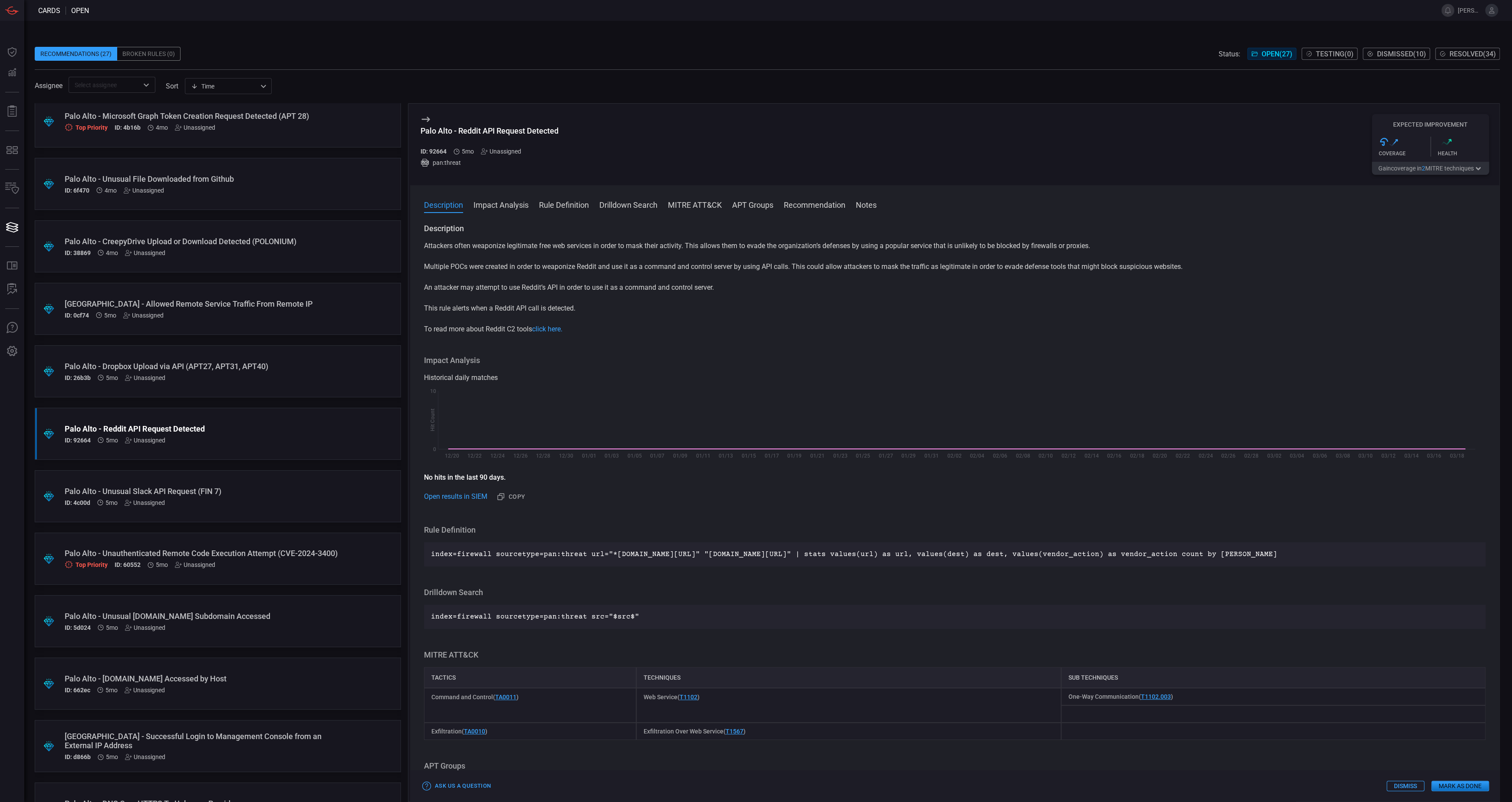
click at [233, 358] on div ".suggested_cards_icon{fill:url(#suggested_cards_icon);} Palo Alto - Dropbox Upl…" at bounding box center [218, 371] width 366 height 52
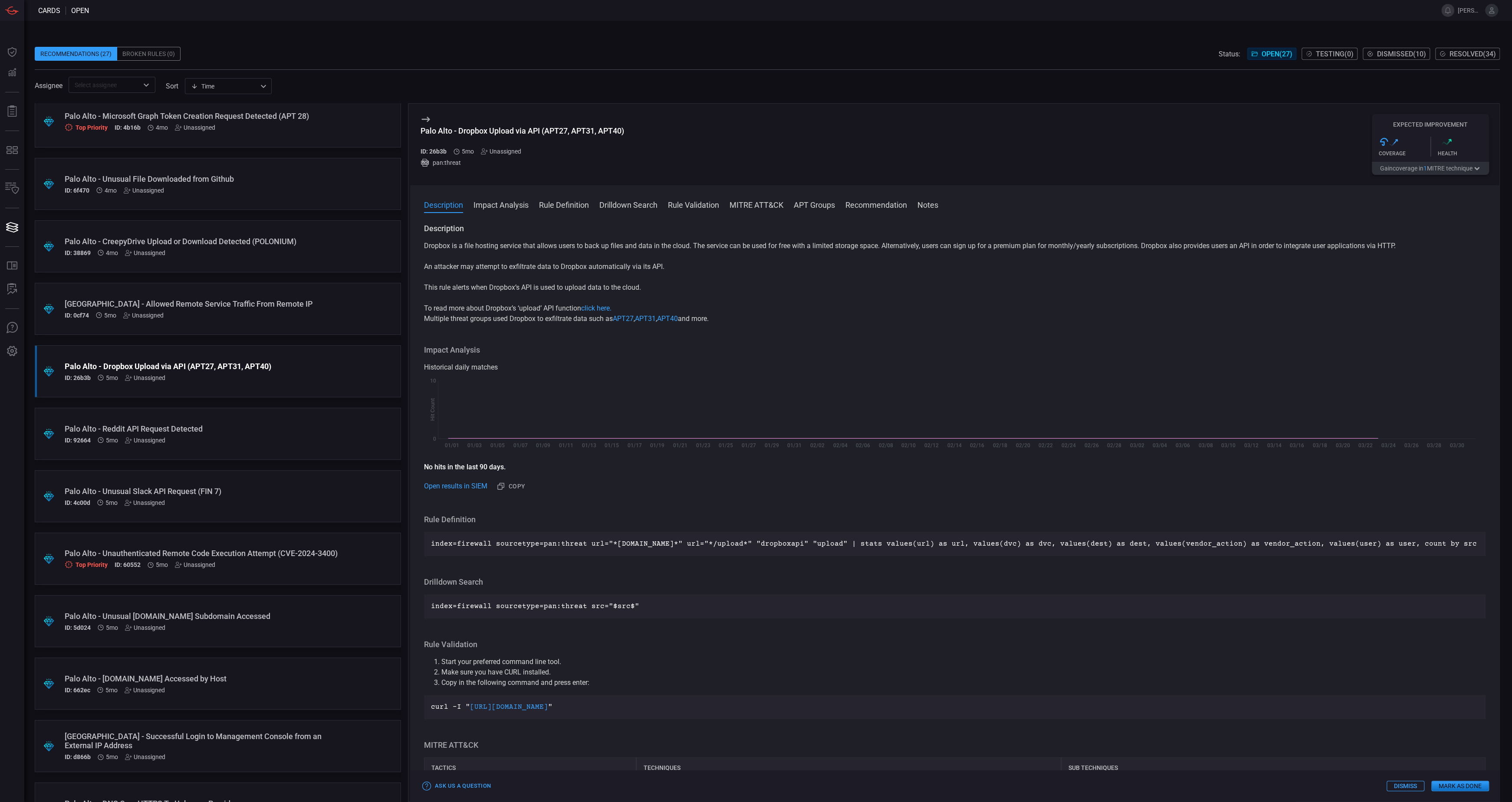
click at [1456, 173] on button "Gain coverage in 1 MITRE technique" at bounding box center [1430, 168] width 117 height 13
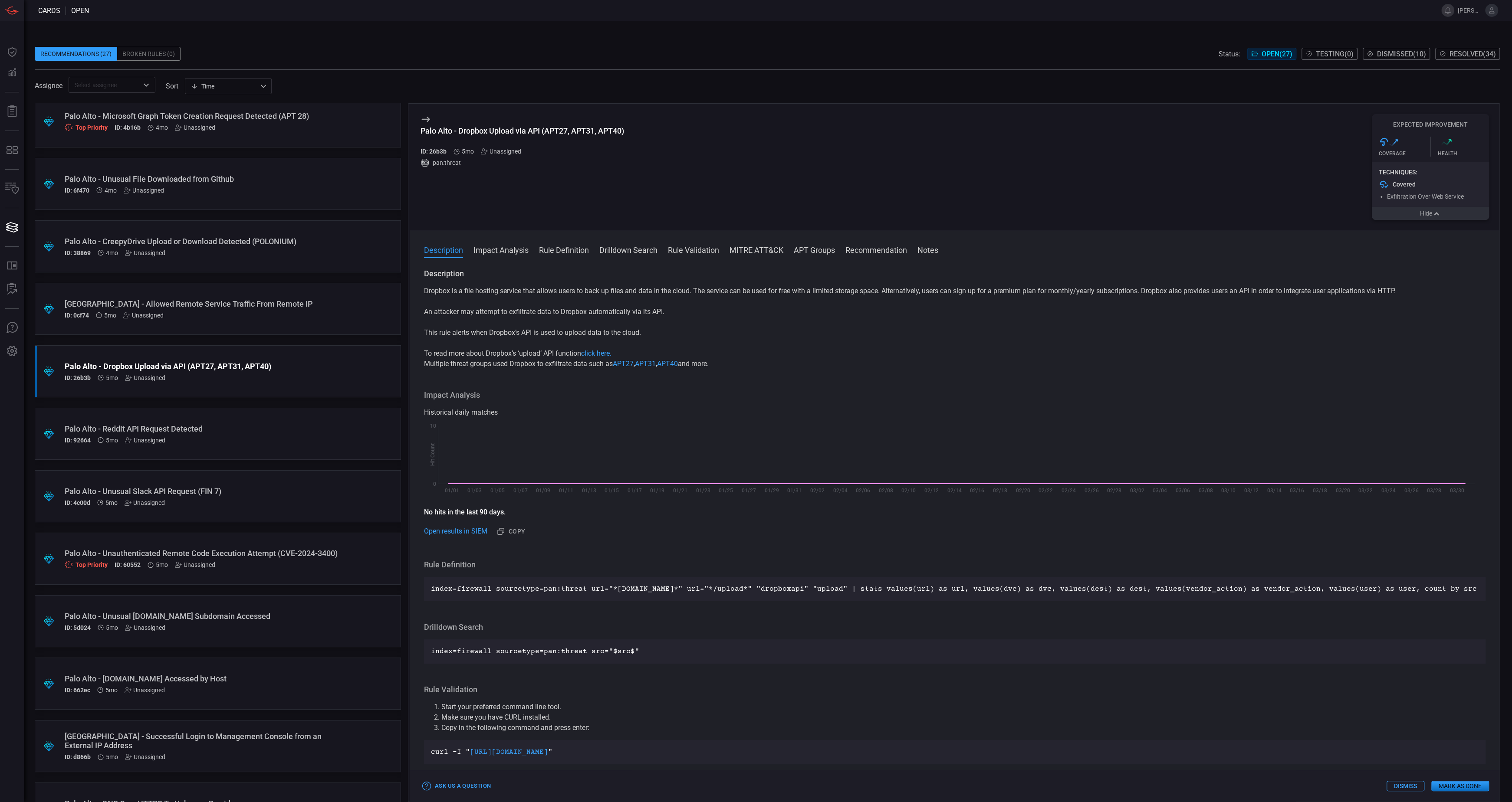
click at [1432, 222] on div "Palo Alto - Dropbox Upload via API (APT27, APT31, APT40) ID: 26b3b 5mo Unassign…" at bounding box center [955, 167] width 1089 height 127
click at [1426, 218] on button "Hide" at bounding box center [1430, 214] width 117 height 13
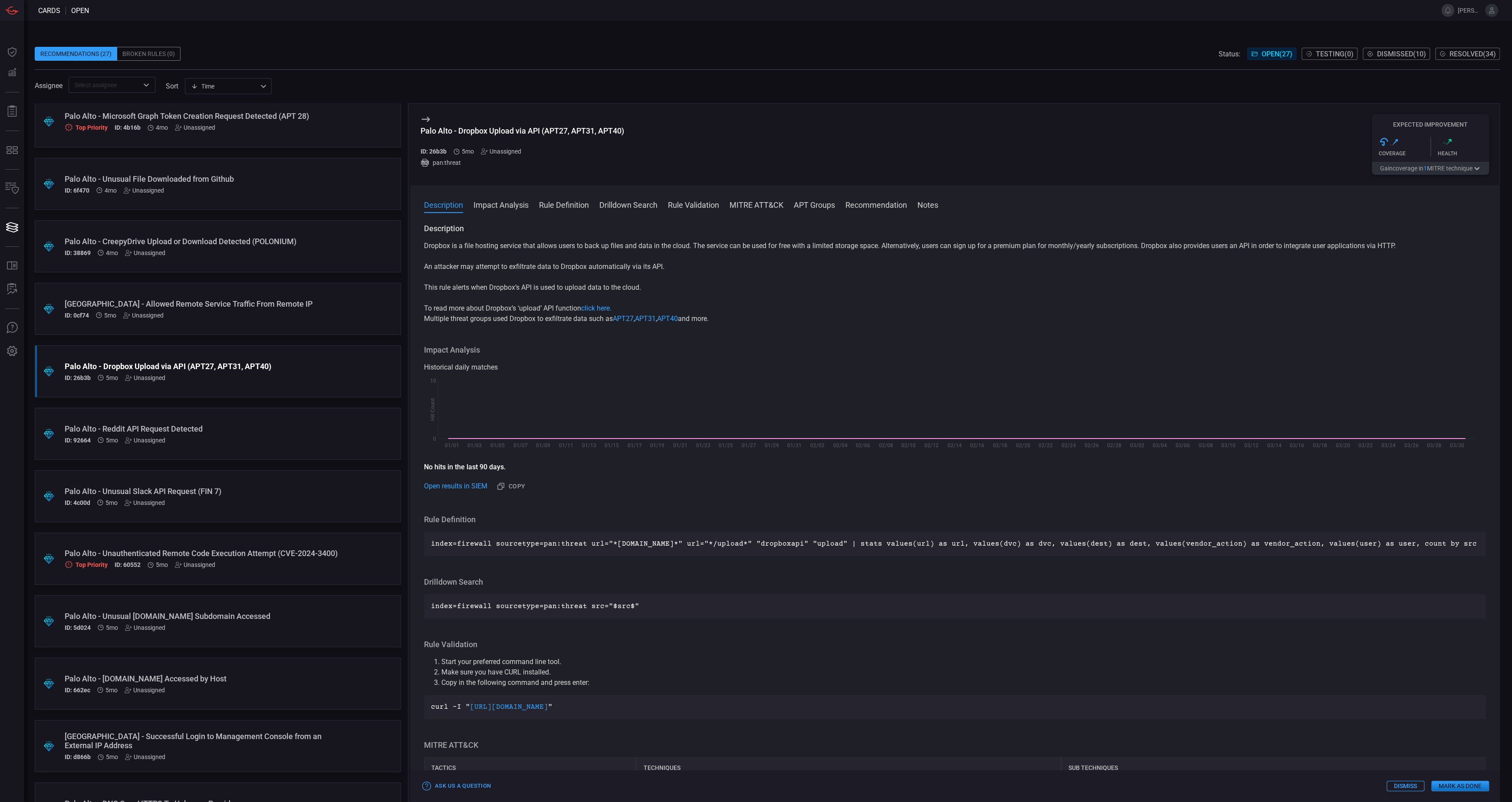
click at [266, 309] on div "[GEOGRAPHIC_DATA] - Allowed Remote Service Traffic From Remote IP ID: 0cf74 5mo…" at bounding box center [201, 309] width 274 height 19
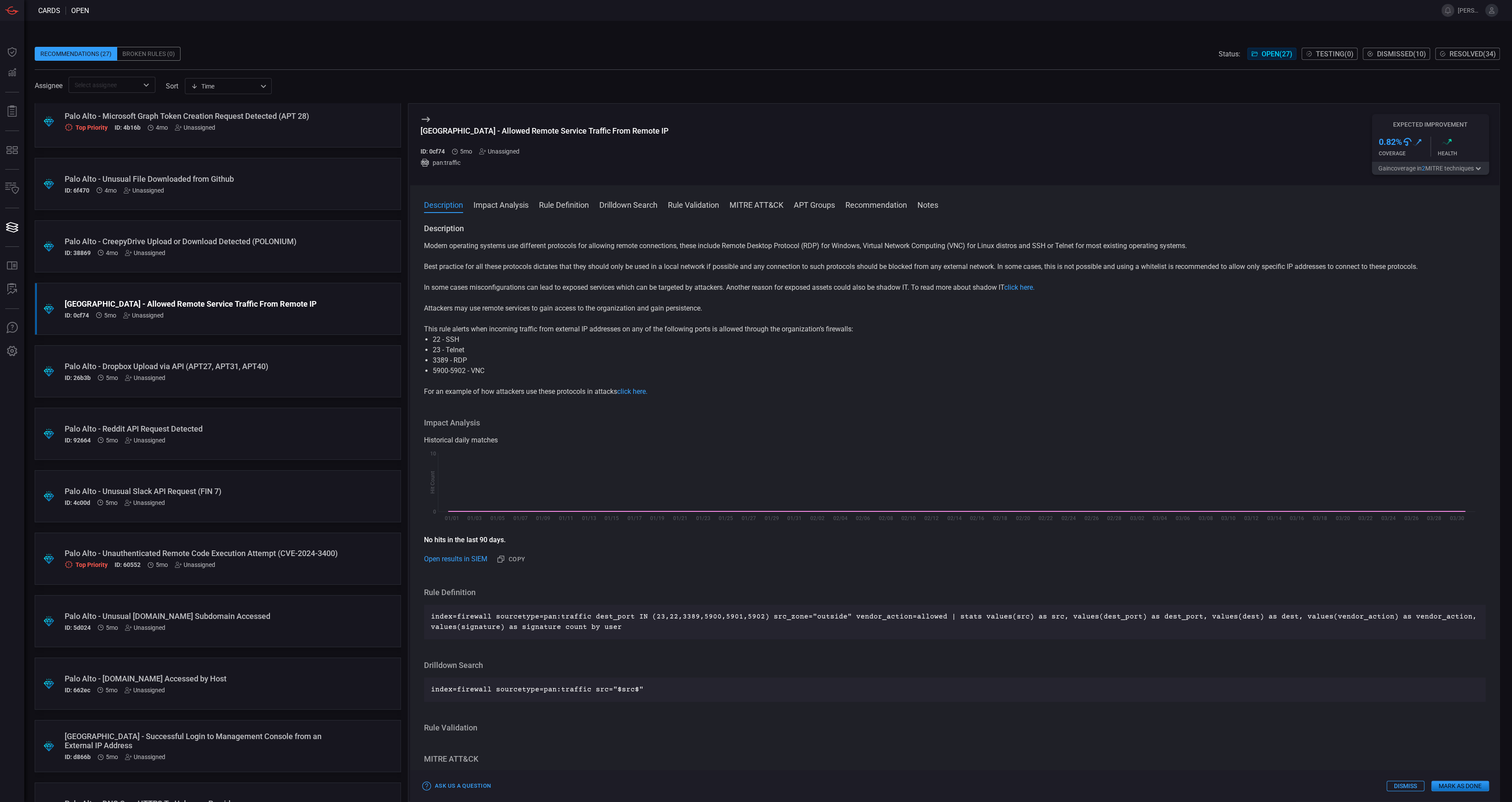
click at [1430, 173] on button "Gain coverage in 2 MITRE technique s" at bounding box center [1430, 168] width 117 height 13
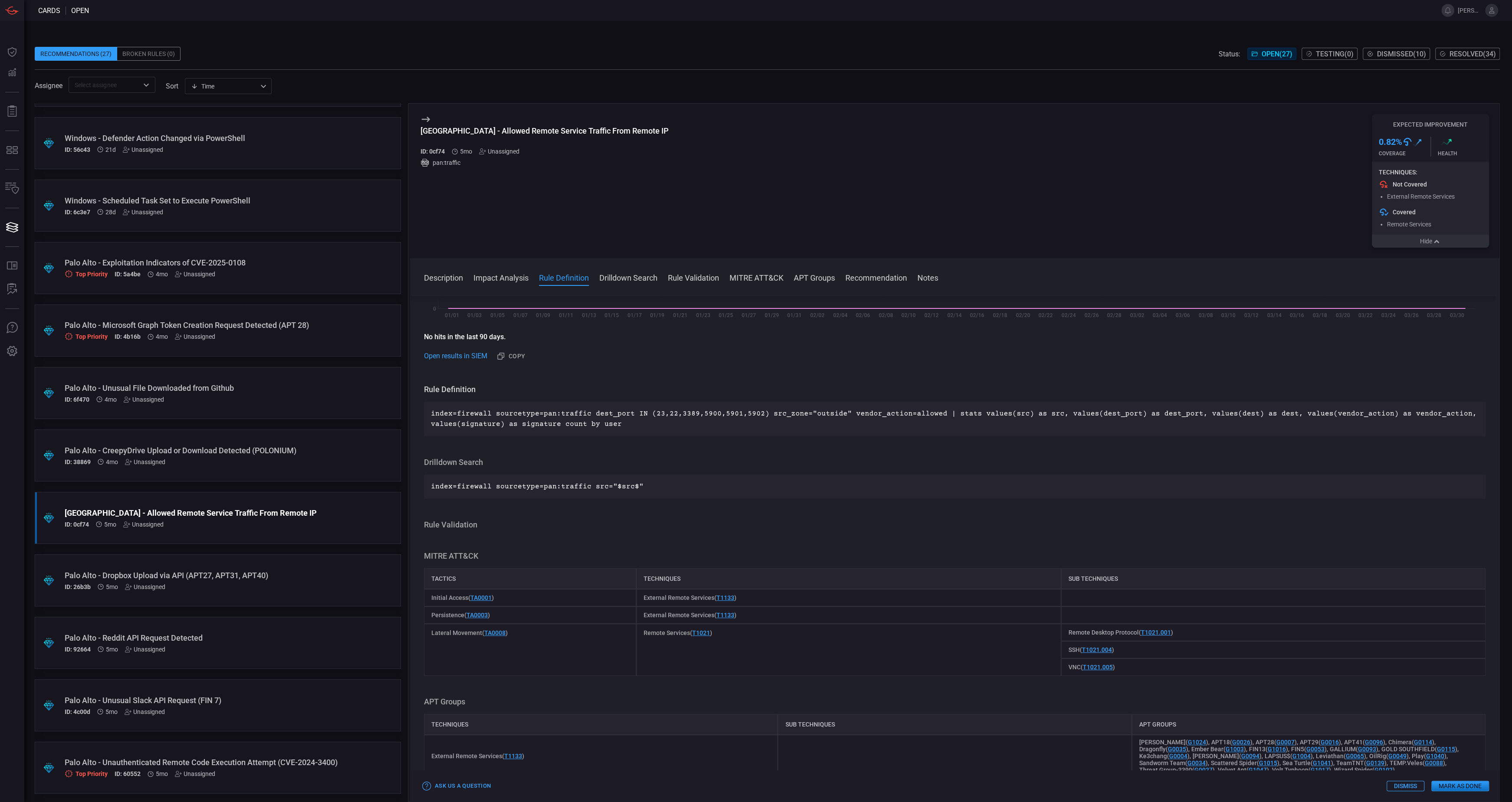
scroll to position [395, 0]
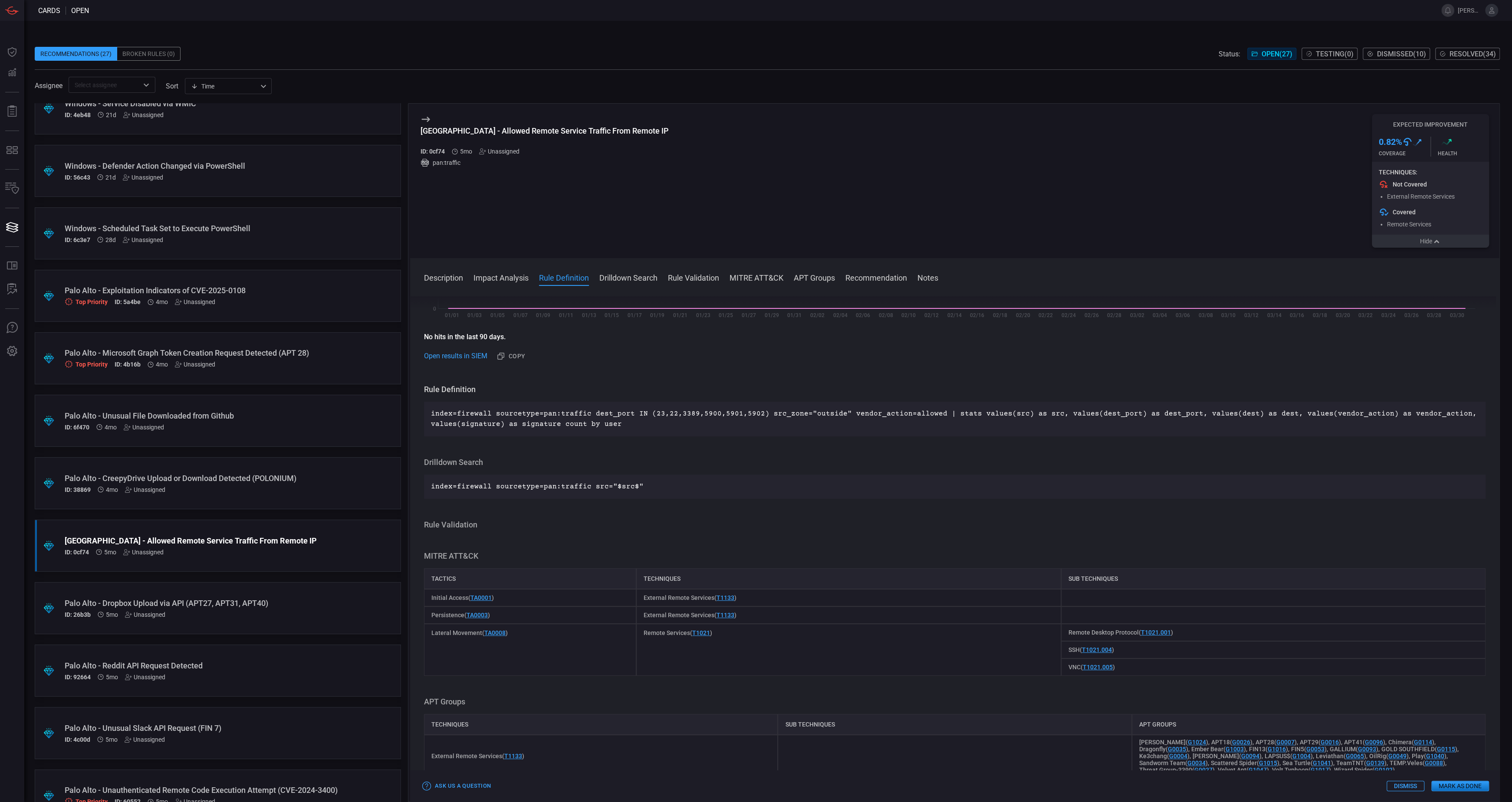
click at [294, 361] on div "Top Priority ID: 4b16b 4mo Unassigned" at bounding box center [201, 364] width 274 height 8
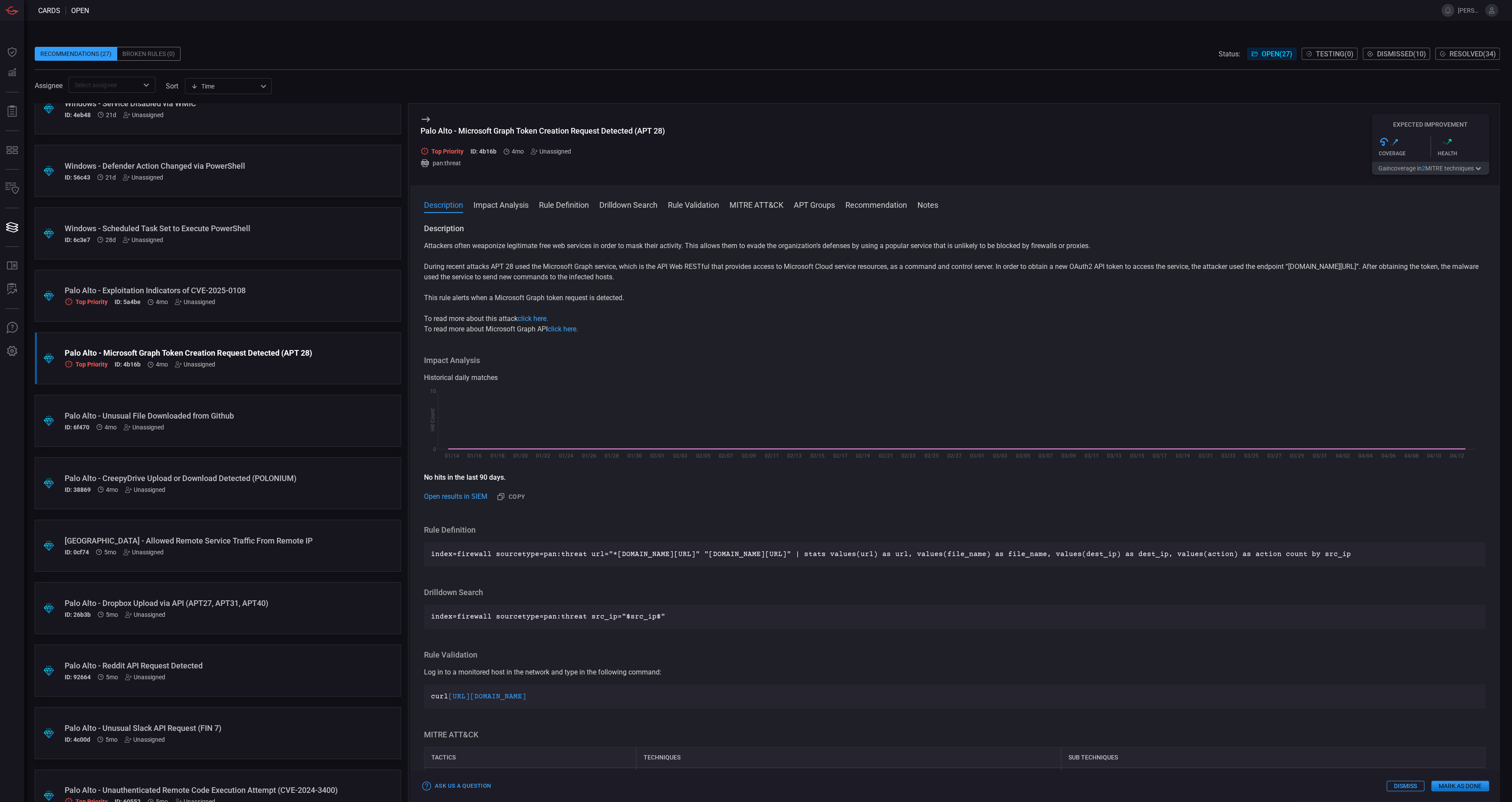
click at [1421, 172] on button "Gain coverage in 2 MITRE technique s" at bounding box center [1430, 168] width 117 height 13
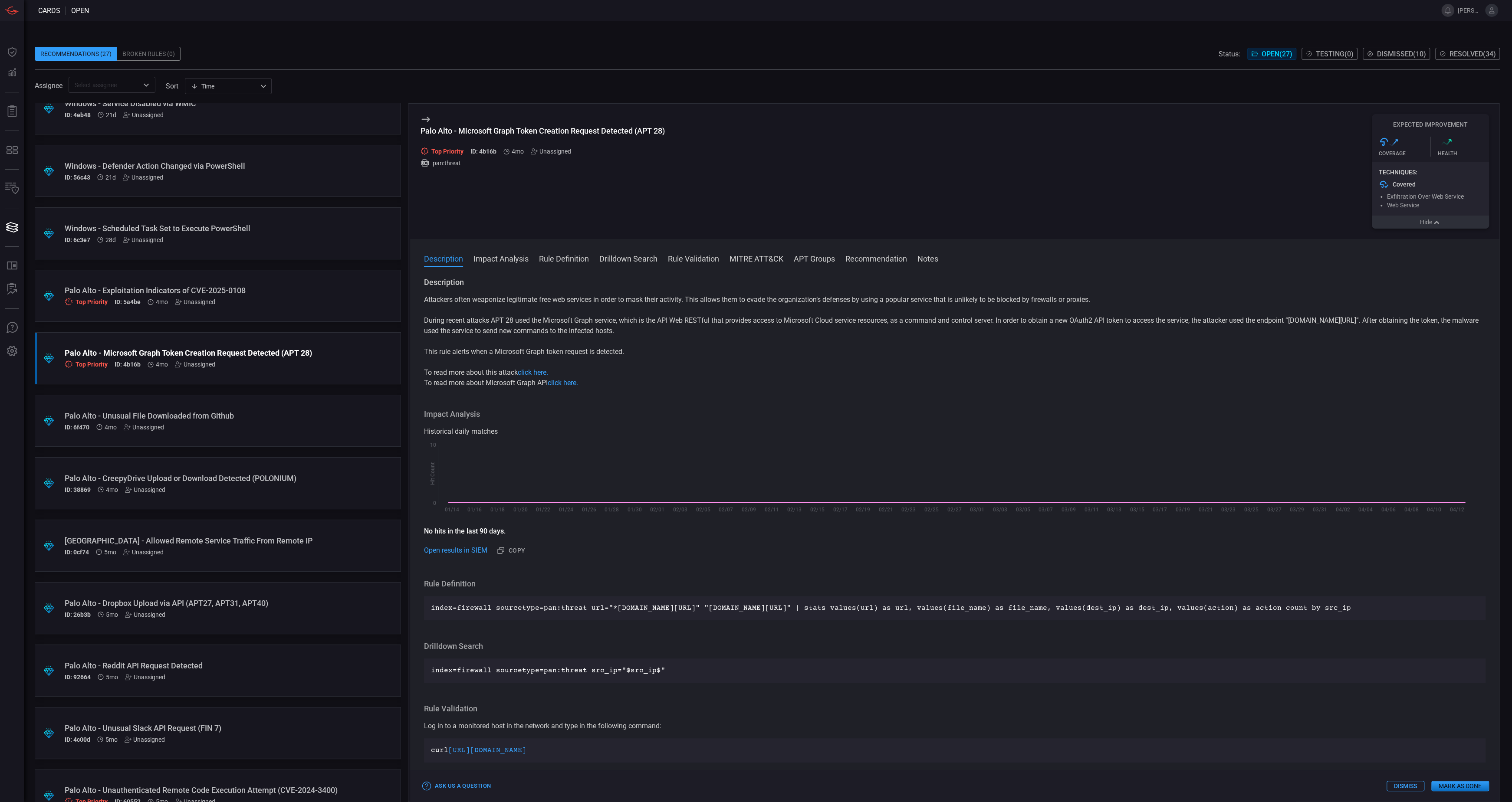
drag, startPoint x: 1420, startPoint y: 225, endPoint x: 1253, endPoint y: 229, distance: 167.0
click at [1420, 225] on button "Hide" at bounding box center [1430, 222] width 117 height 13
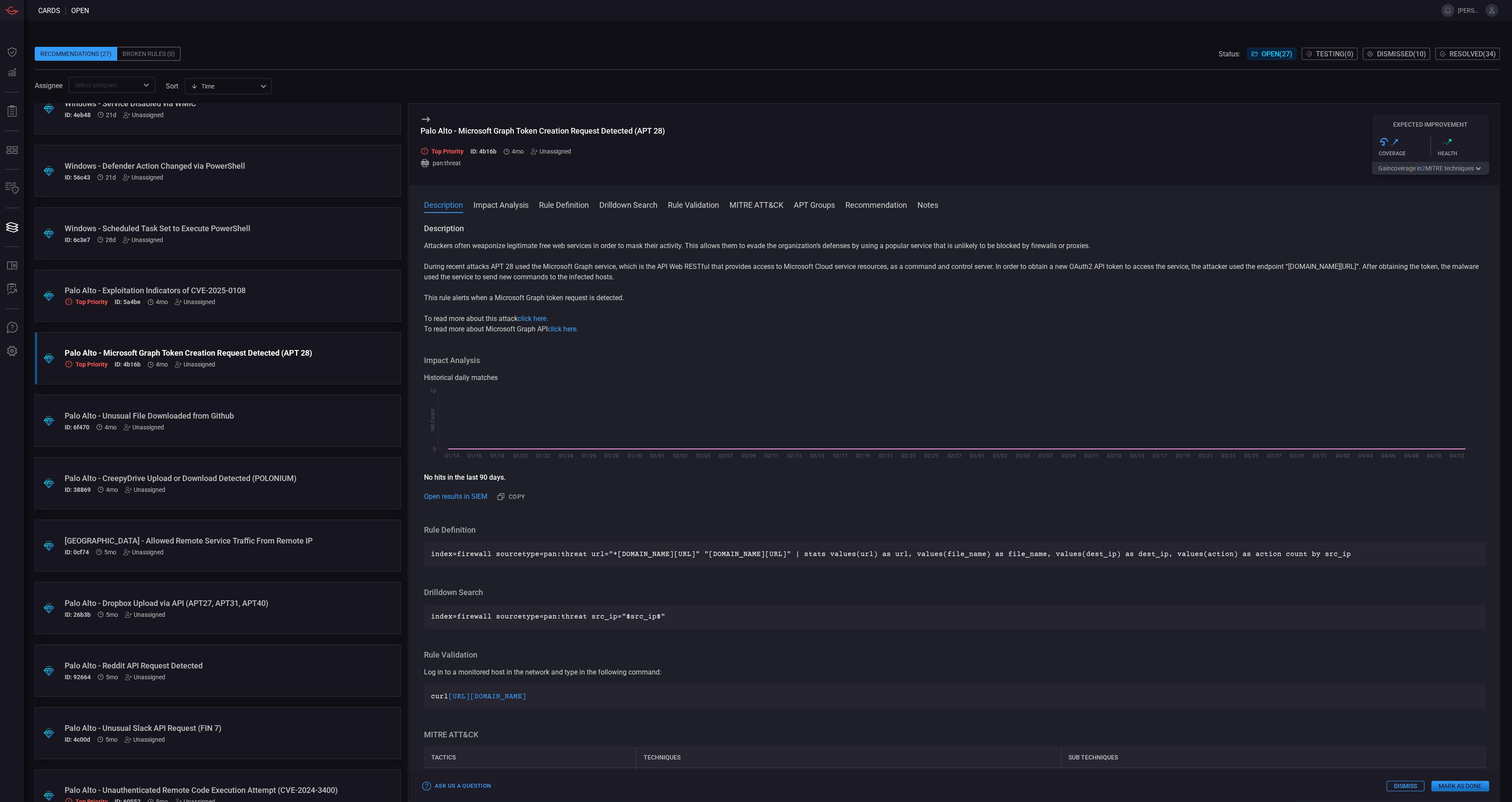
click at [261, 290] on div "Palo Alto - Exploitation Indicators of CVE-2025-0108" at bounding box center [201, 290] width 274 height 9
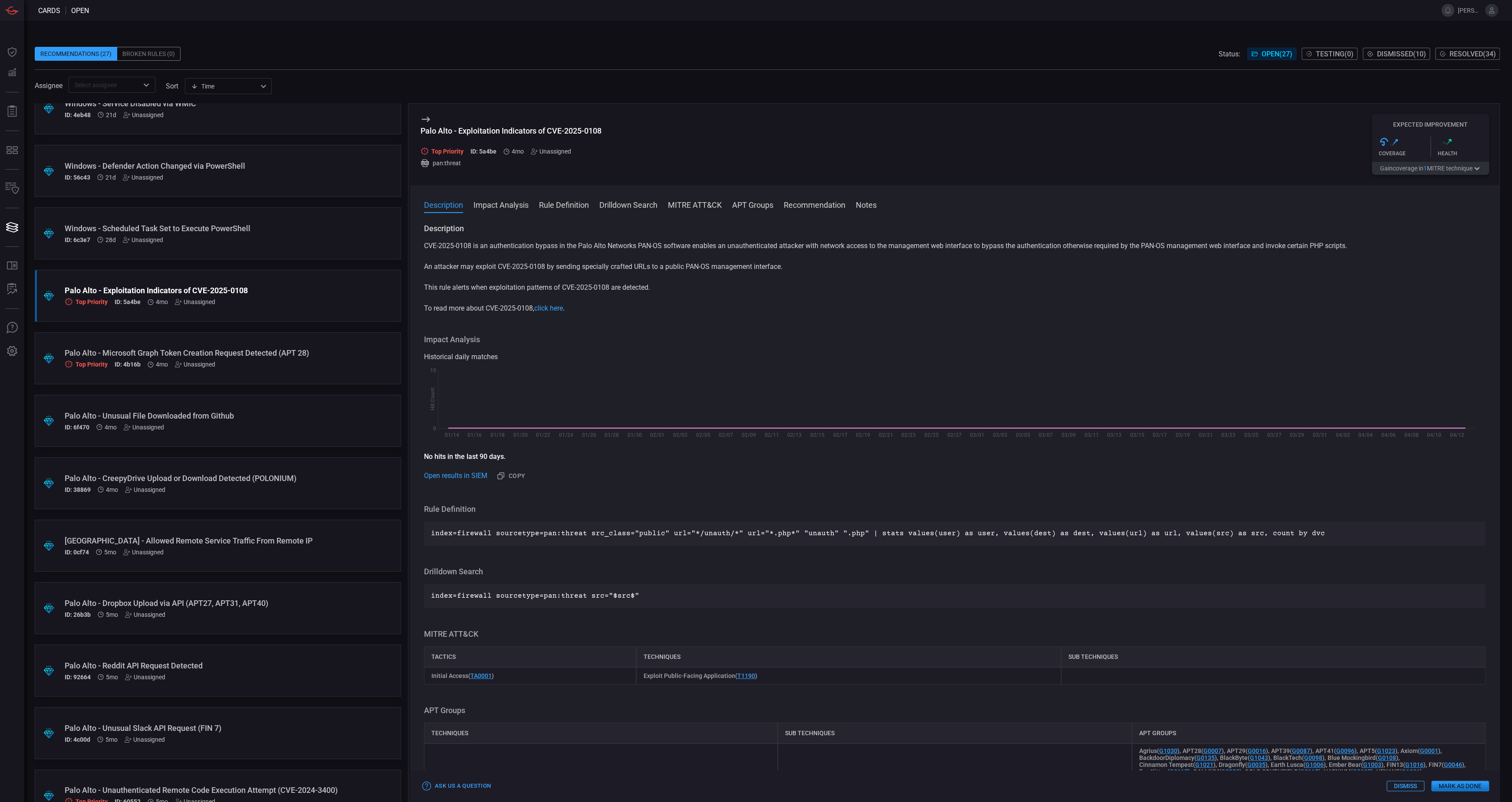
click at [1405, 172] on button "Gain coverage in 1 MITRE technique" at bounding box center [1430, 168] width 117 height 13
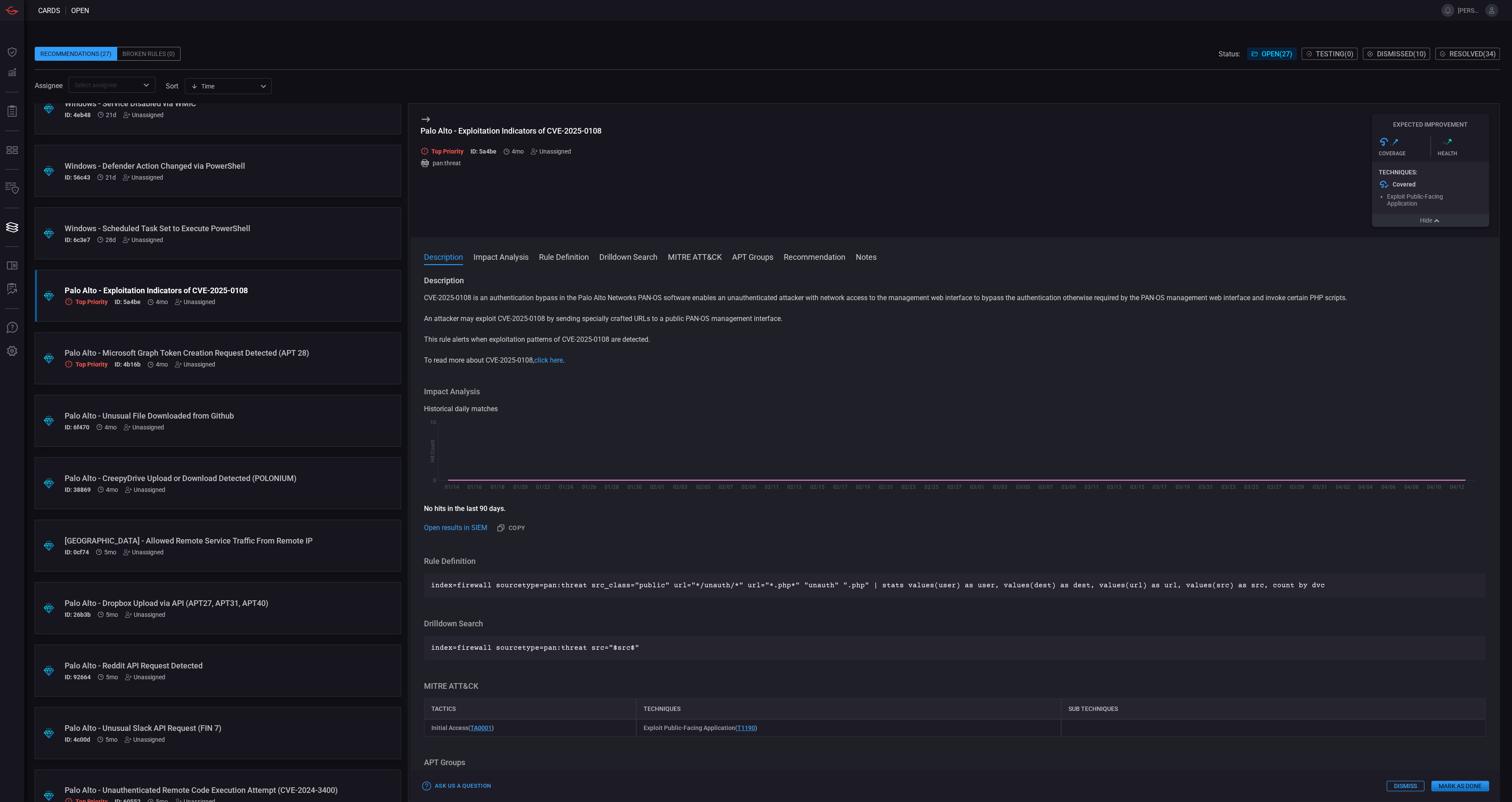
click at [1408, 226] on button "Hide" at bounding box center [1430, 221] width 117 height 13
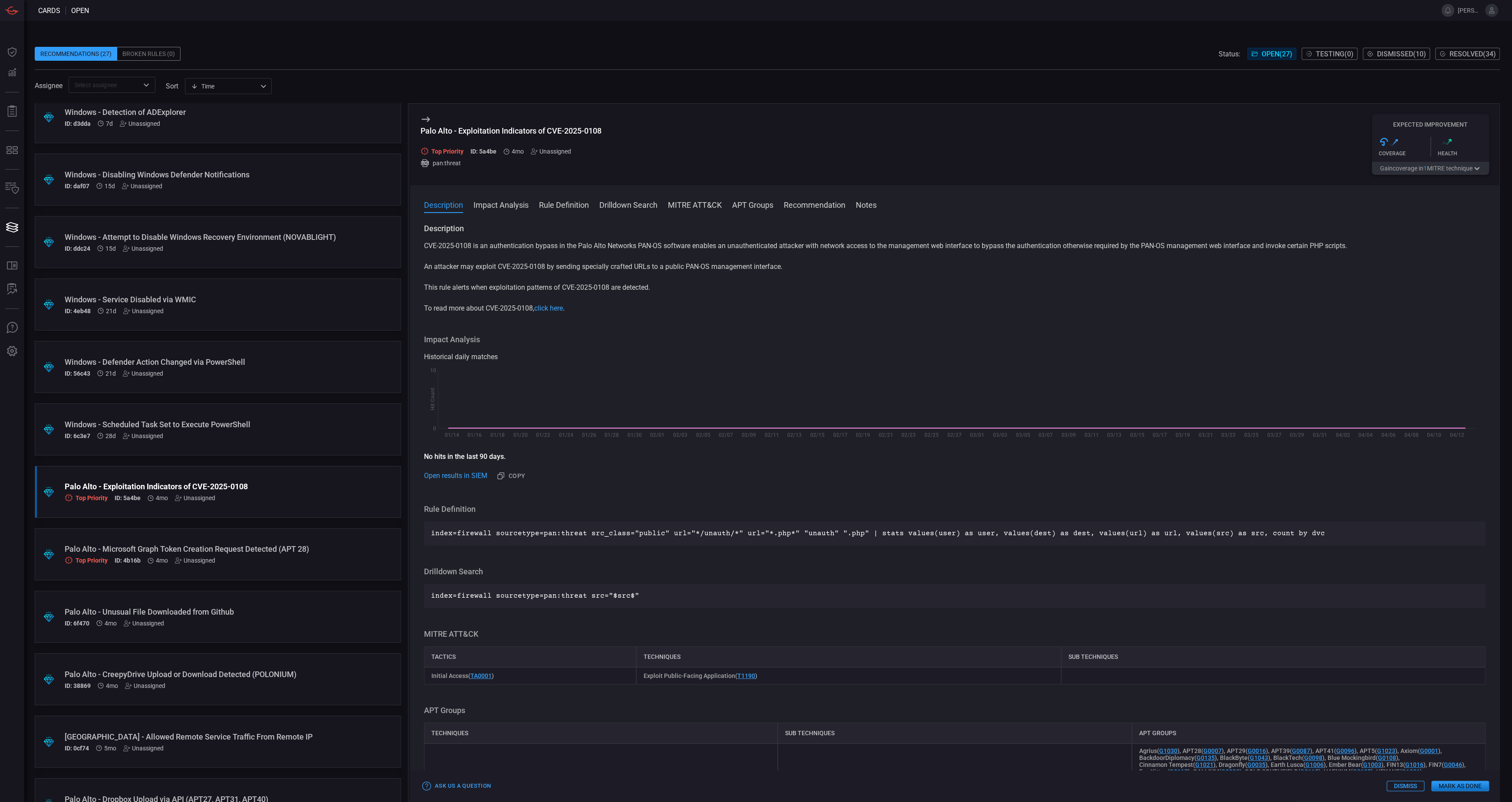
scroll to position [159, 0]
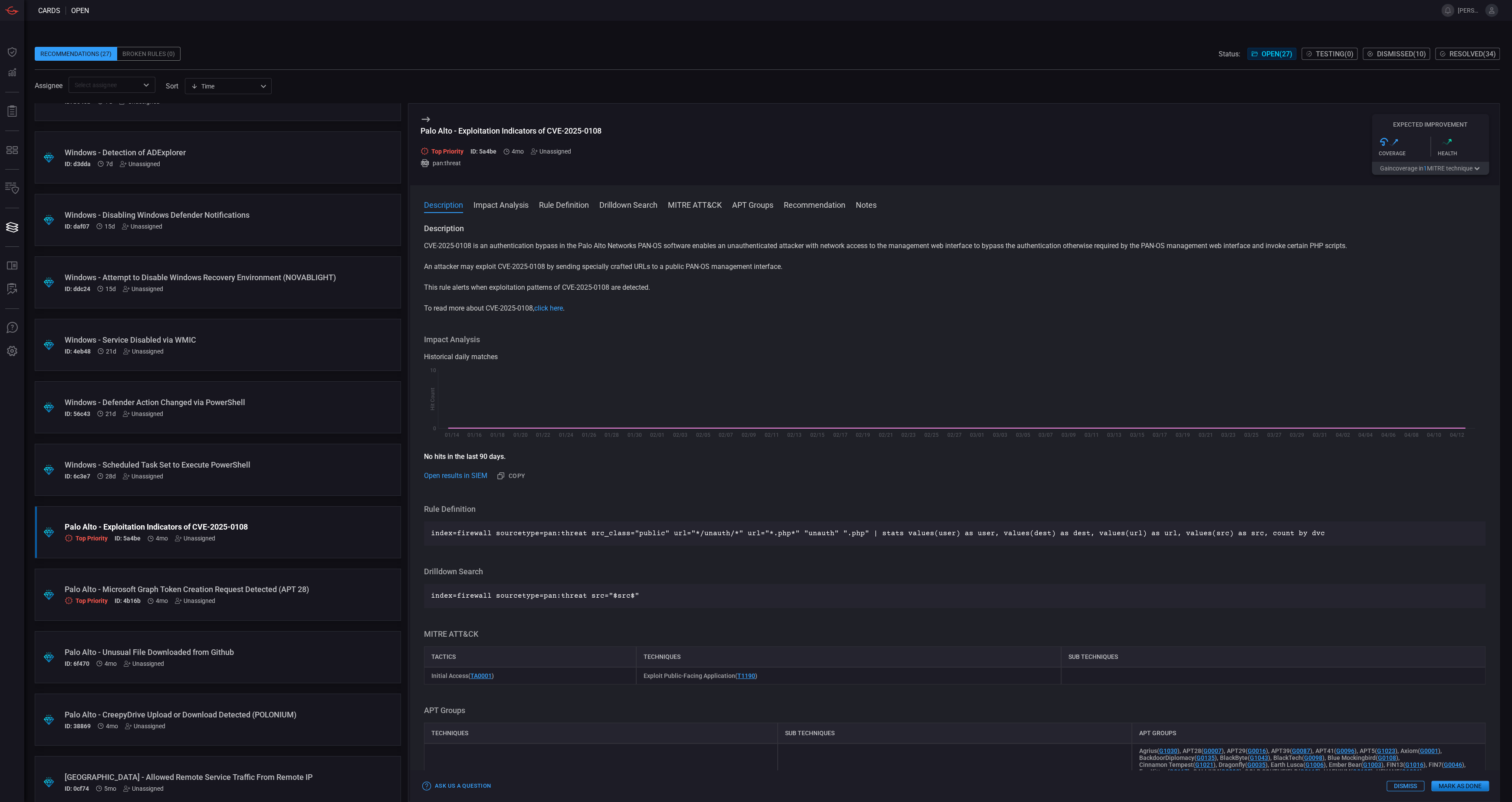
click at [134, 480] on div ".suggested_cards_icon{fill:url(#suggested_cards_icon);} Windows - Scheduled Tas…" at bounding box center [218, 469] width 366 height 52
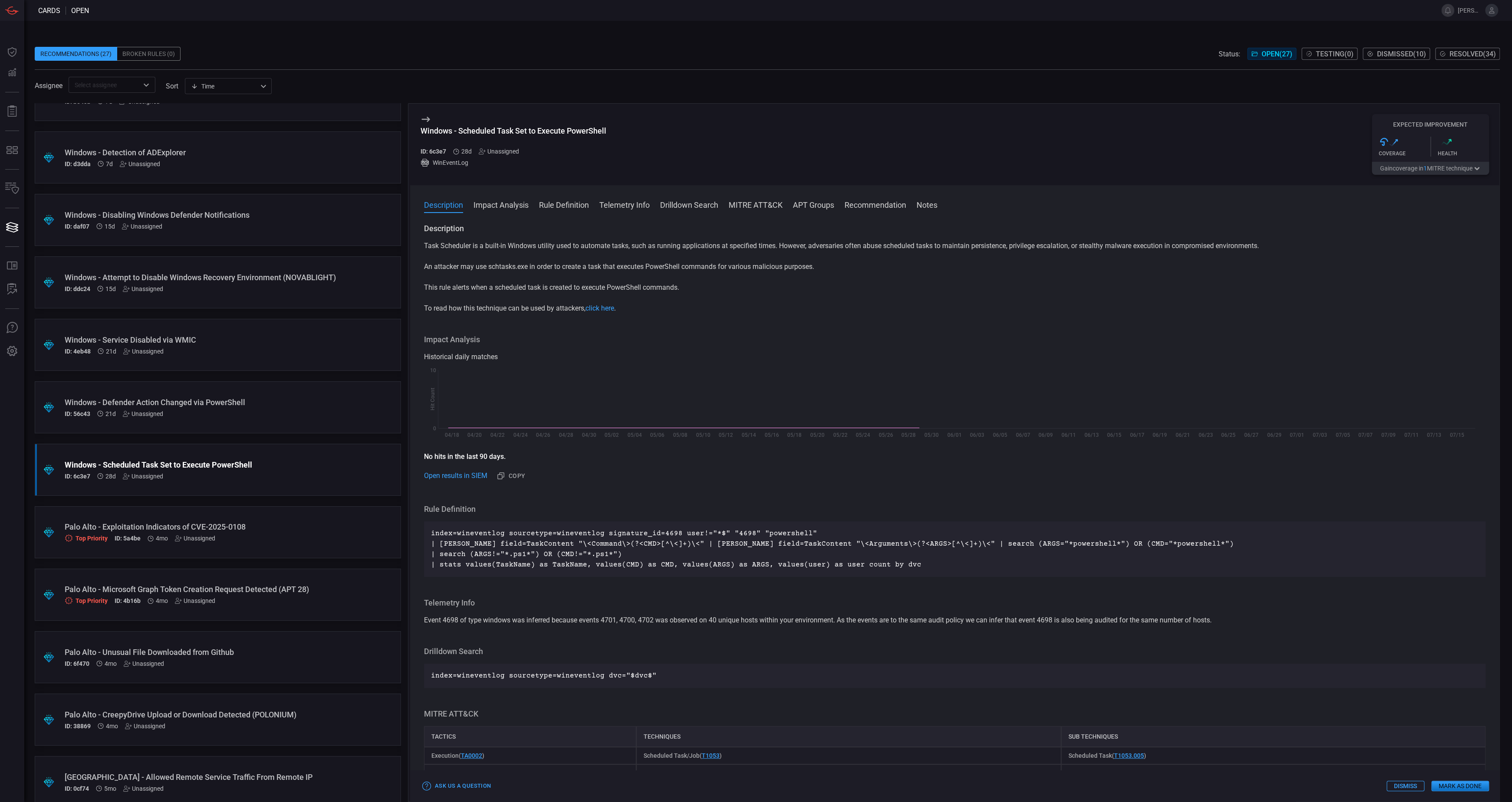
click at [1428, 172] on button "Gain coverage in 1 MITRE technique" at bounding box center [1430, 168] width 117 height 13
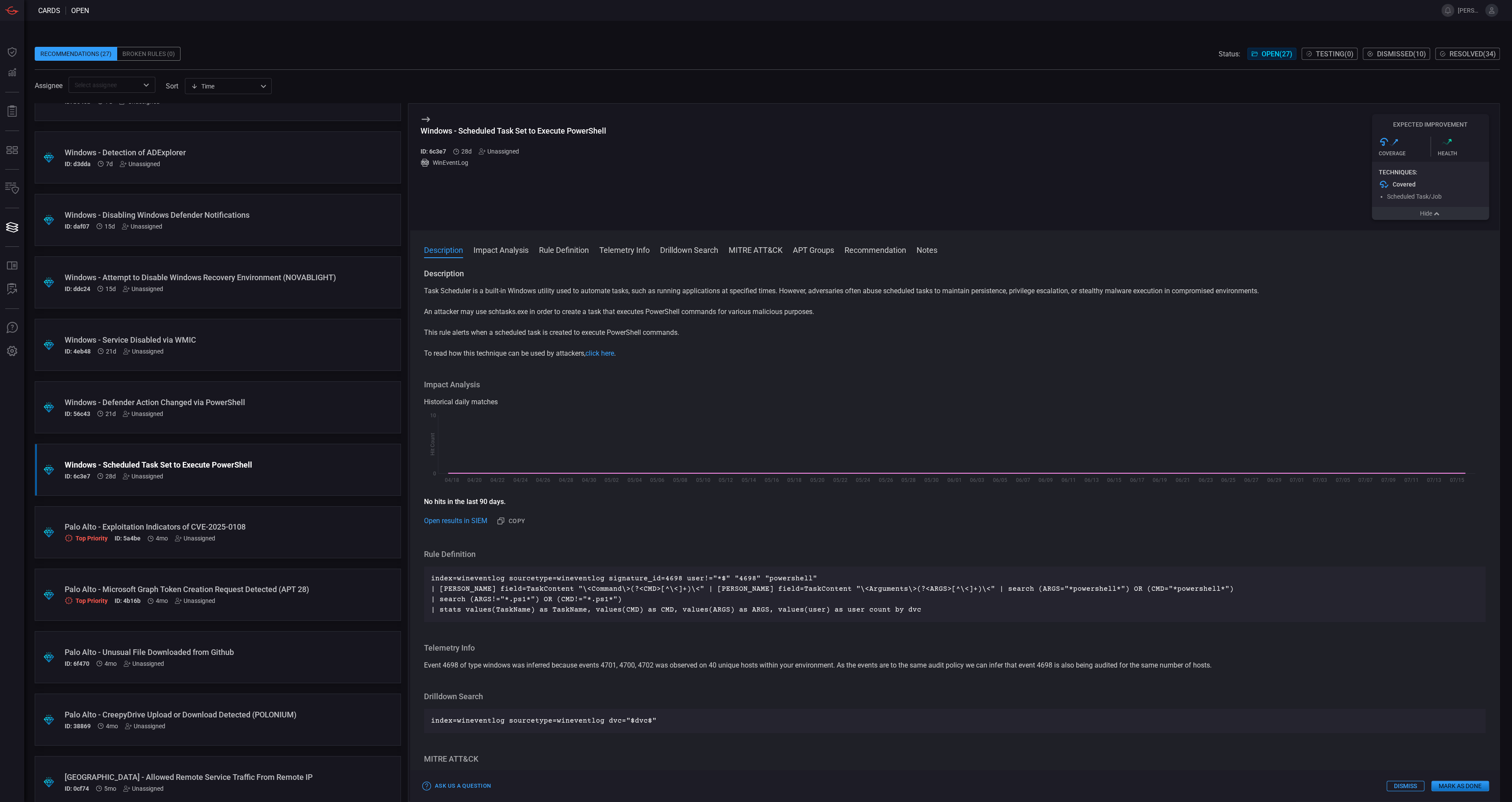
drag, startPoint x: 1428, startPoint y: 216, endPoint x: 1416, endPoint y: 215, distance: 12.0
click at [1427, 216] on button "Hide" at bounding box center [1430, 214] width 117 height 13
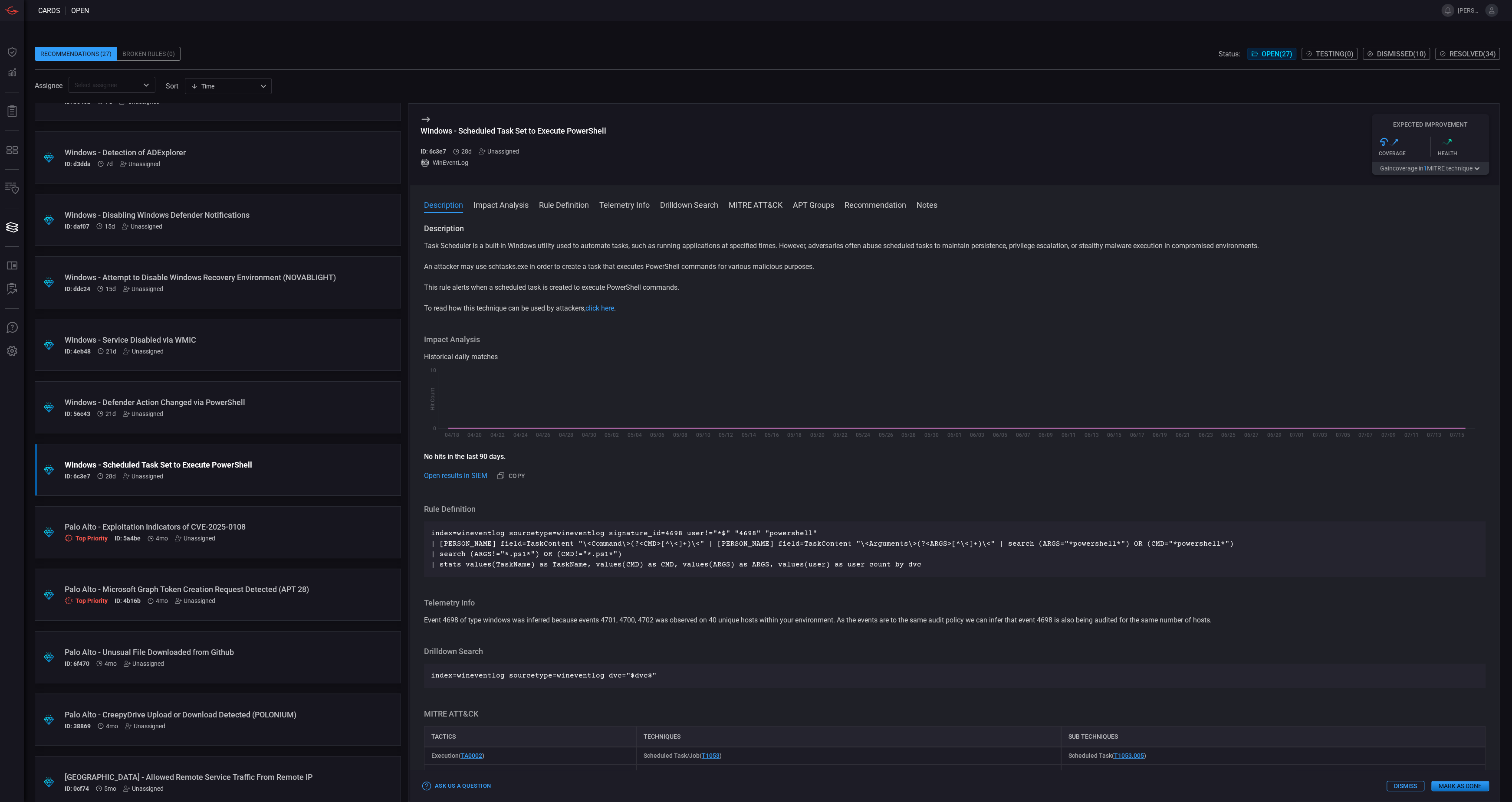
click at [245, 388] on div ".suggested_cards_icon{fill:url(#suggested_cards_icon);} Windows - Defender Acti…" at bounding box center [218, 407] width 366 height 52
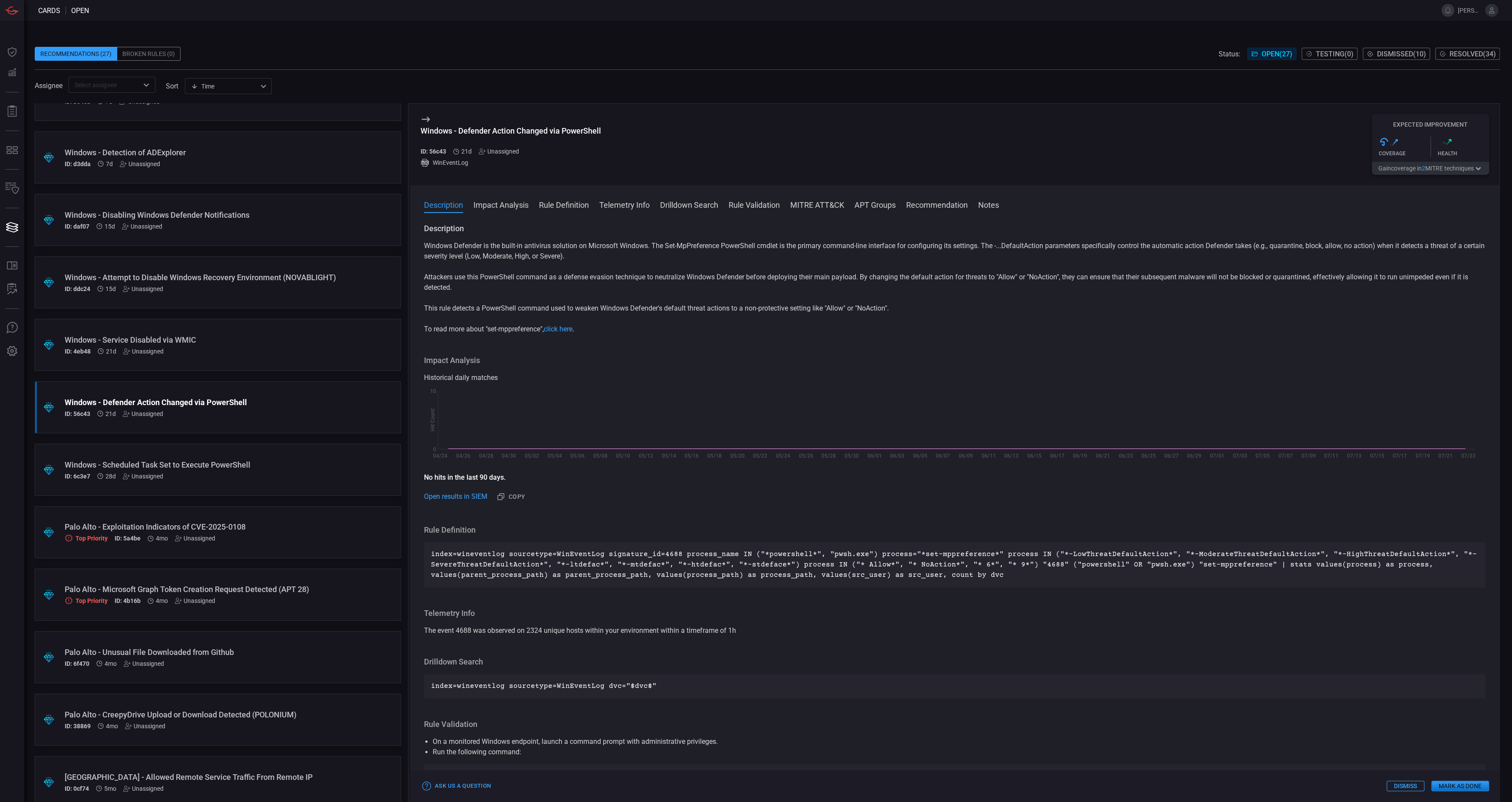
click at [1420, 167] on button "Gain coverage in 2 MITRE technique s" at bounding box center [1430, 168] width 117 height 13
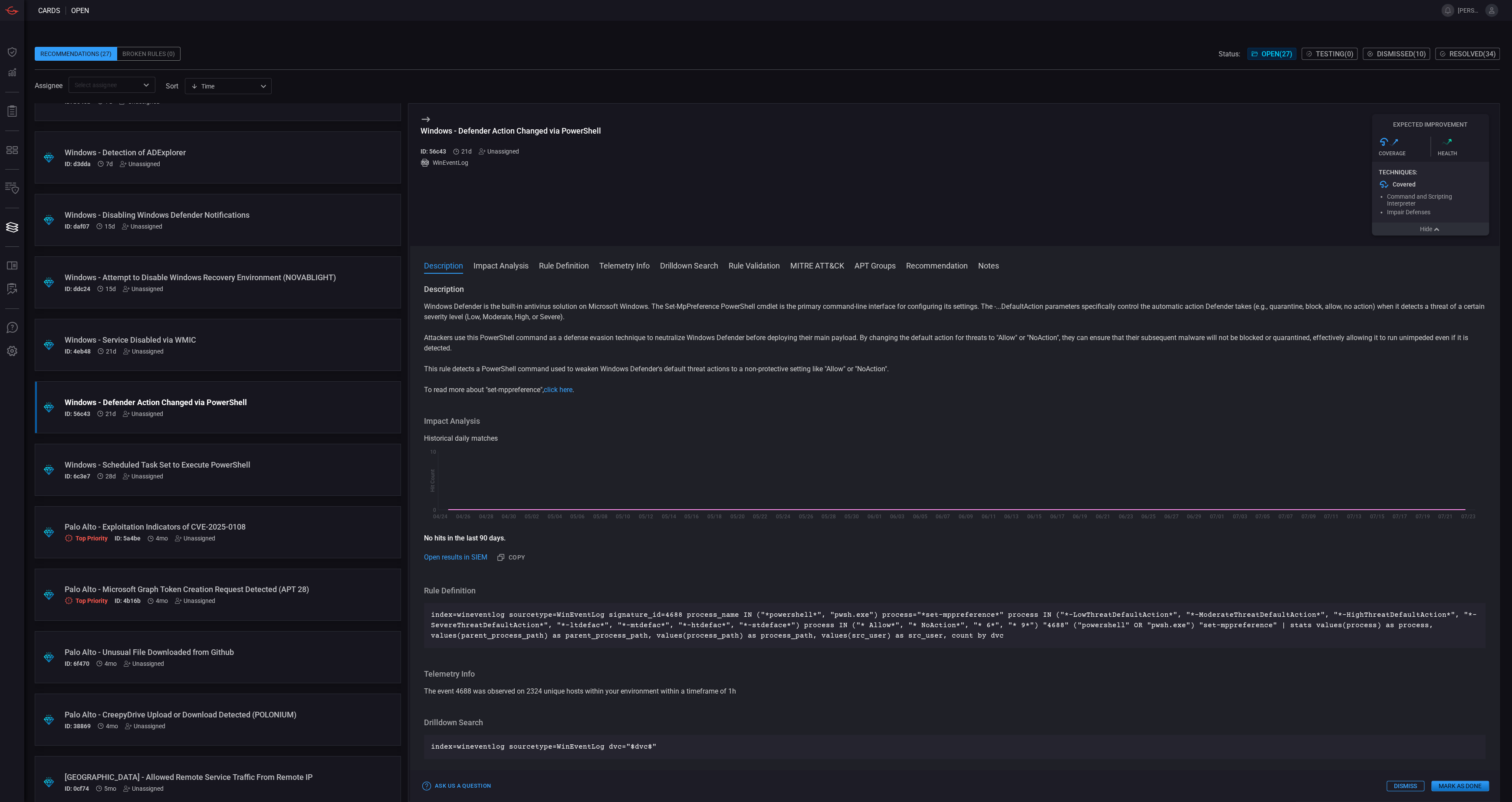
click at [216, 348] on div "ID: 4eb48 21d Unassigned" at bounding box center [201, 351] width 274 height 7
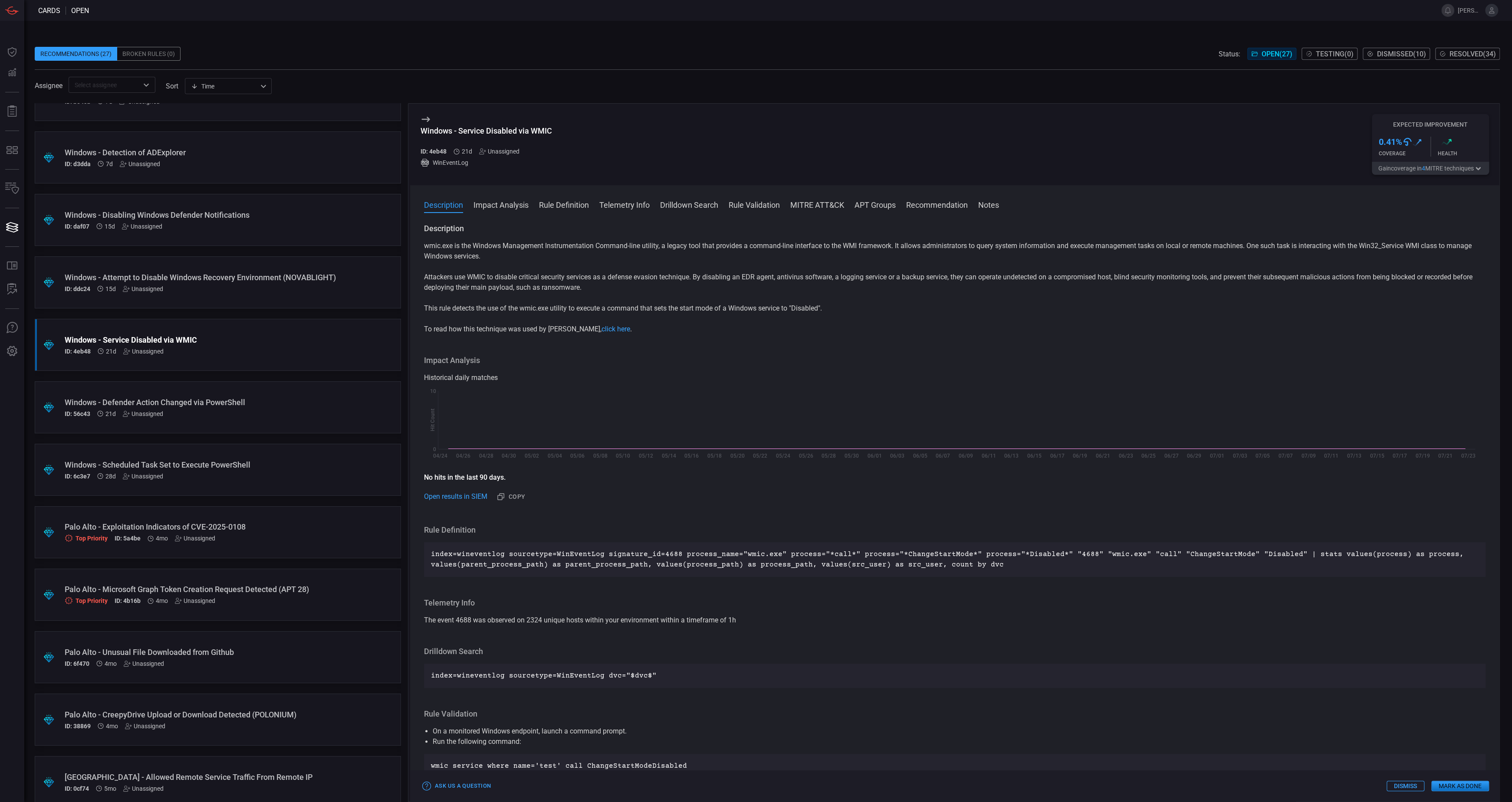
click at [1448, 167] on button "Gain coverage in 4 MITRE technique s" at bounding box center [1430, 168] width 117 height 13
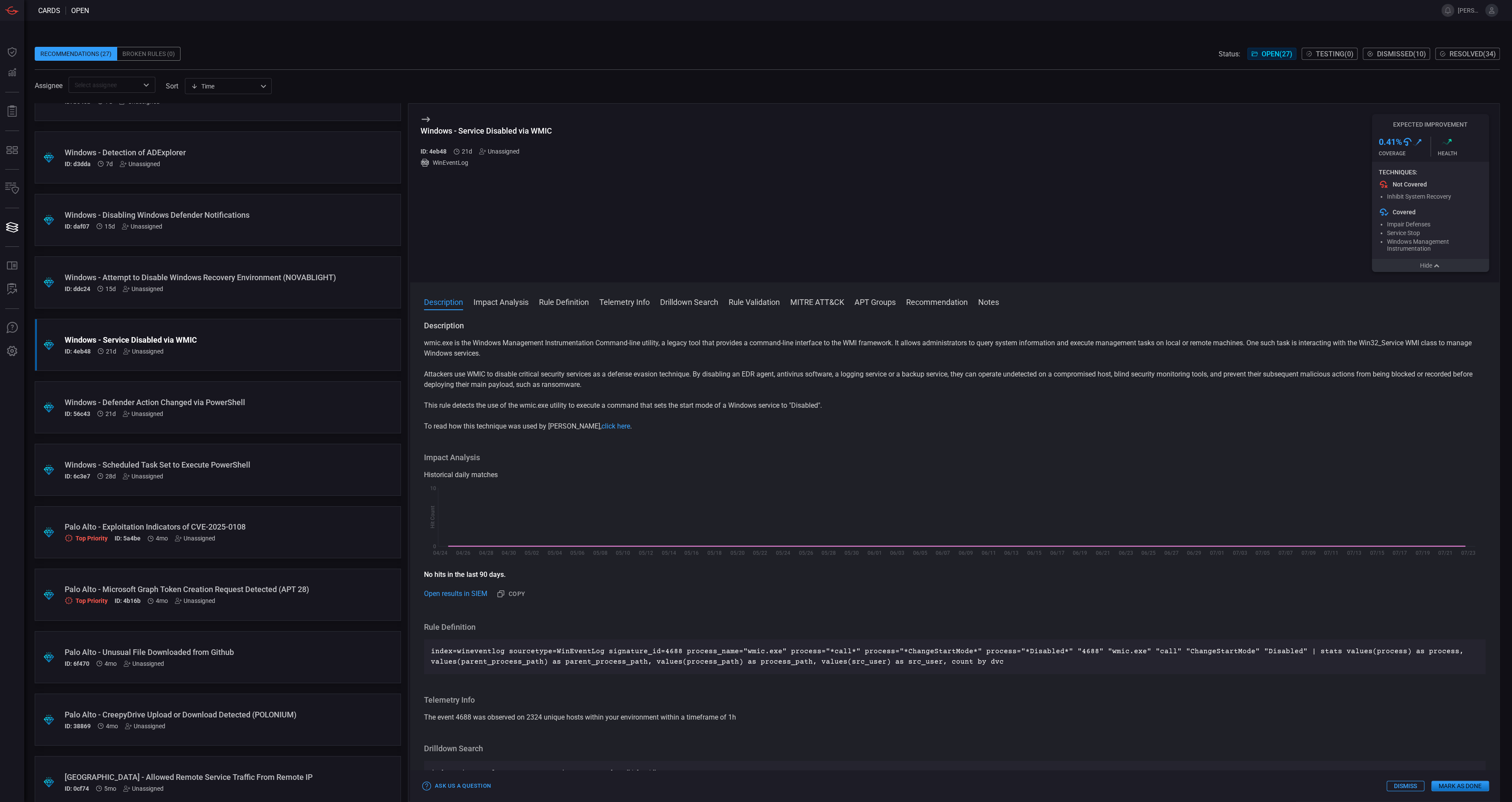
click at [1435, 272] on button "Hide" at bounding box center [1430, 265] width 117 height 13
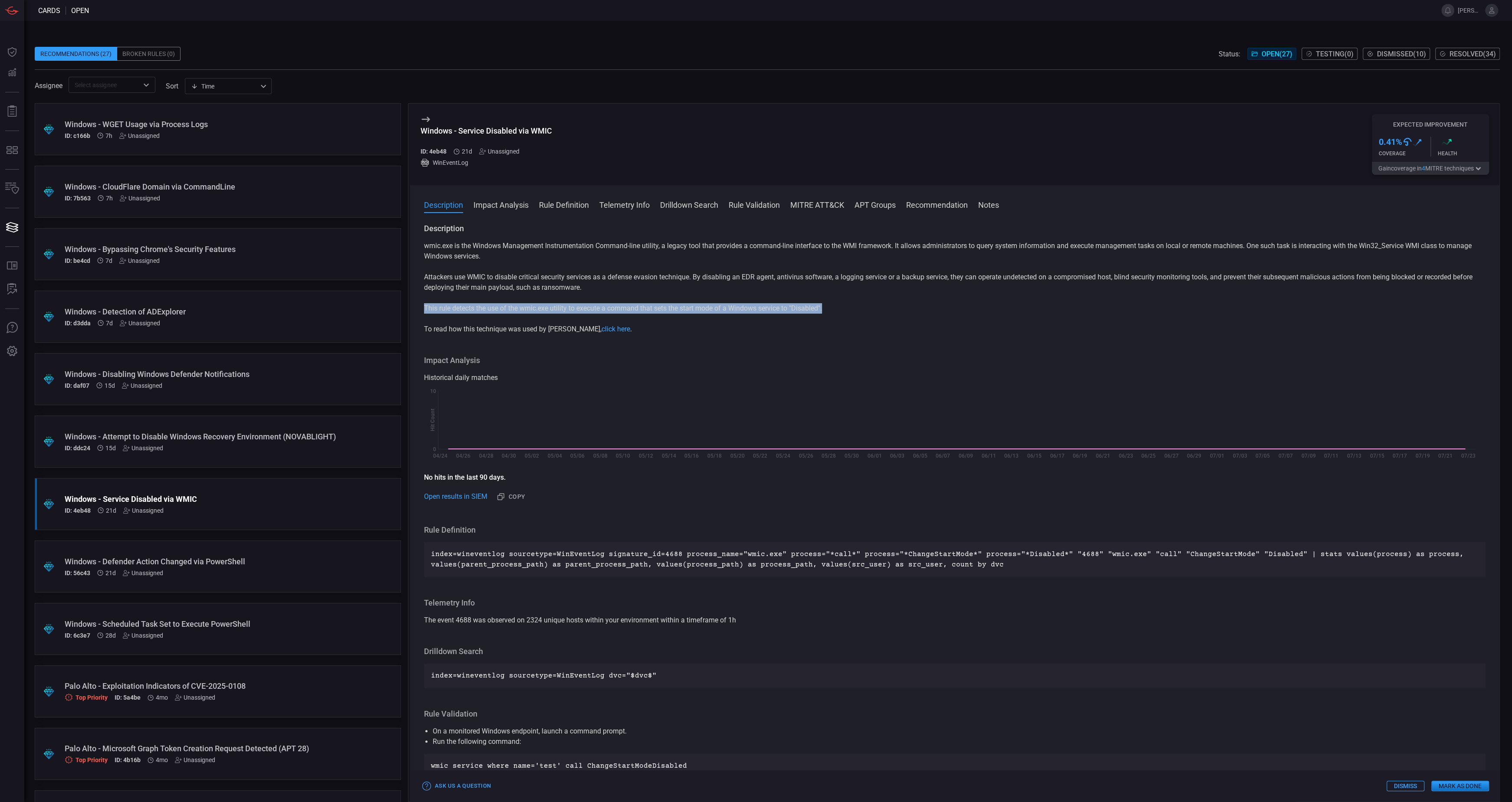
drag, startPoint x: 837, startPoint y: 309, endPoint x: 424, endPoint y: 312, distance: 413.0
click at [424, 312] on p "This rule detects the use of the wmic.exe utility to execute a command that set…" at bounding box center [954, 309] width 1062 height 11
copy p "This rule detects the use of the wmic.exe utility to execute a command that set…"
click at [651, 564] on p "index=wineventlog sourcetype=WinEventLog signature_id=4688 process_name="wmic.e…" at bounding box center [954, 559] width 1048 height 21
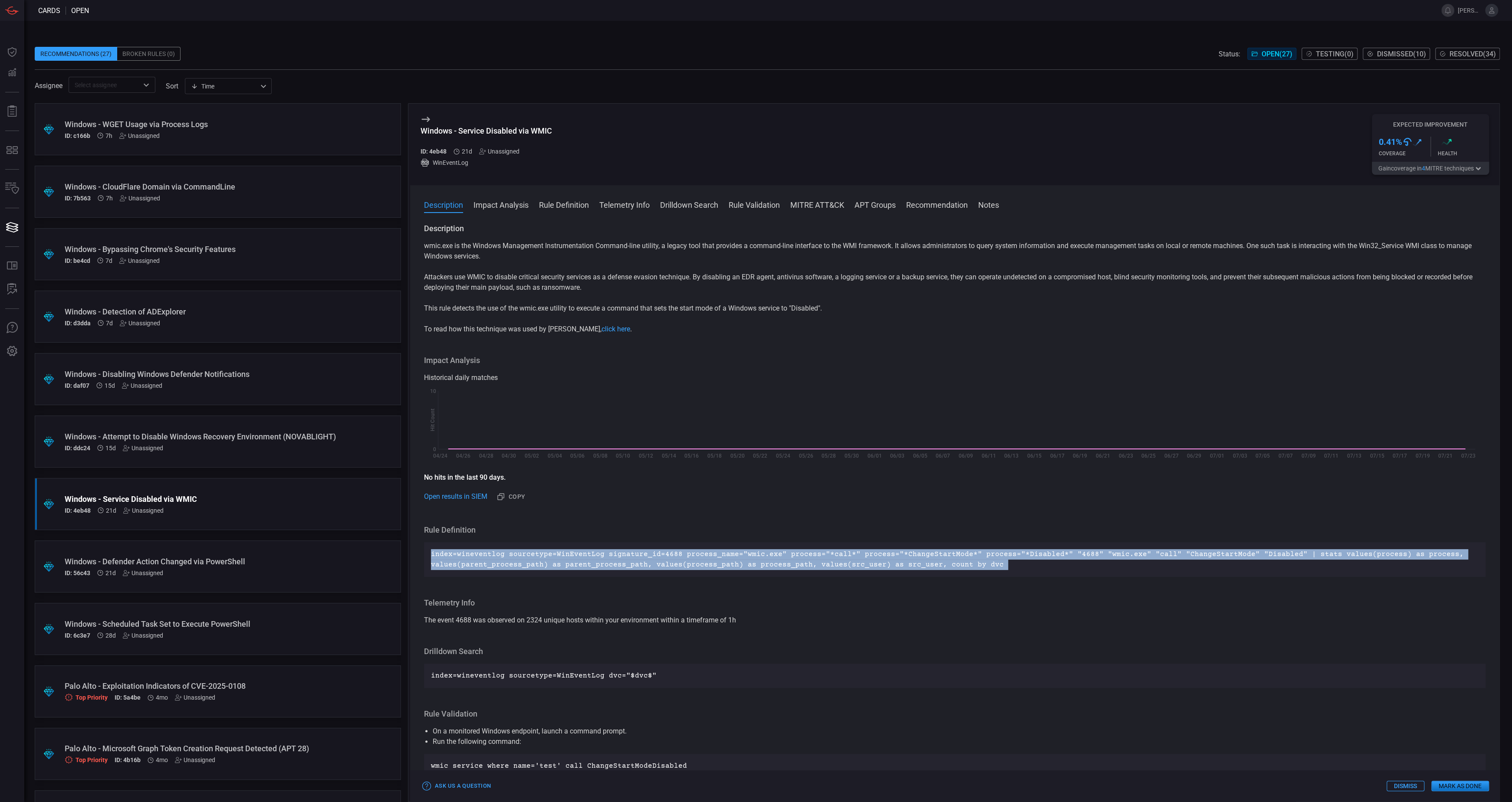
click at [651, 564] on p "index=wineventlog sourcetype=WinEventLog signature_id=4688 process_name="wmic.e…" at bounding box center [954, 559] width 1048 height 21
copy p "index=wineventlog sourcetype=WinEventLog signature_id=4688 process_name="wmic.e…"
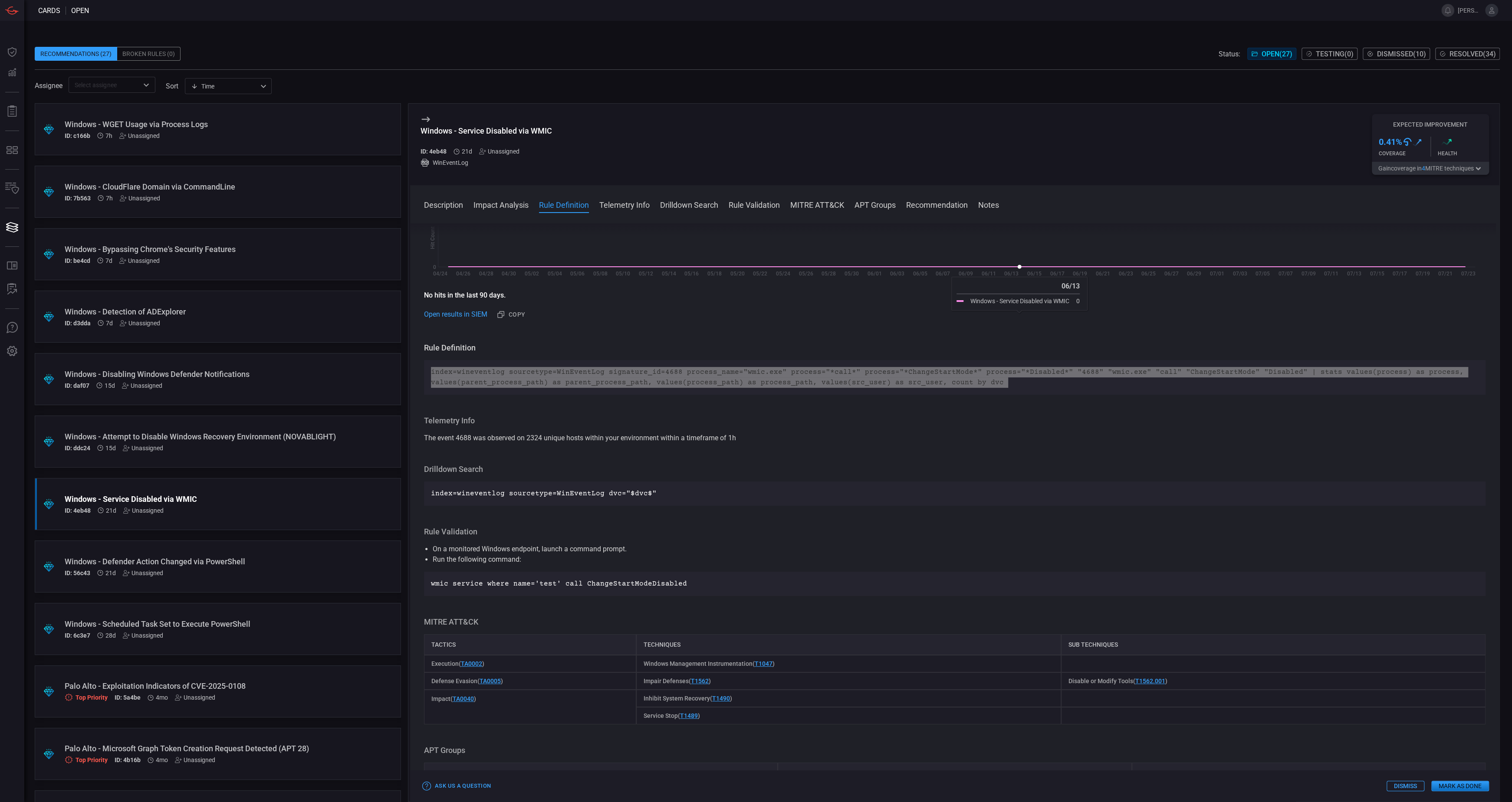
scroll to position [276, 0]
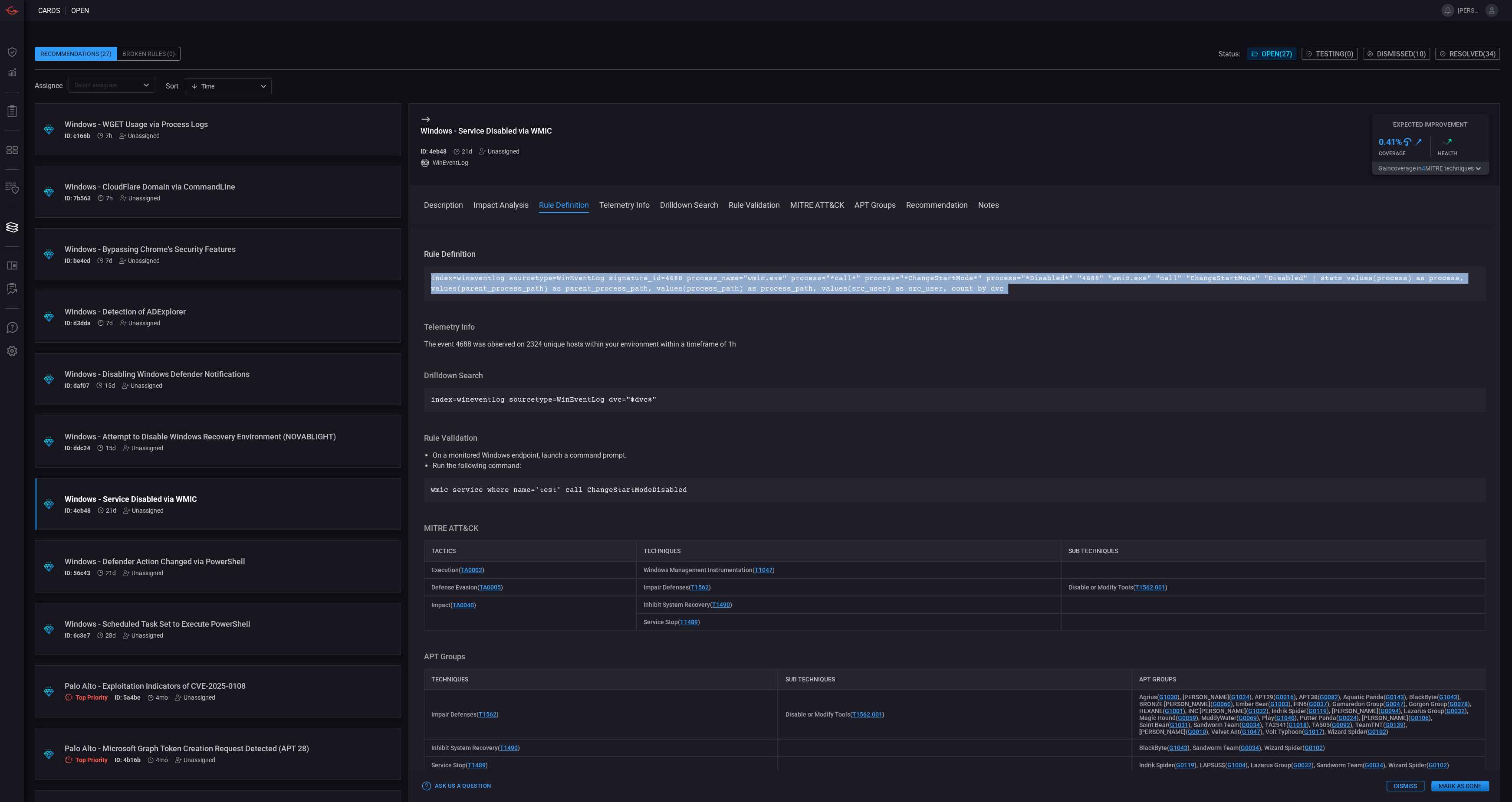
click at [196, 565] on div "Windows - Defender Action Changed via PowerShell" at bounding box center [201, 561] width 274 height 9
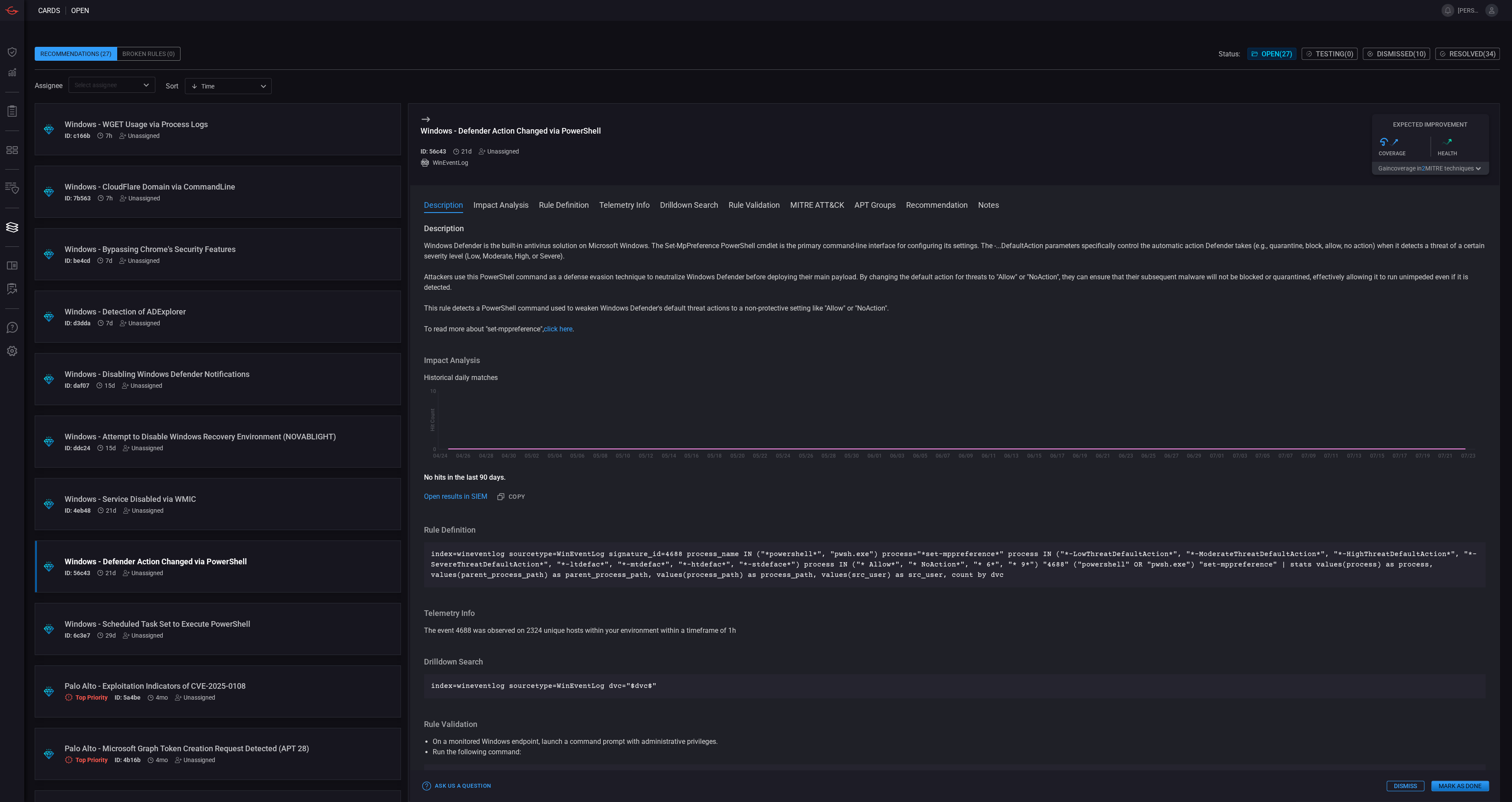
drag, startPoint x: 605, startPoint y: 133, endPoint x: 640, endPoint y: 143, distance: 36.4
click at [640, 143] on div "Windows - Defender Action Changed via PowerShell ID: 56c43 21d Unassigned WinEv…" at bounding box center [955, 144] width 1089 height 82
click at [1410, 171] on button "Gain coverage in 2 MITRE technique s" at bounding box center [1430, 168] width 117 height 13
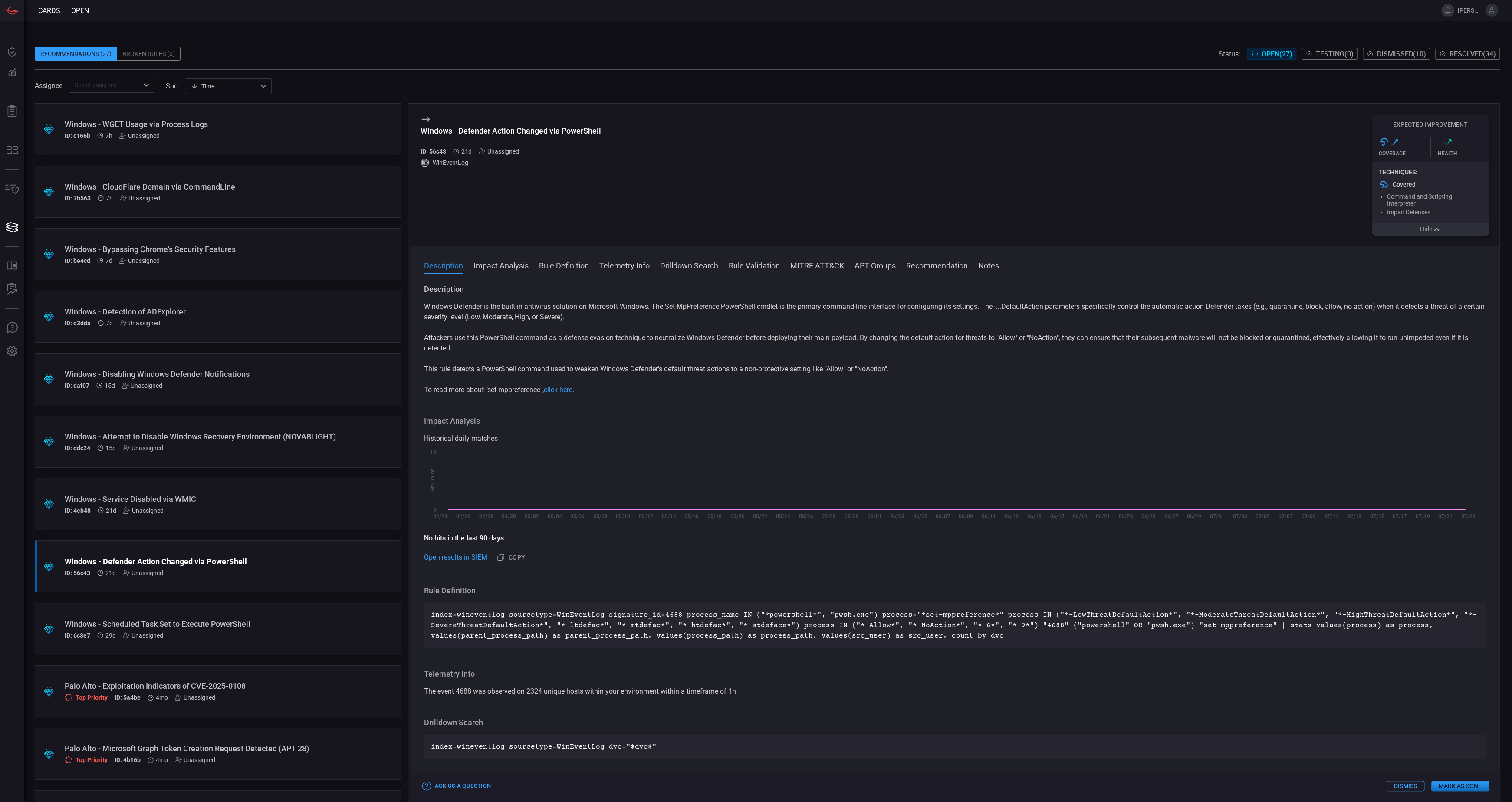
click at [1414, 231] on button "Hide" at bounding box center [1430, 229] width 117 height 13
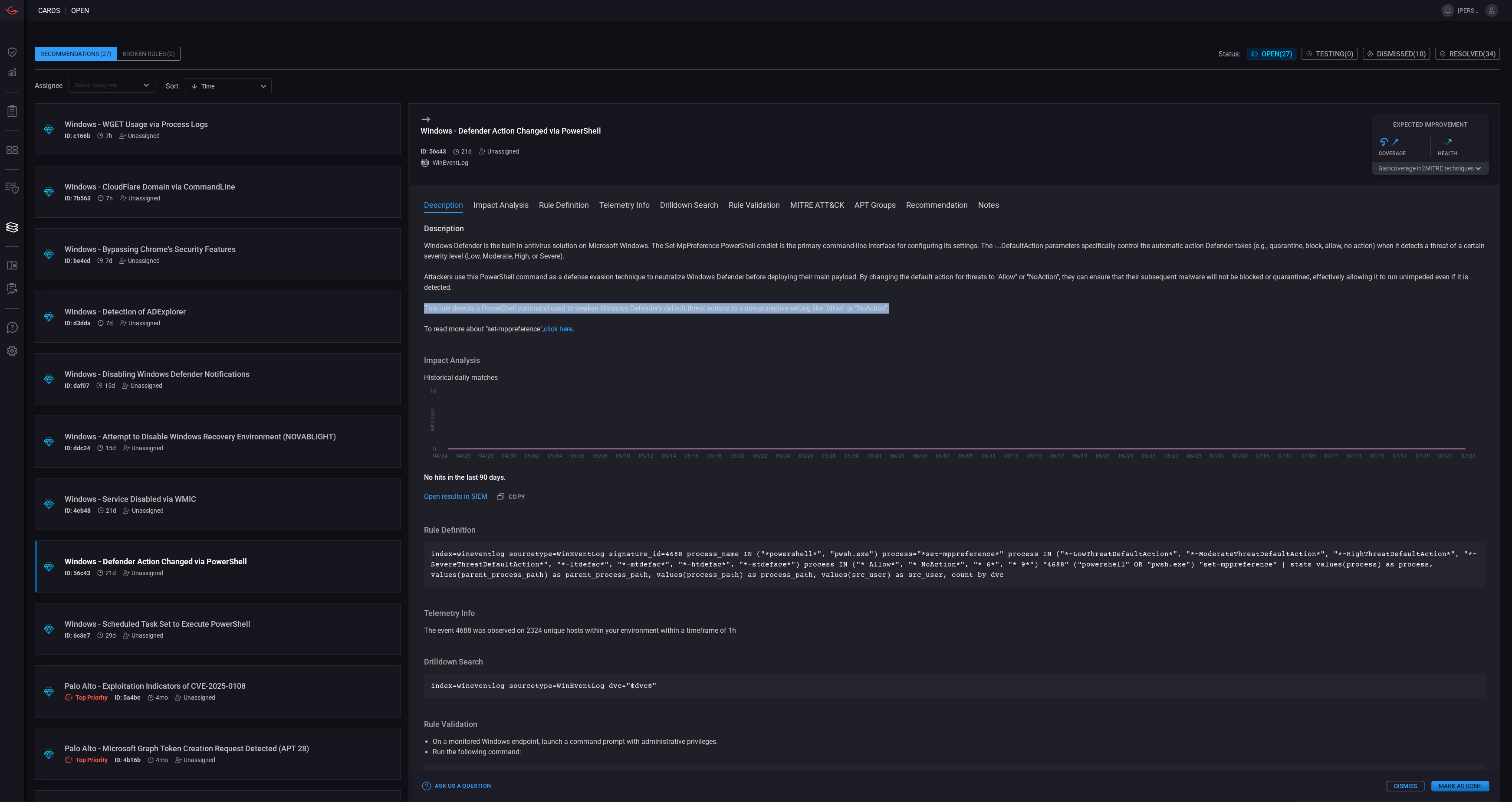
drag, startPoint x: 902, startPoint y: 311, endPoint x: 424, endPoint y: 308, distance: 478.0
click at [424, 308] on p "This rule detects a PowerShell command used to weaken Windows Defender's defaul…" at bounding box center [954, 309] width 1062 height 11
copy p "This rule detects a PowerShell command used to weaken Windows Defender's defaul…"
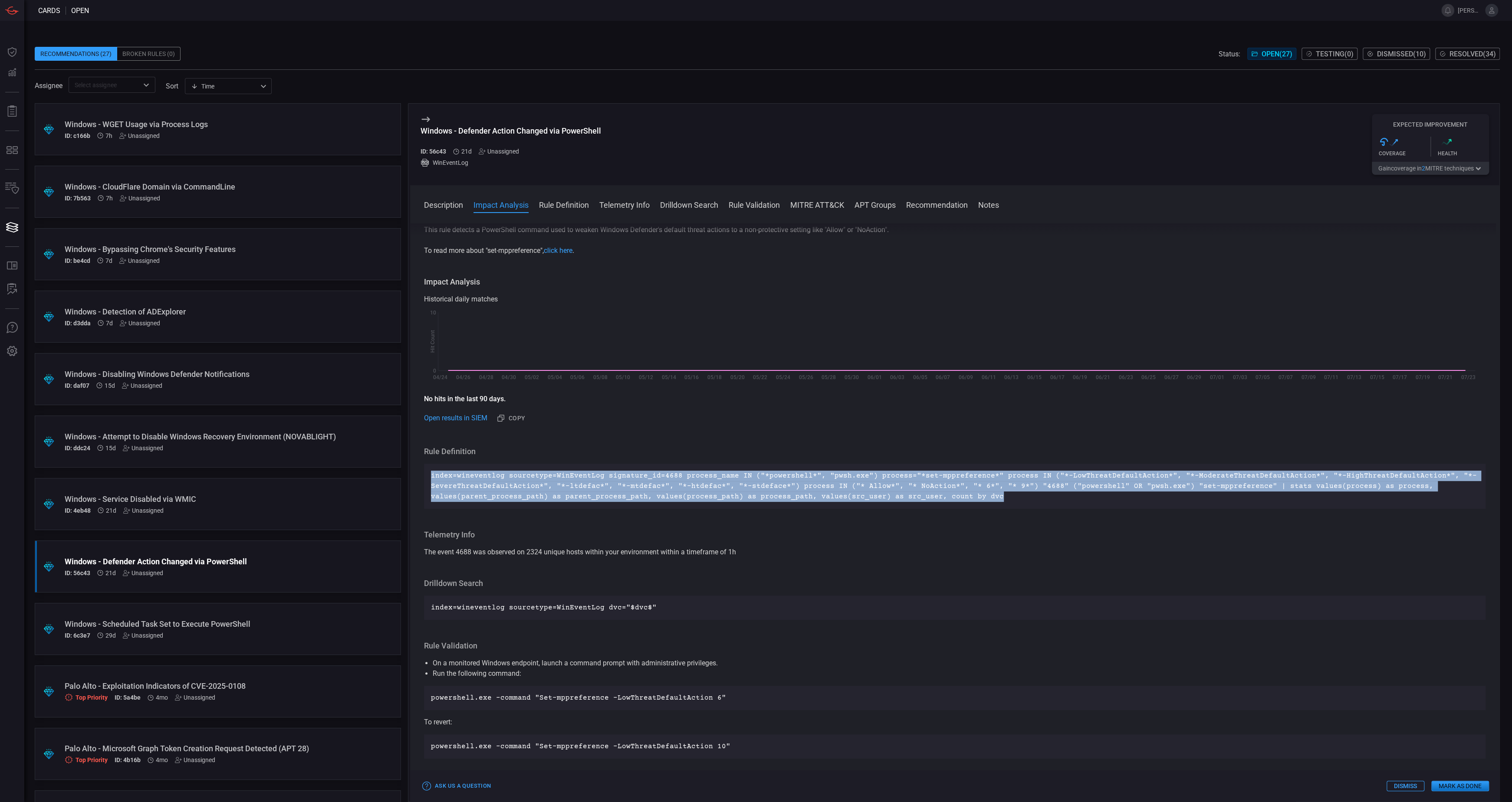
drag, startPoint x: 993, startPoint y: 500, endPoint x: 429, endPoint y: 478, distance: 564.4
click at [429, 478] on div "index=wineventlog sourcetype=WinEventLog signature_id=4688 process_name IN ("*p…" at bounding box center [954, 486] width 1062 height 45
copy p "index=wineventlog sourcetype=WinEventLog signature_id=4688 process_name IN ("*p…"
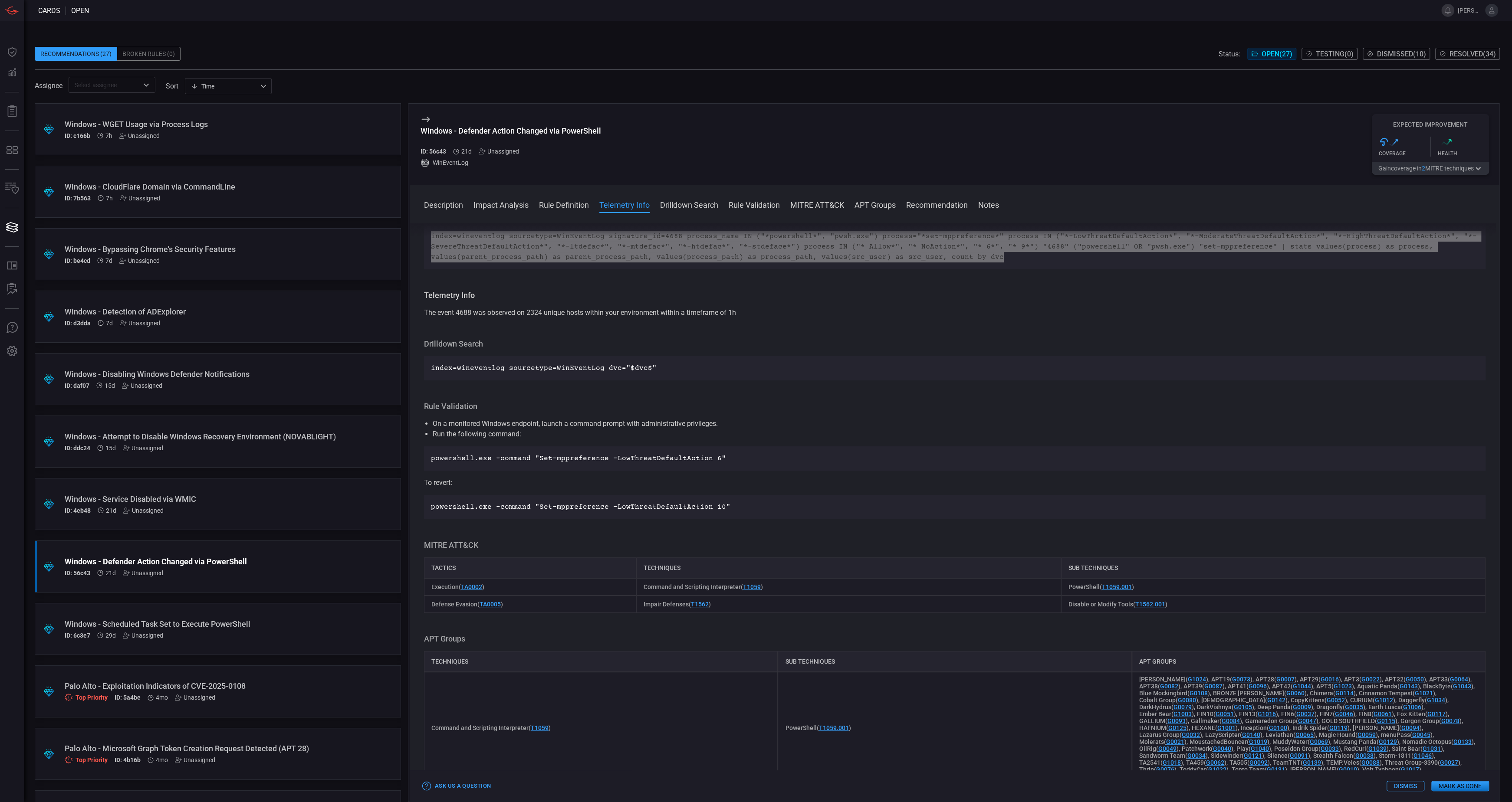
scroll to position [355, 0]
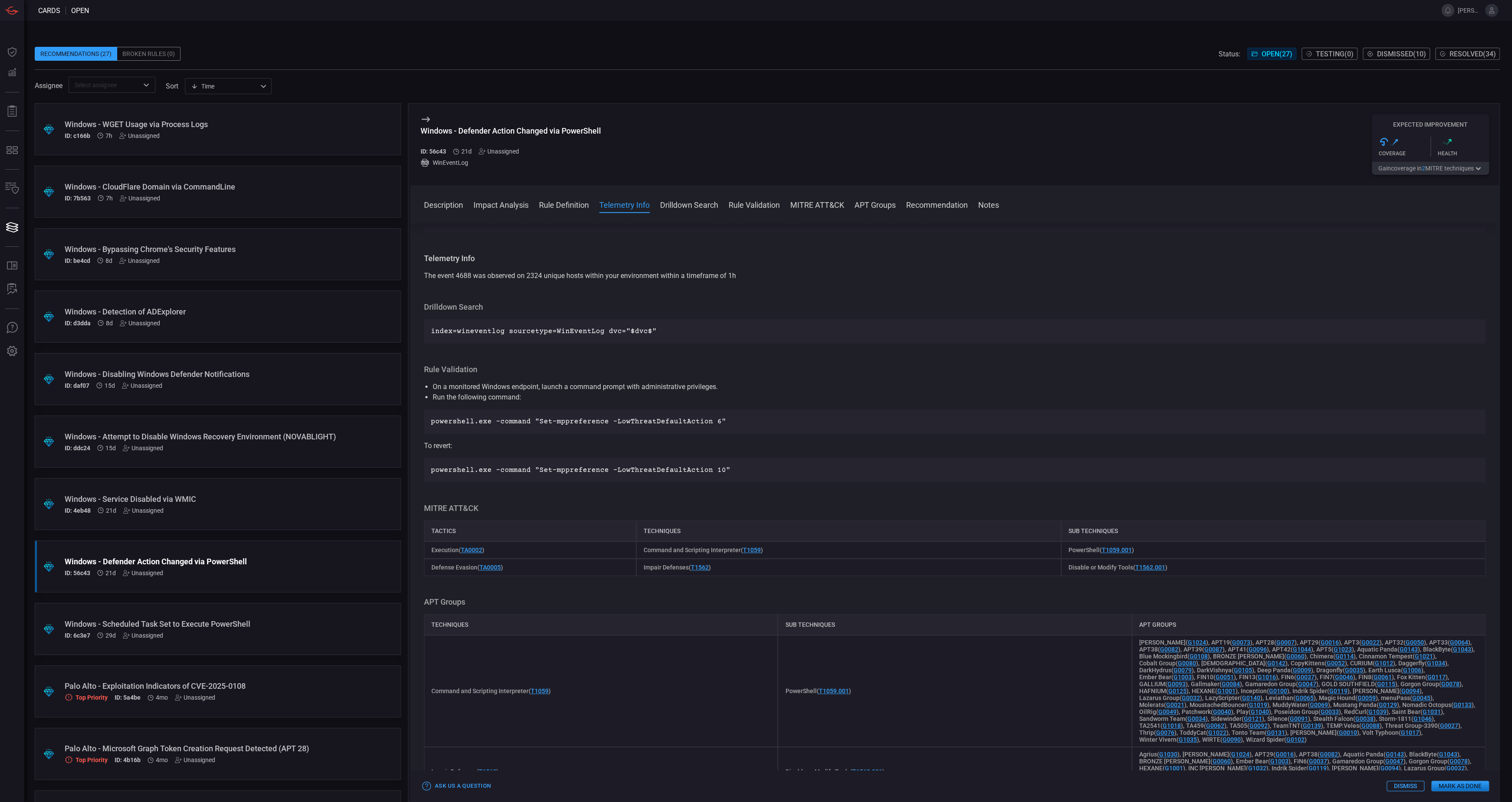
click at [254, 617] on div ".suggested_cards_icon{fill:url(#suggested_cards_icon);} Windows - Scheduled Tas…" at bounding box center [218, 629] width 366 height 52
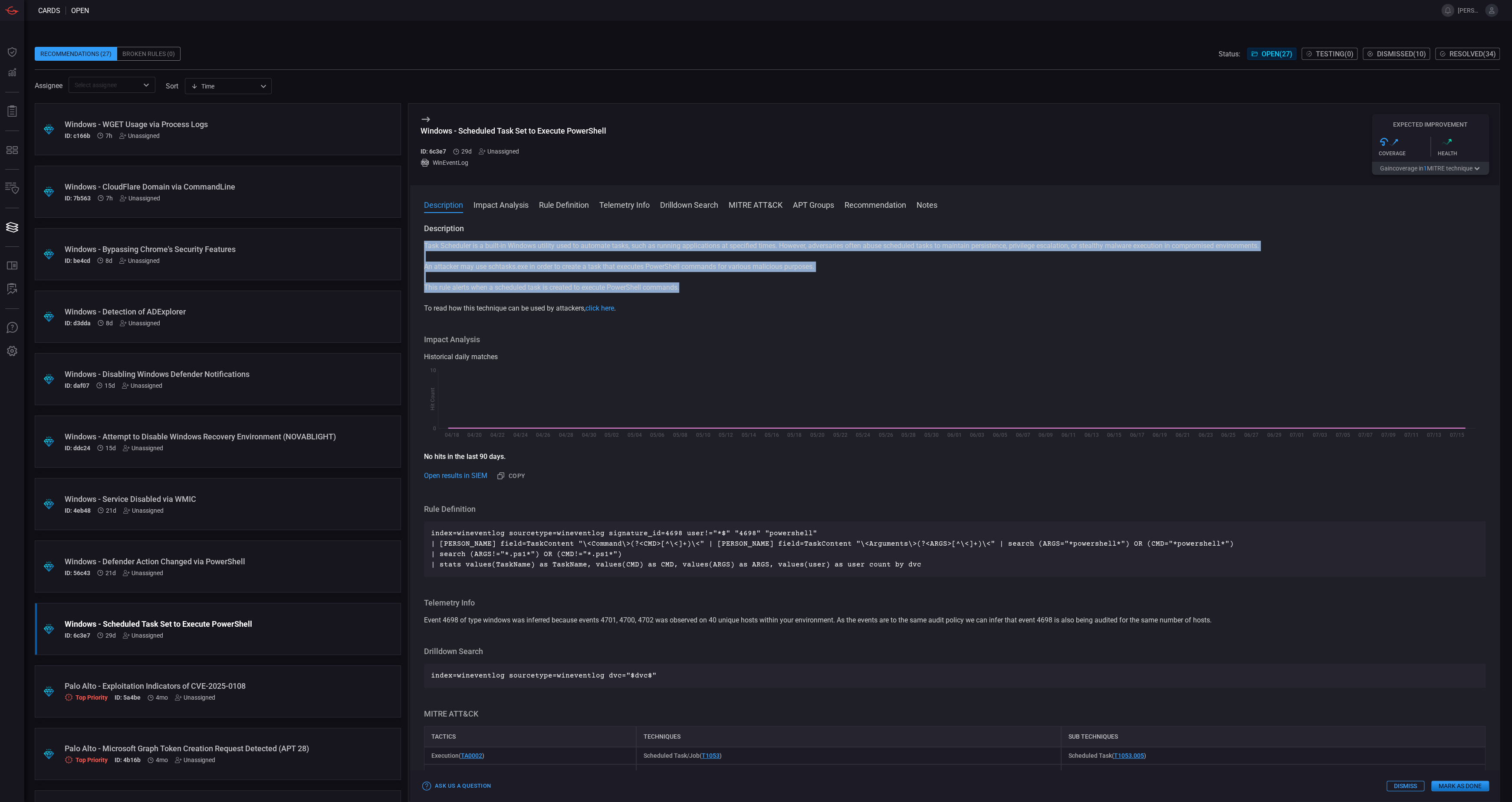
drag, startPoint x: 689, startPoint y: 286, endPoint x: 425, endPoint y: 247, distance: 266.9
click at [425, 247] on div "Task Scheduler is a built-in Windows utility used to automate tasks, such as ru…" at bounding box center [954, 277] width 1062 height 73
copy div "Task Scheduler is a built-in Windows utility used to automate tasks, such as ru…"
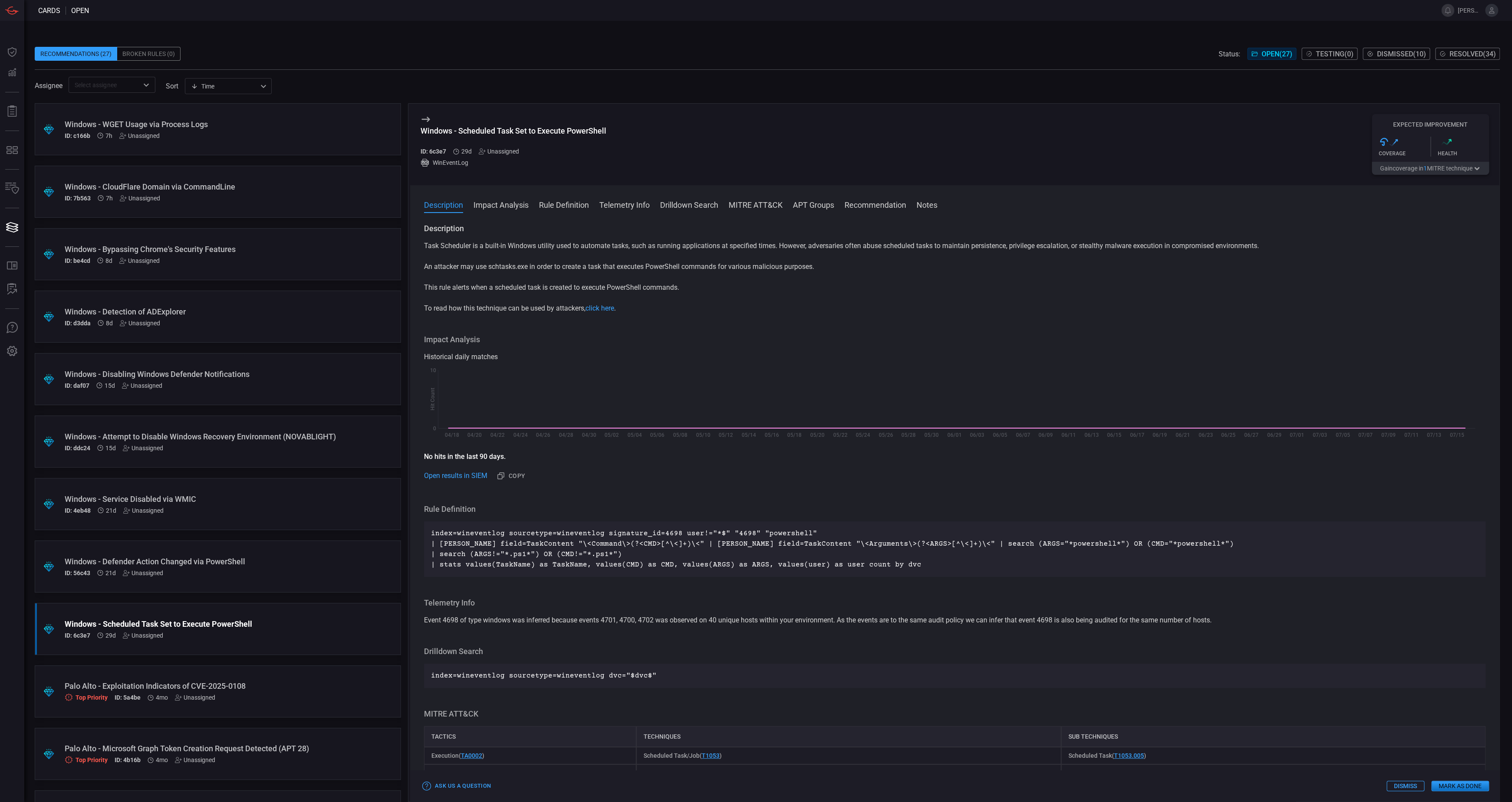
click at [695, 552] on p "index=wineventlog sourcetype=wineventlog signature_id=4698 user!="*$" "4698" "p…" at bounding box center [954, 549] width 1048 height 42
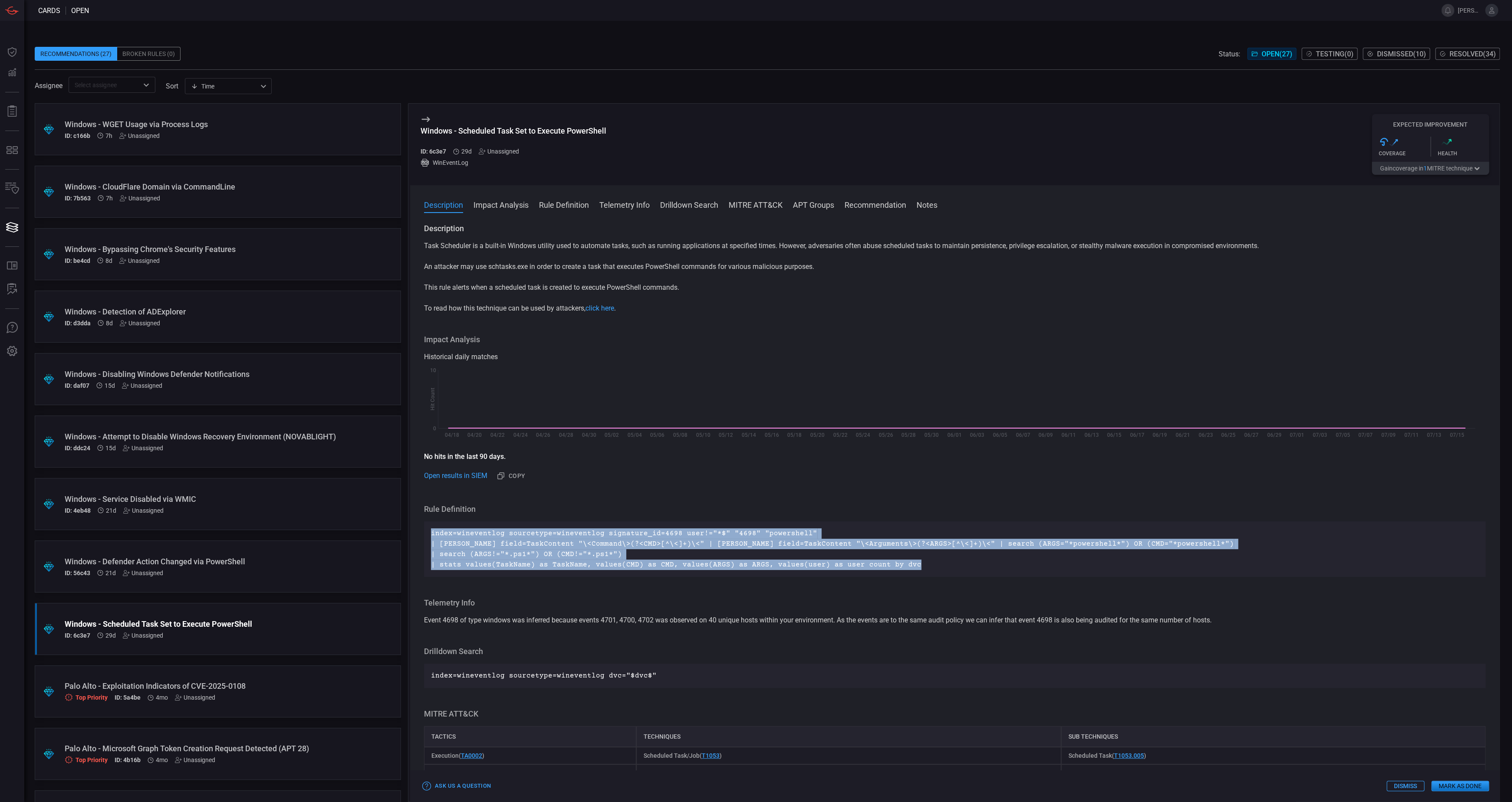
drag, startPoint x: 912, startPoint y: 565, endPoint x: 428, endPoint y: 532, distance: 485.1
click at [428, 532] on div "index=wineventlog sourcetype=wineventlog signature_id=4698 user!="*$" "4698" "p…" at bounding box center [954, 549] width 1062 height 56
drag, startPoint x: 428, startPoint y: 532, endPoint x: 445, endPoint y: 535, distance: 17.3
copy p "index=wineventlog sourcetype=wineventlog signature_id=4698 user!="*$" "4698" "p…"
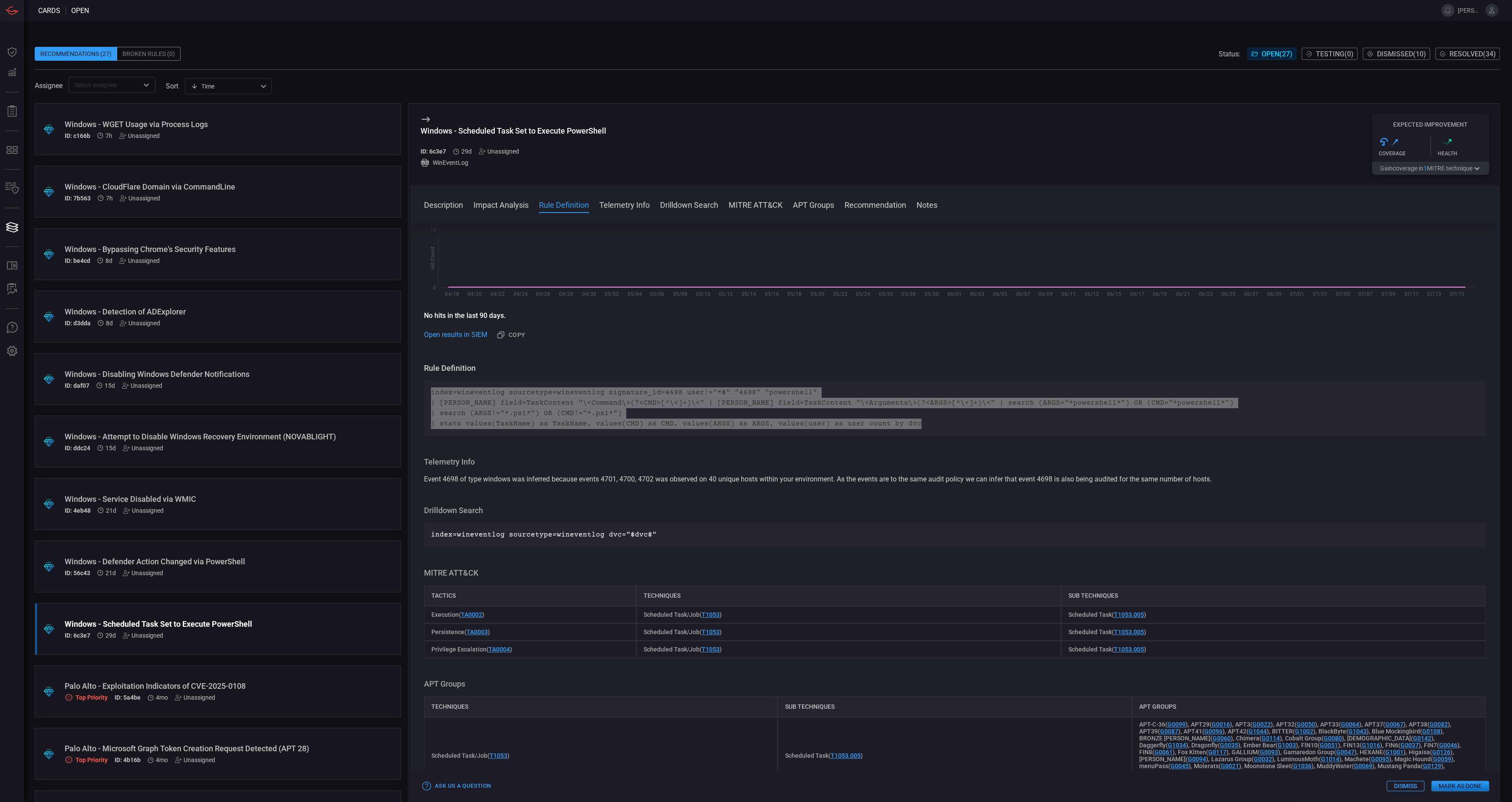
scroll to position [157, 0]
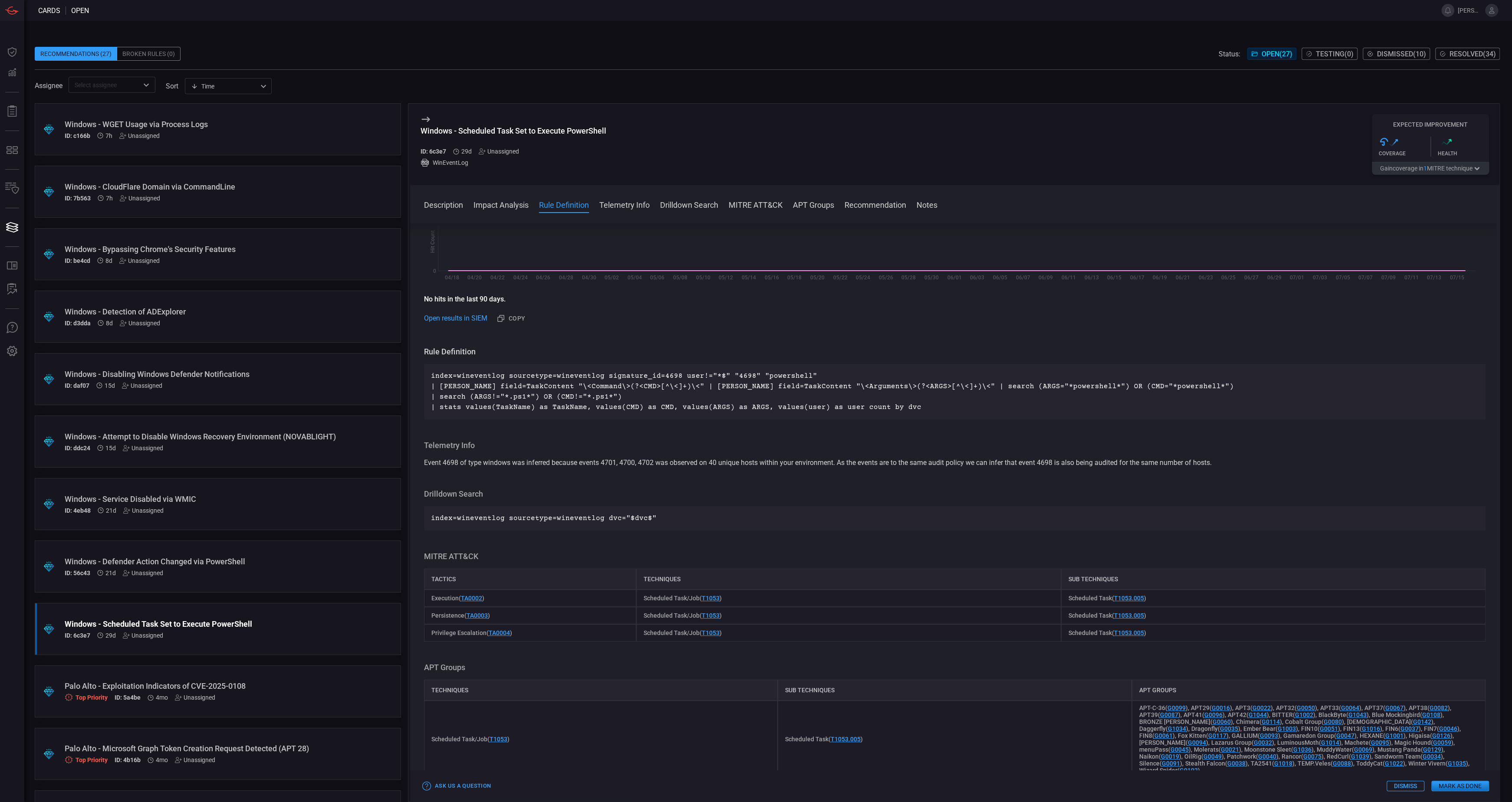
click at [229, 509] on div "ID: 4eb48 21d Unassigned" at bounding box center [201, 510] width 274 height 7
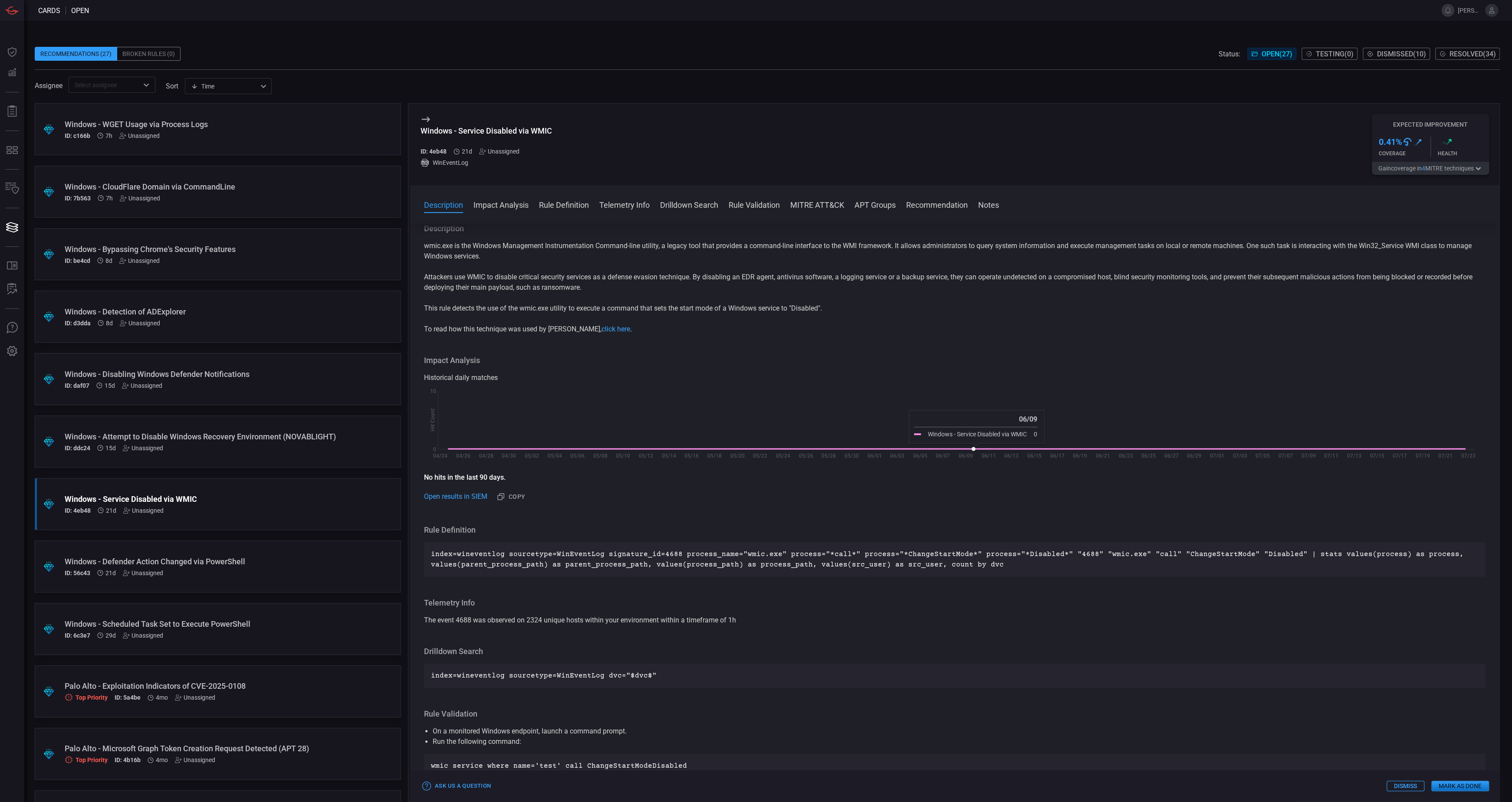
scroll to position [197, 0]
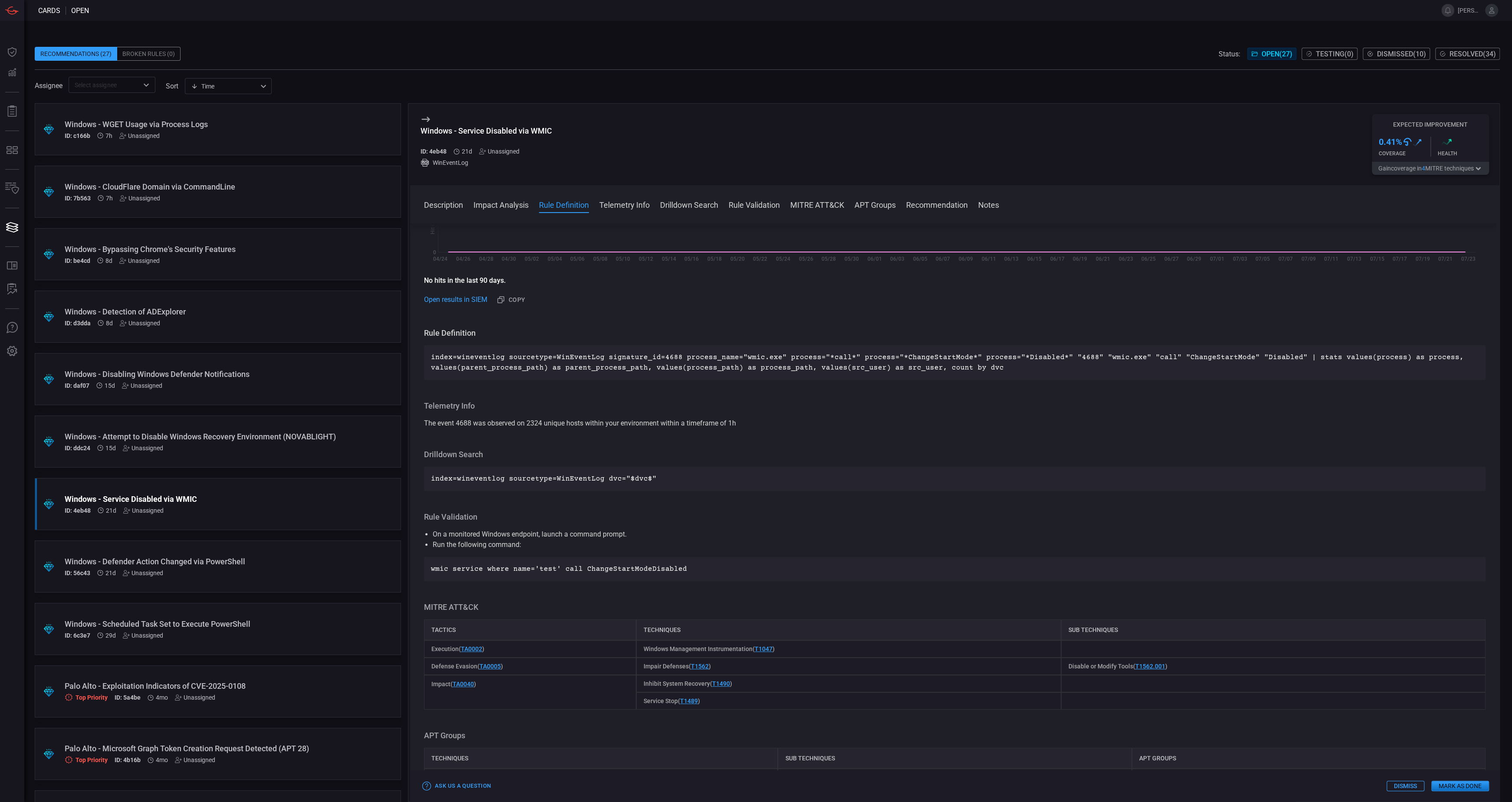
click at [264, 624] on div "Windows - Scheduled Task Set to Execute PowerShell" at bounding box center [201, 624] width 274 height 9
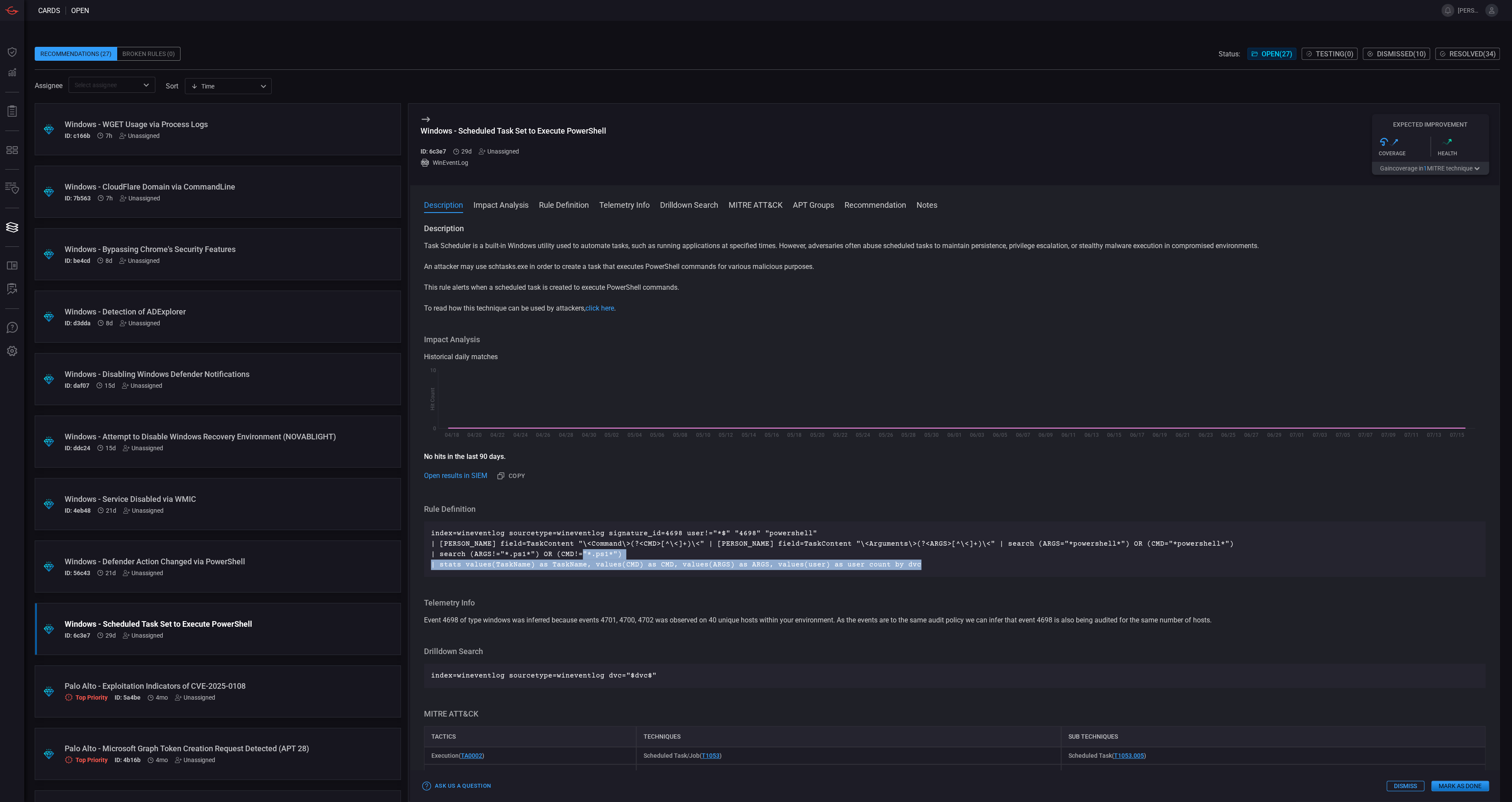
drag, startPoint x: 916, startPoint y: 568, endPoint x: 575, endPoint y: 554, distance: 341.3
click at [575, 554] on p "index=wineventlog sourcetype=wineventlog signature_id=4698 user!="*$" "4698" "p…" at bounding box center [954, 549] width 1048 height 42
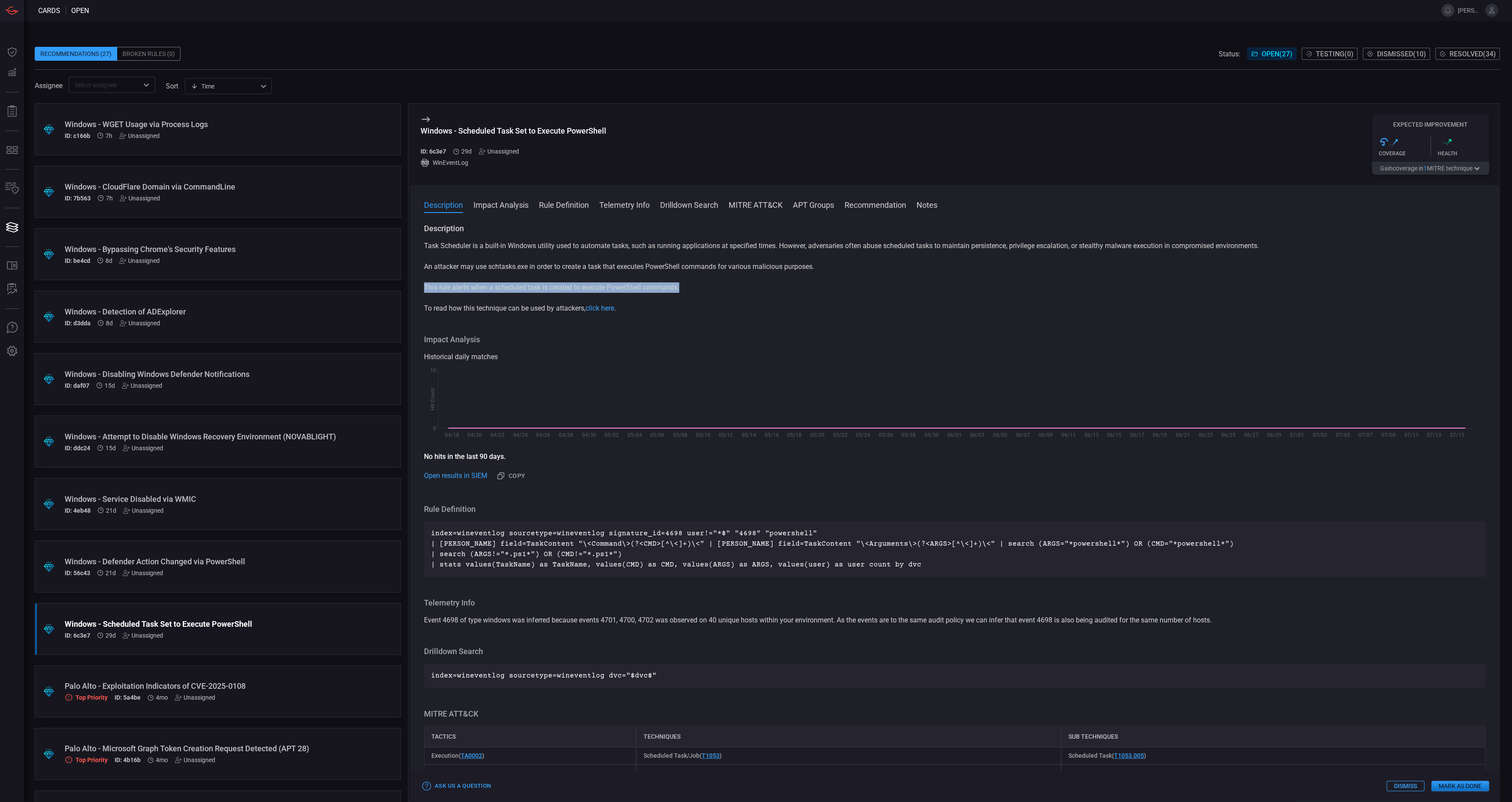
drag, startPoint x: 689, startPoint y: 288, endPoint x: 421, endPoint y: 290, distance: 268.0
click at [421, 290] on div "Description Task Scheduler is a built-in Windows utility used to automate tasks…" at bounding box center [955, 511] width 1089 height 575
copy p "This rule alerts when a scheduled task is created to execute PowerShell command…"
click at [669, 257] on div "Task Scheduler is a built-in Windows utility used to automate tasks, such as ru…" at bounding box center [954, 277] width 1062 height 73
click at [905, 563] on p "index=wineventlog sourcetype=wineventlog signature_id=4698 user!="*$" "4698" "p…" at bounding box center [954, 549] width 1048 height 42
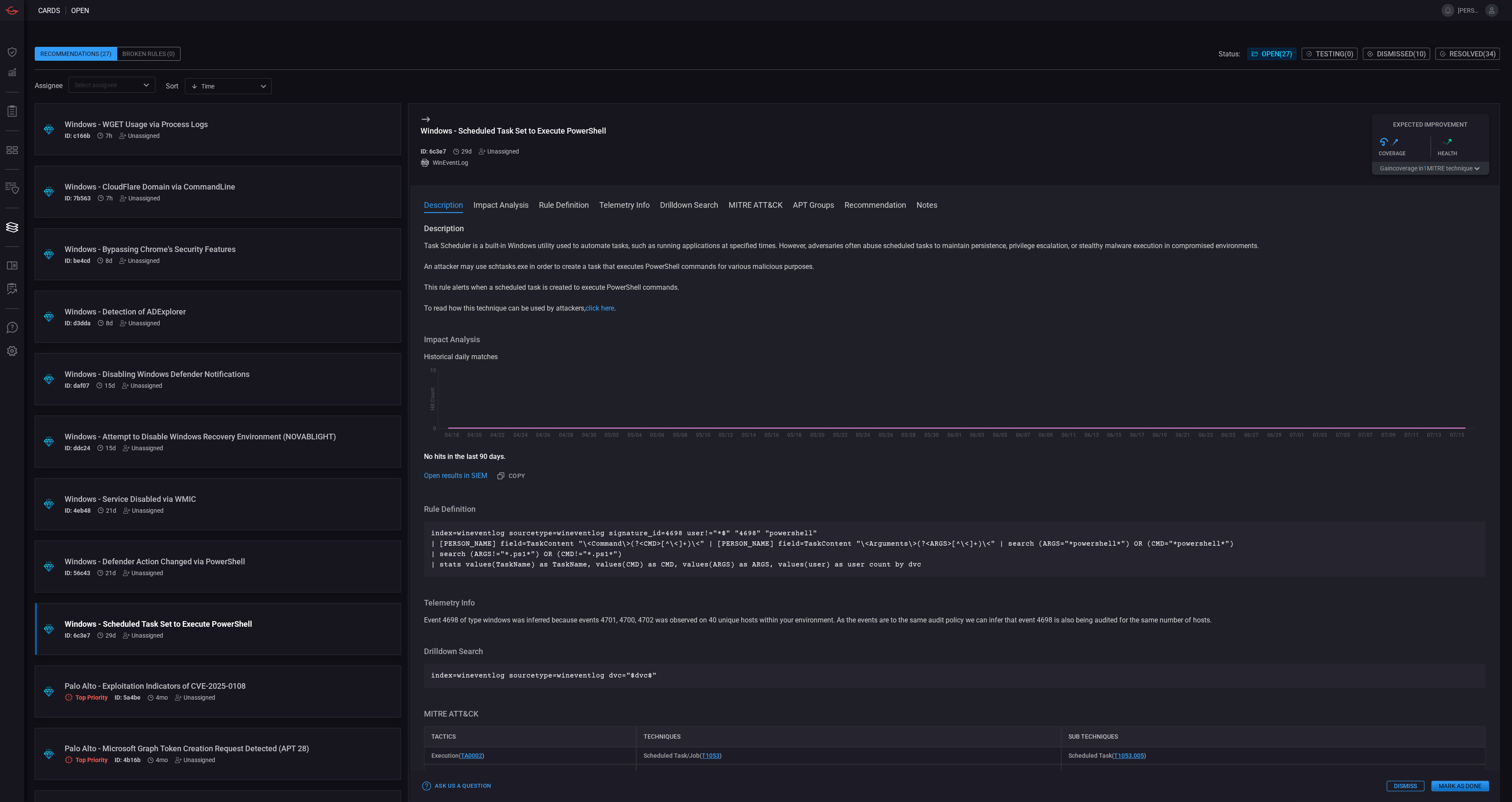
click at [905, 563] on p "index=wineventlog sourcetype=wineventlog signature_id=4698 user!="*$" "4698" "p…" at bounding box center [954, 549] width 1048 height 42
click at [738, 515] on div "Rule Definition index=wineventlog sourcetype=wineventlog signature_id=4698 user…" at bounding box center [954, 540] width 1062 height 73
click at [252, 570] on div "ID: 56c43 21d Unassigned" at bounding box center [201, 573] width 274 height 7
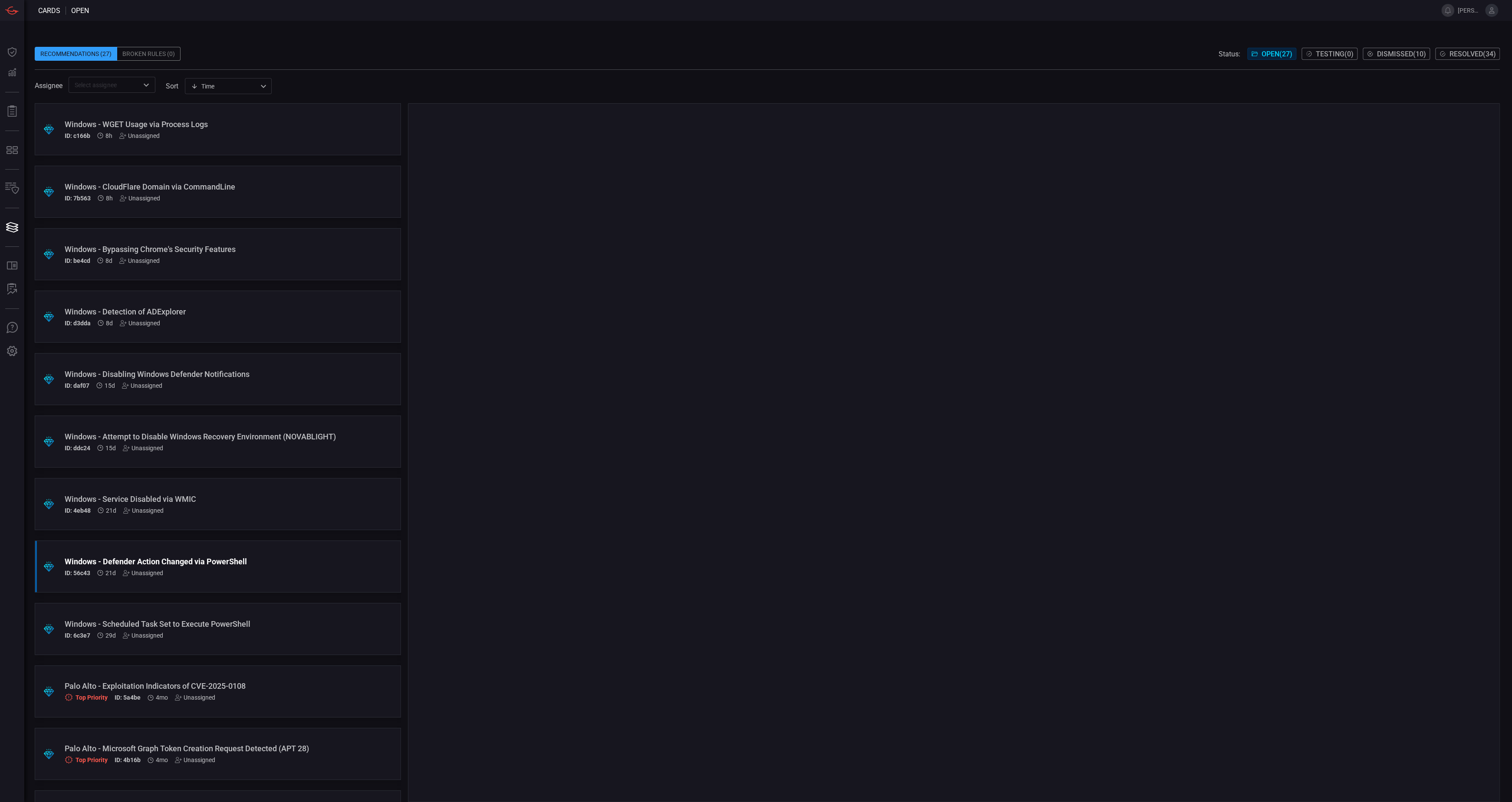
click at [184, 568] on div "Windows - Defender Action Changed via PowerShell ID: 56c43 21d Unassigned" at bounding box center [201, 566] width 274 height 19
click at [239, 515] on div ".suggested_cards_icon{fill:url(#suggested_cards_icon);} Windows - Service Disab…" at bounding box center [218, 504] width 366 height 52
click at [262, 553] on div ".suggested_cards_icon{fill:url(#suggested_cards_icon);} Windows - Defender Acti…" at bounding box center [218, 566] width 366 height 52
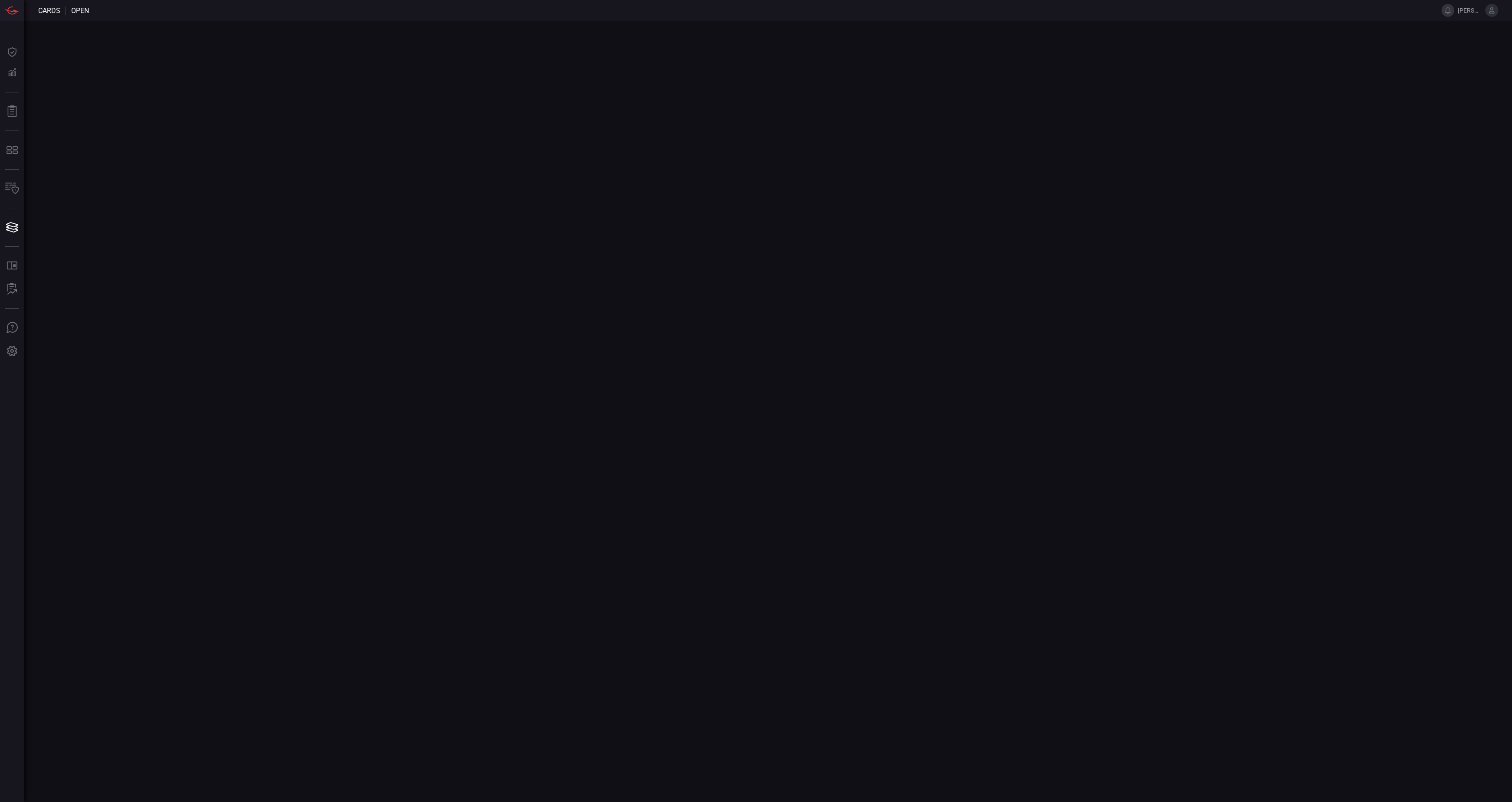
click at [1414, 547] on main at bounding box center [756, 411] width 1512 height 781
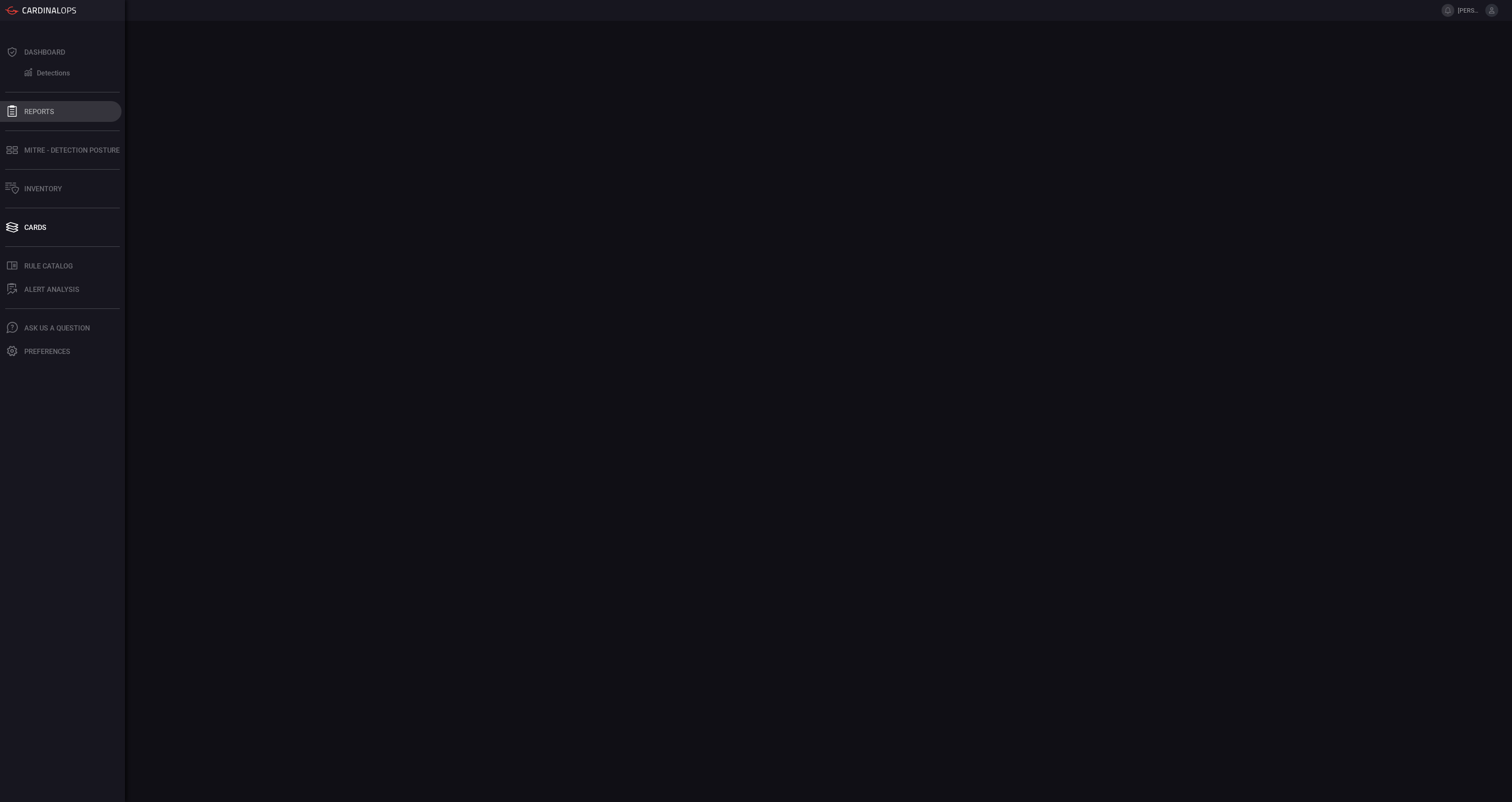
click at [26, 111] on div "Reports" at bounding box center [39, 111] width 30 height 8
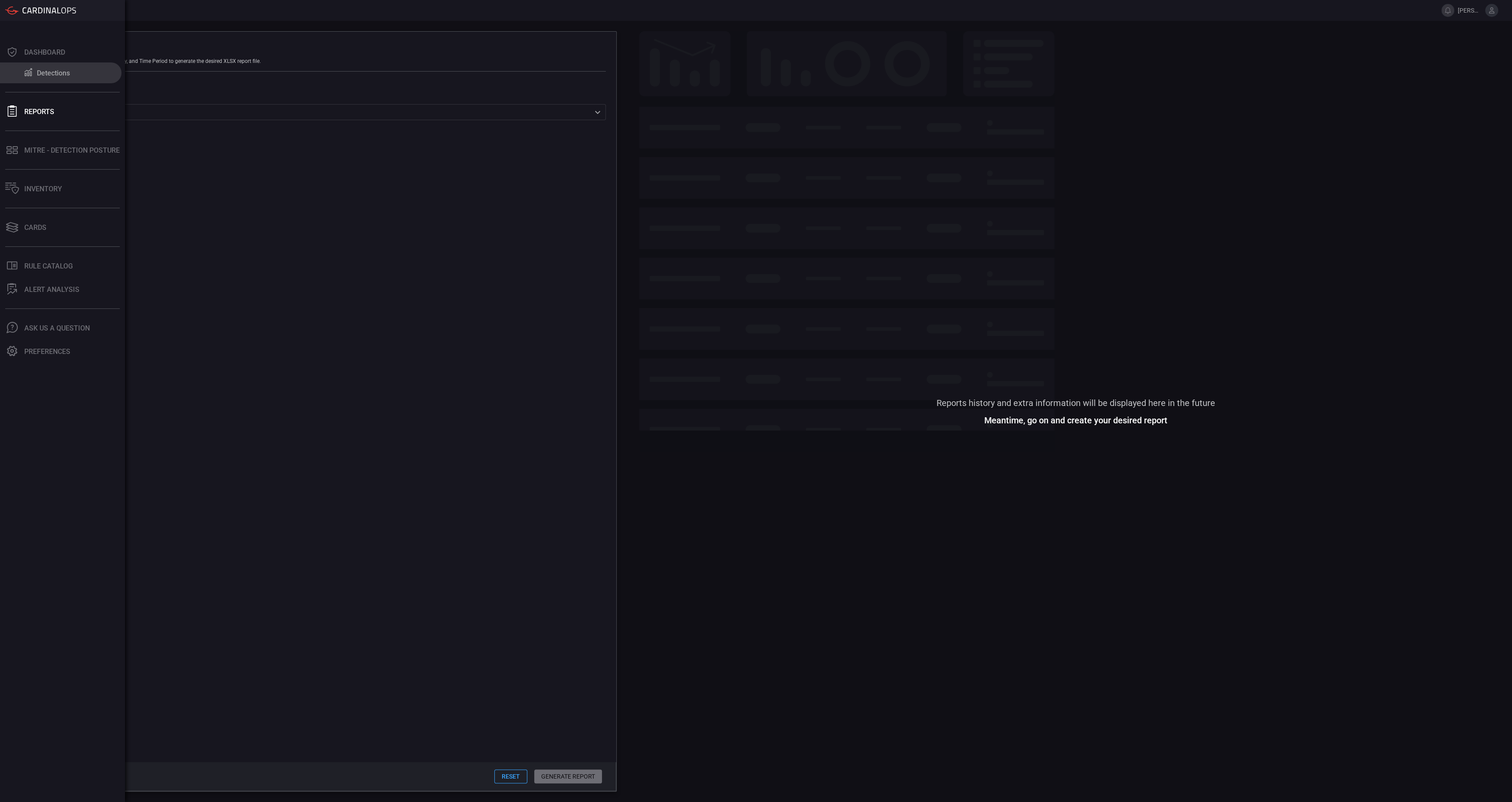
click at [30, 80] on button "Detections" at bounding box center [60, 72] width 122 height 21
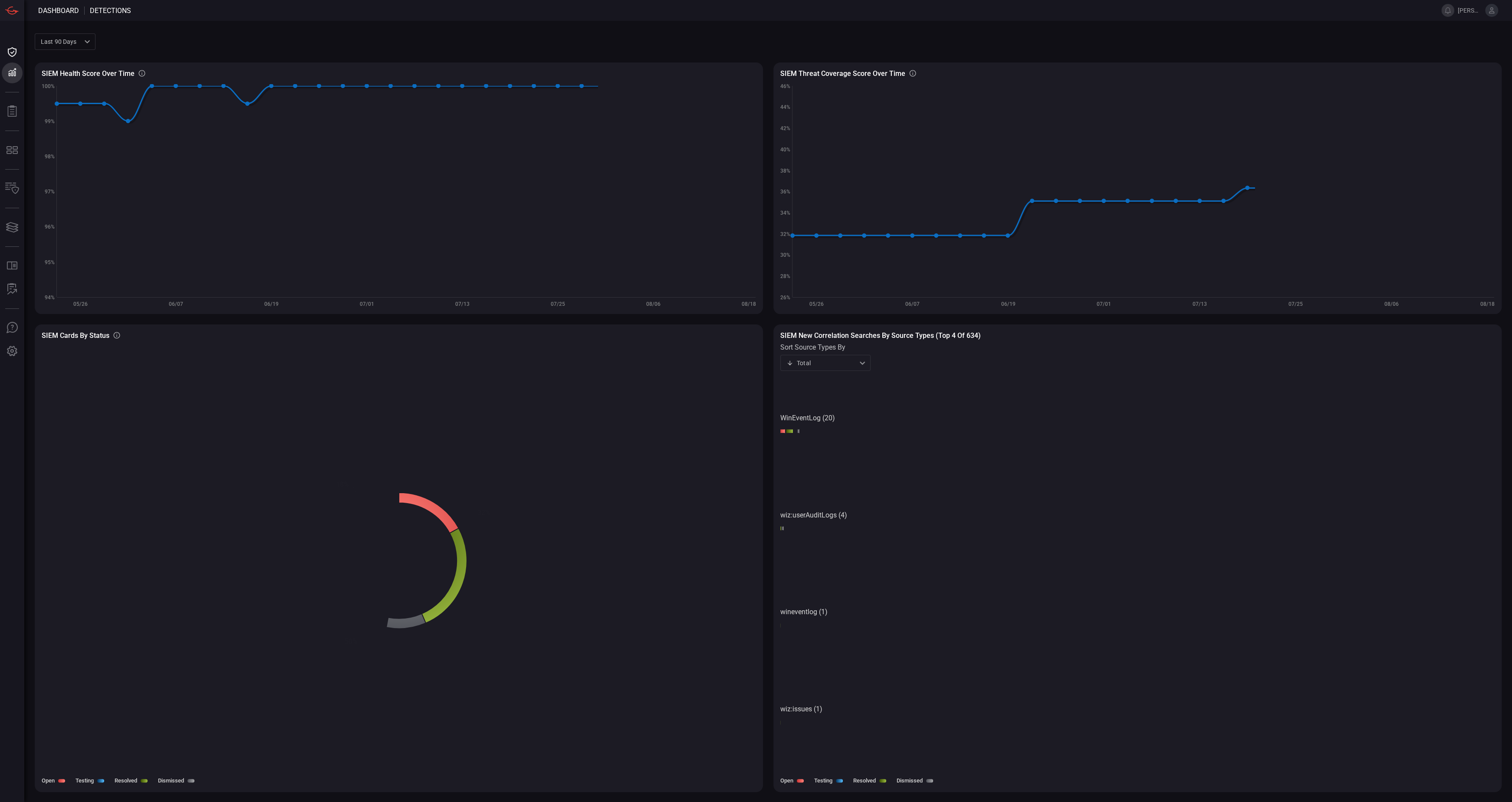
drag, startPoint x: 1369, startPoint y: 760, endPoint x: 1355, endPoint y: 760, distance: 14.0
click at [1369, 760] on rect at bounding box center [1137, 578] width 714 height 399
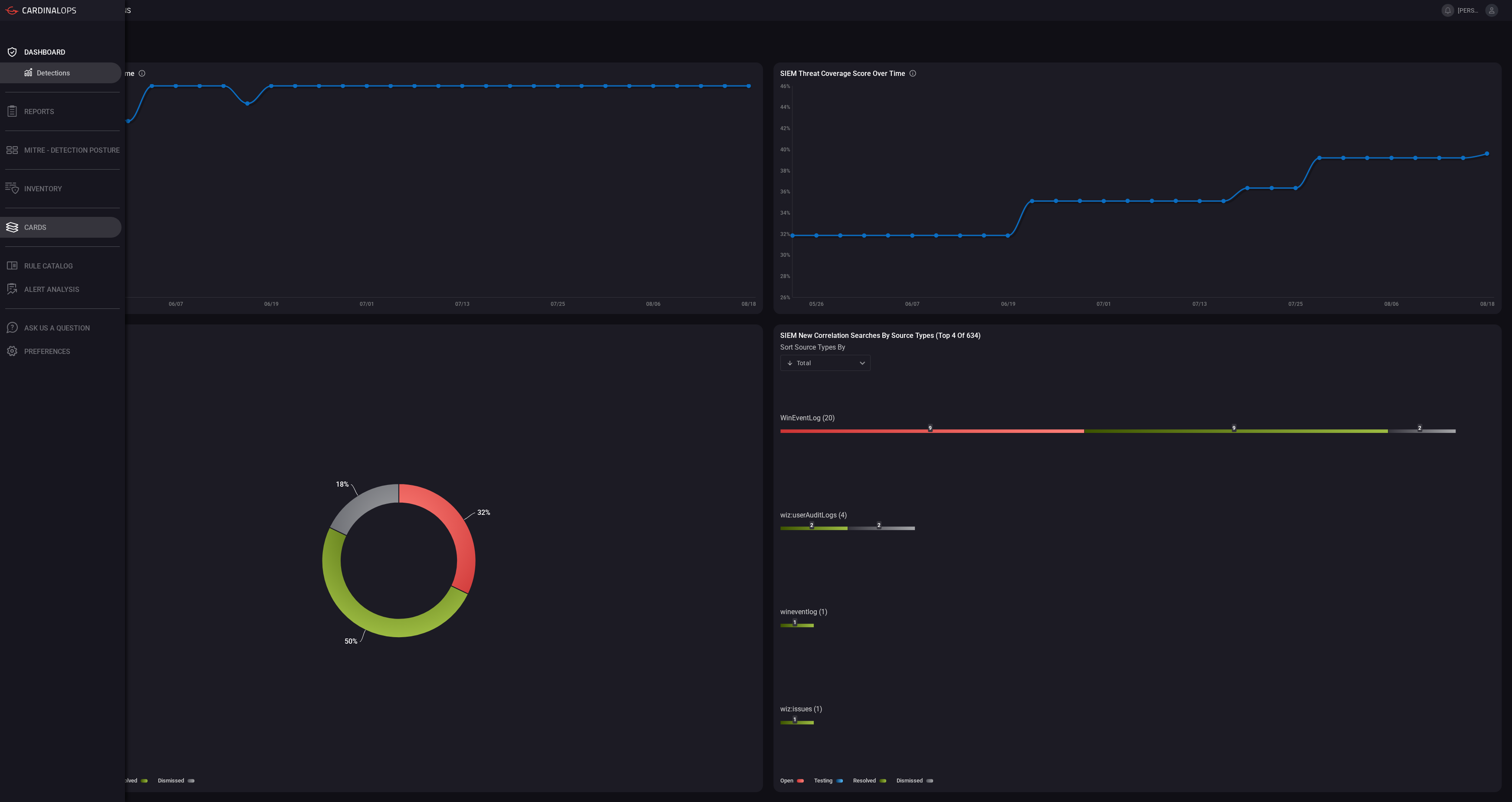
click at [49, 225] on button "Cards" at bounding box center [60, 227] width 122 height 21
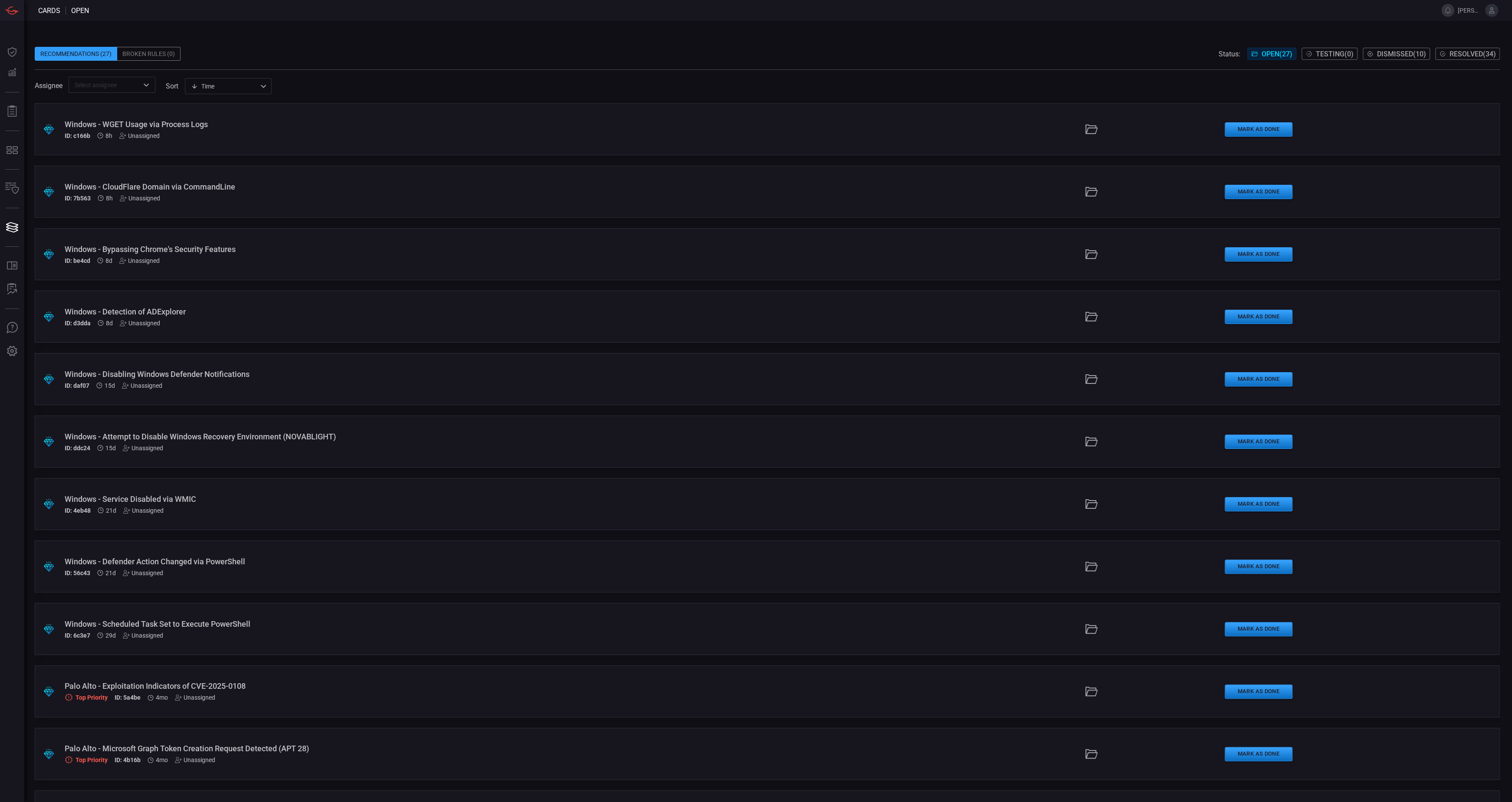
click at [239, 564] on div "Windows - Defender Action Changed via PowerShell" at bounding box center [372, 561] width 615 height 9
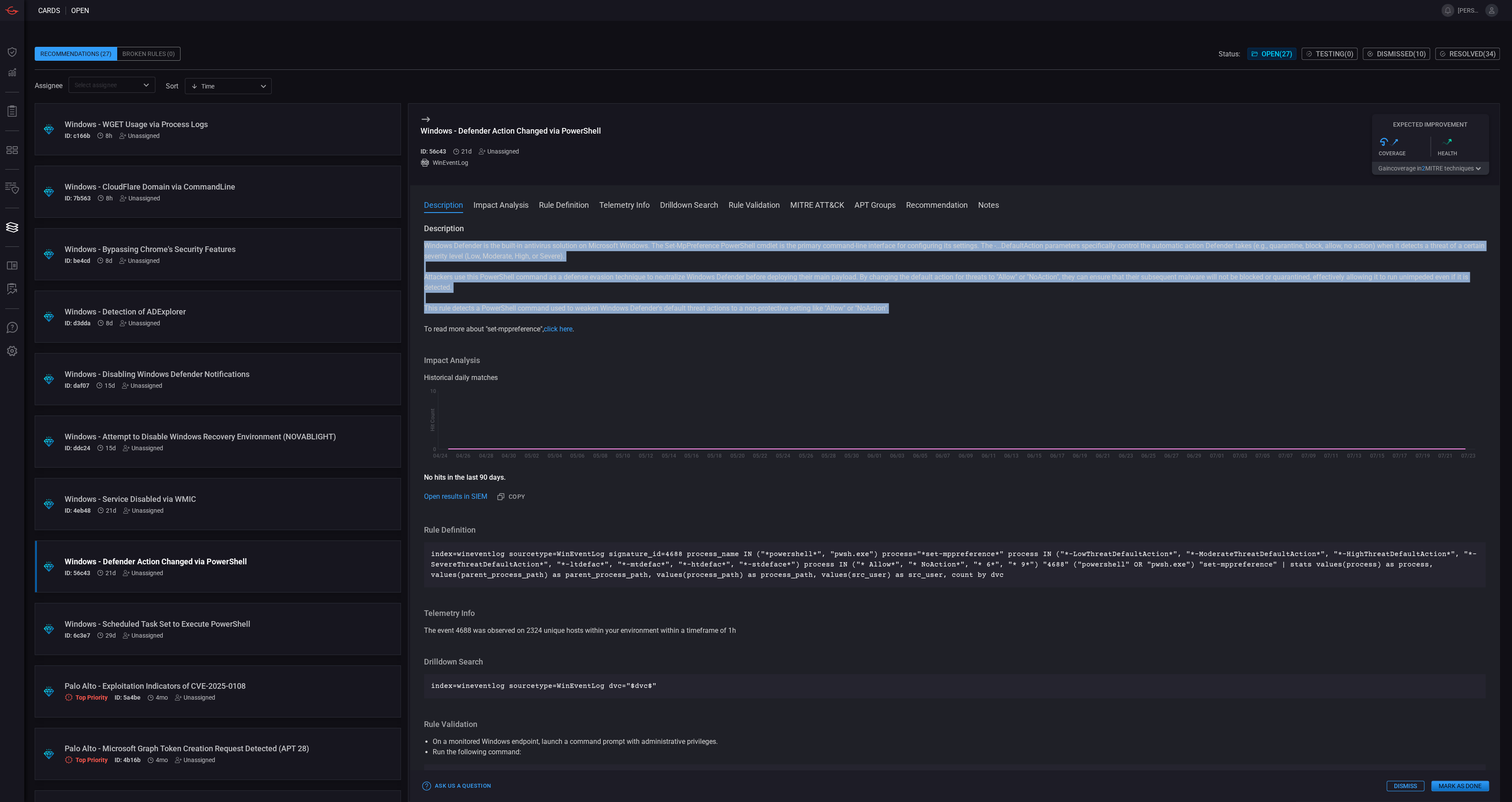
drag, startPoint x: 897, startPoint y: 308, endPoint x: 425, endPoint y: 247, distance: 475.9
click at [425, 247] on div "Windows Defender is the built-in antivirus solution on Microsoft Windows. The S…" at bounding box center [954, 287] width 1062 height 94
copy div "Windows Defender is the built-in antivirus solution on Microsoft Windows. The S…"
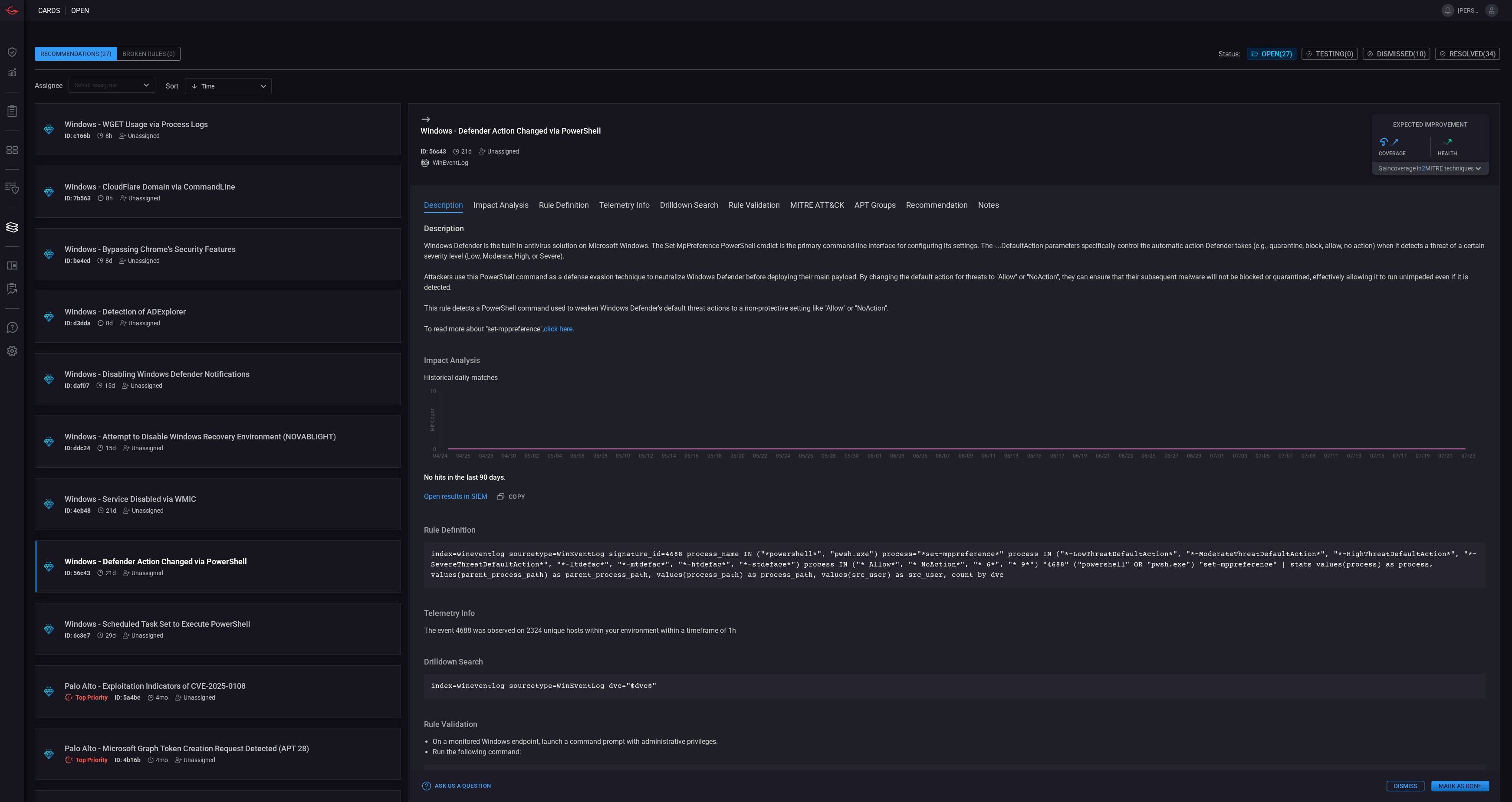
click at [262, 522] on div ".suggested_cards_icon{fill:url(#suggested_cards_icon);} Windows - Service Disab…" at bounding box center [218, 504] width 366 height 52
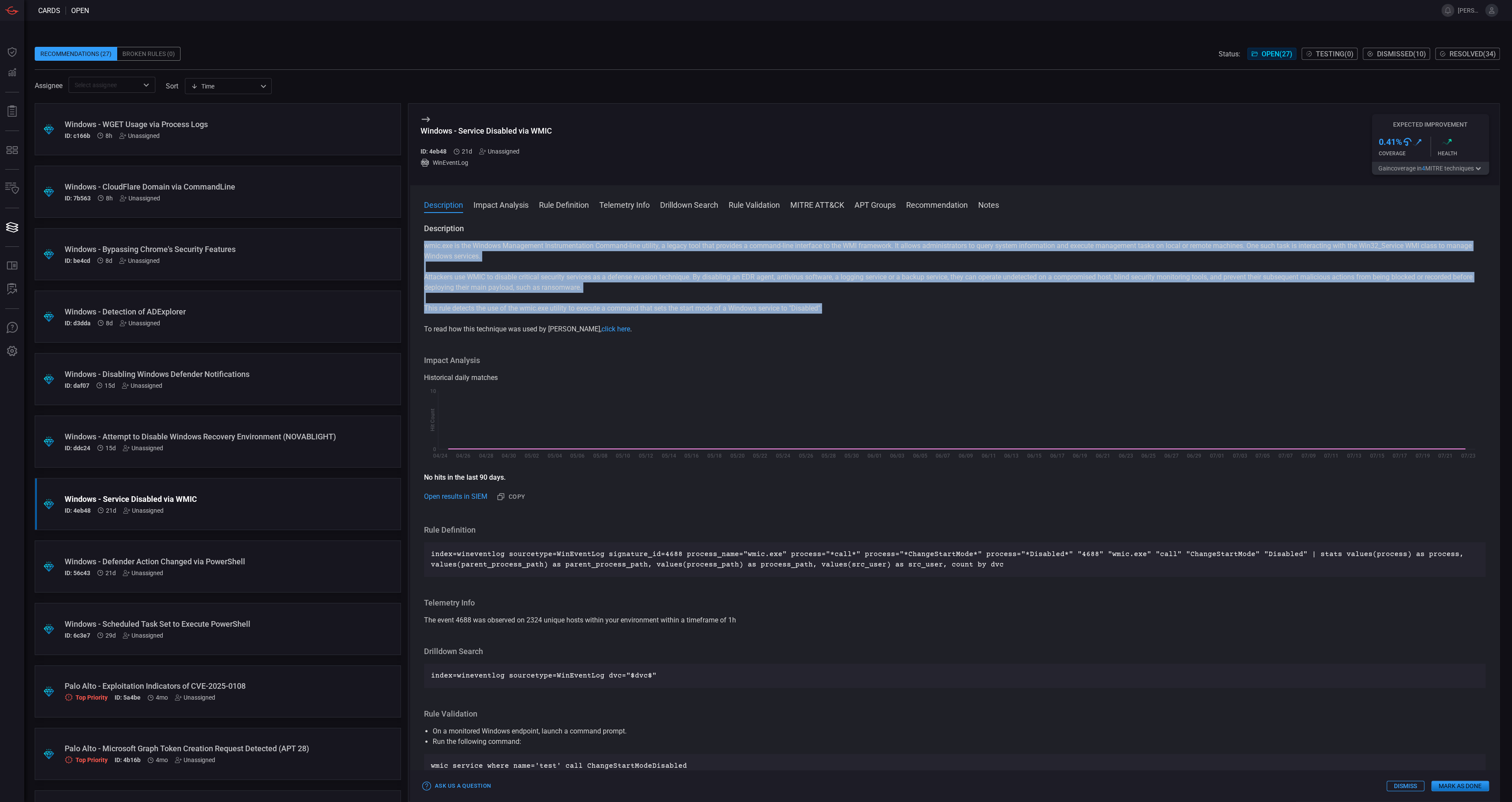
drag, startPoint x: 832, startPoint y: 312, endPoint x: 425, endPoint y: 245, distance: 412.5
click at [425, 245] on div "wmic.exe is the Windows Management Instrumentation Command-line utility, a lega…" at bounding box center [954, 287] width 1062 height 94
copy div "wmic.exe is the Windows Management Instrumentation Command-line utility, a lega…"
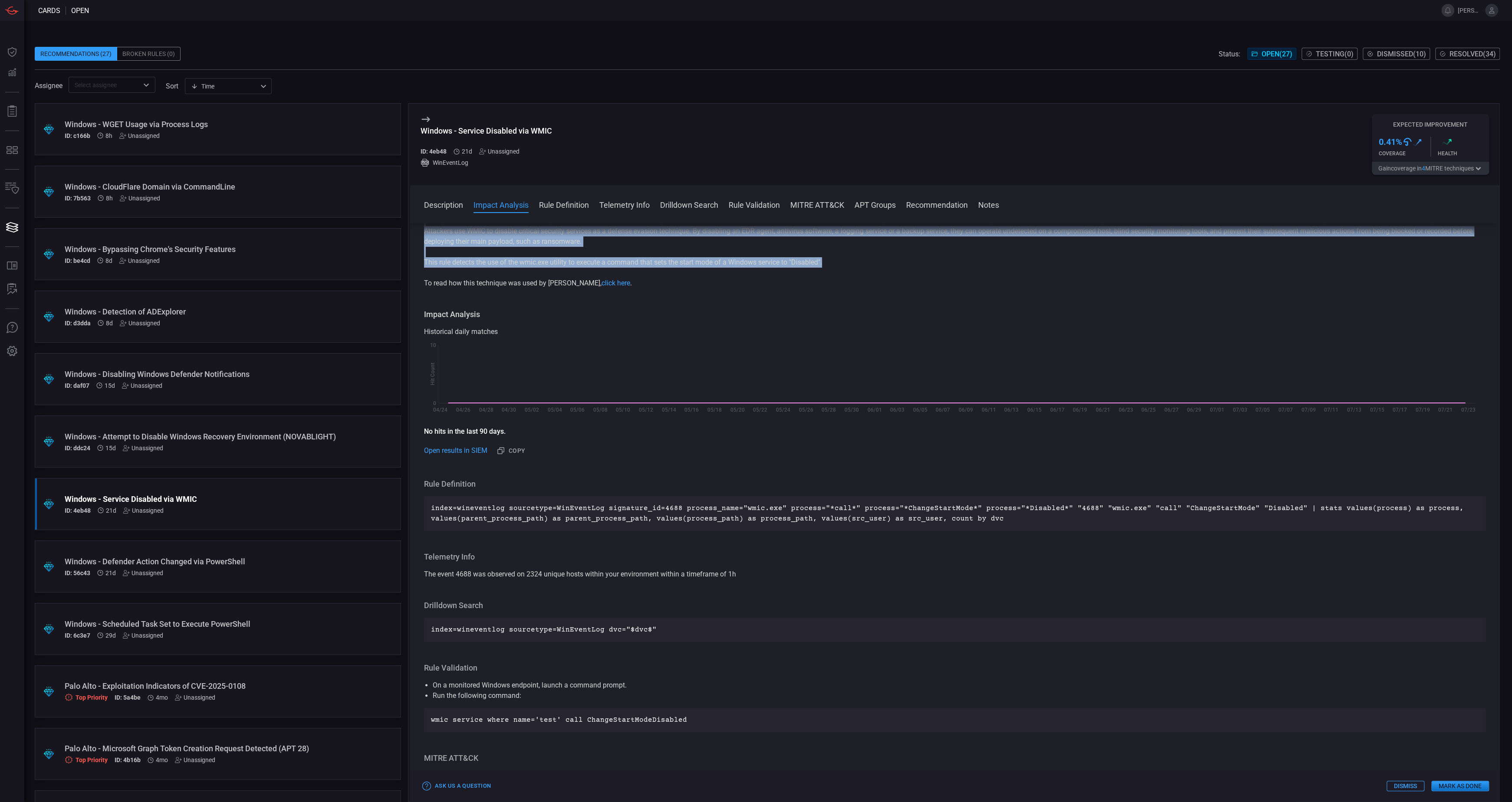
scroll to position [39, 0]
